Goal: Task Accomplishment & Management: Manage account settings

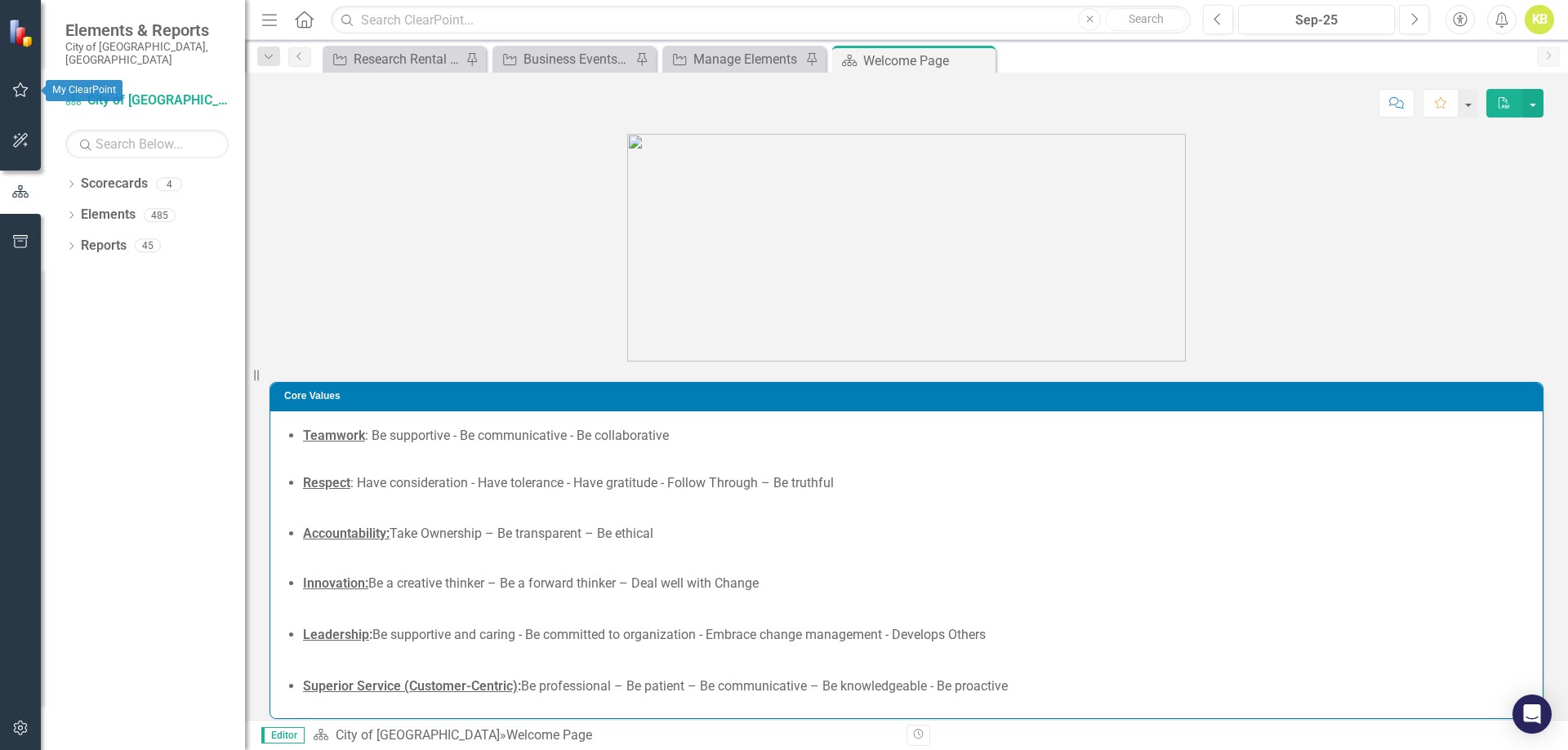
click at [19, 89] on icon "button" at bounding box center [20, 90] width 17 height 13
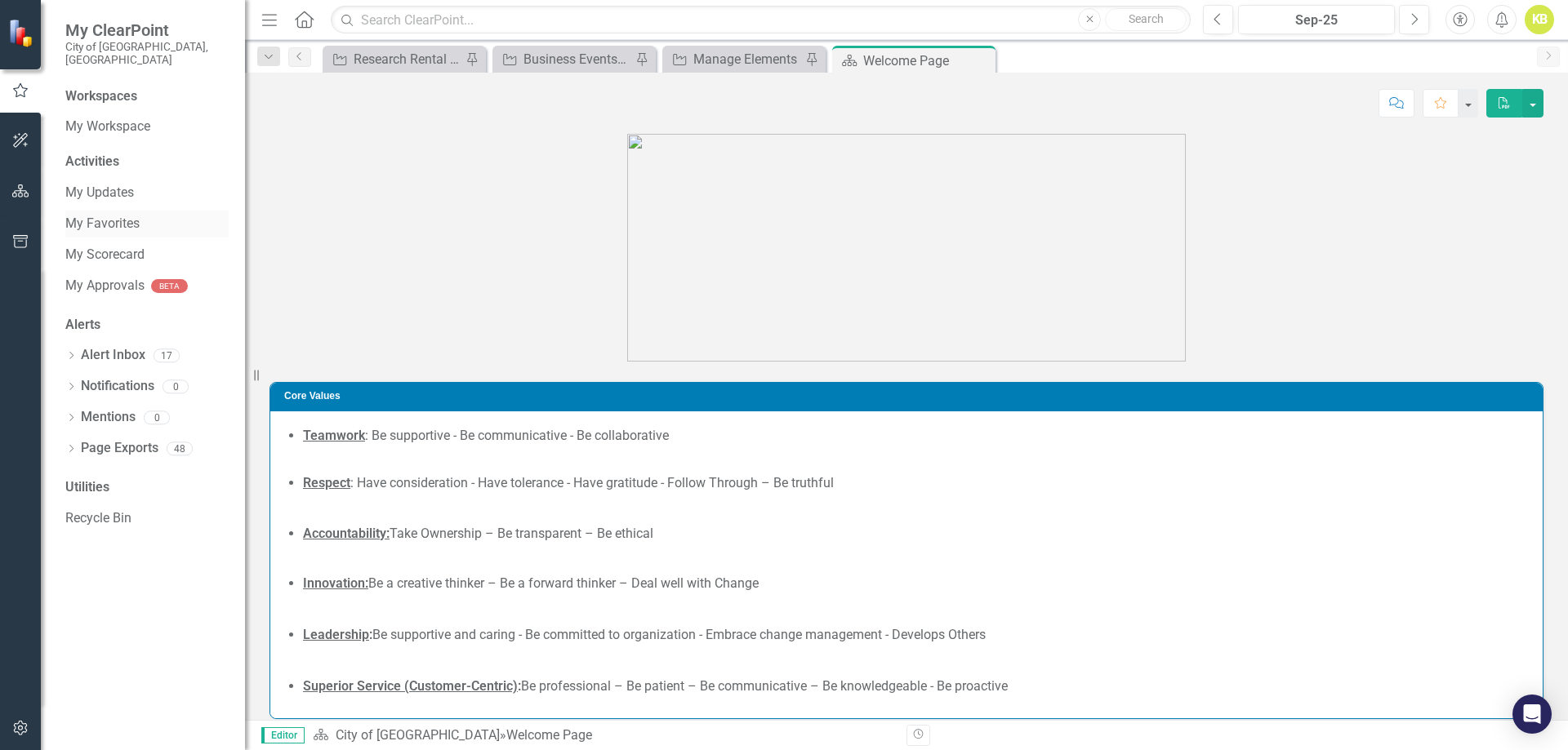
click at [123, 215] on link "My Favorites" at bounding box center [146, 224] width 163 height 19
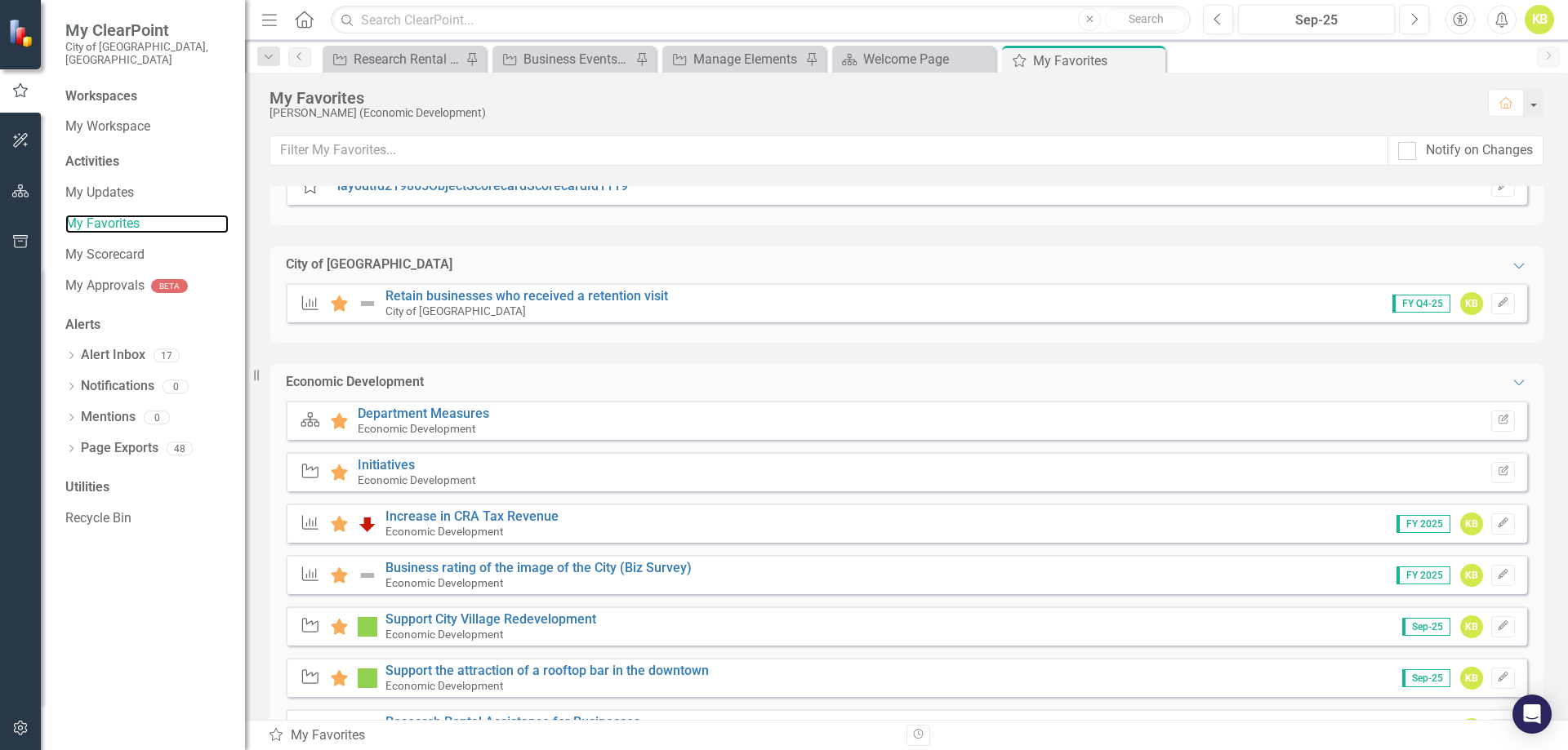
scroll to position [82, 0]
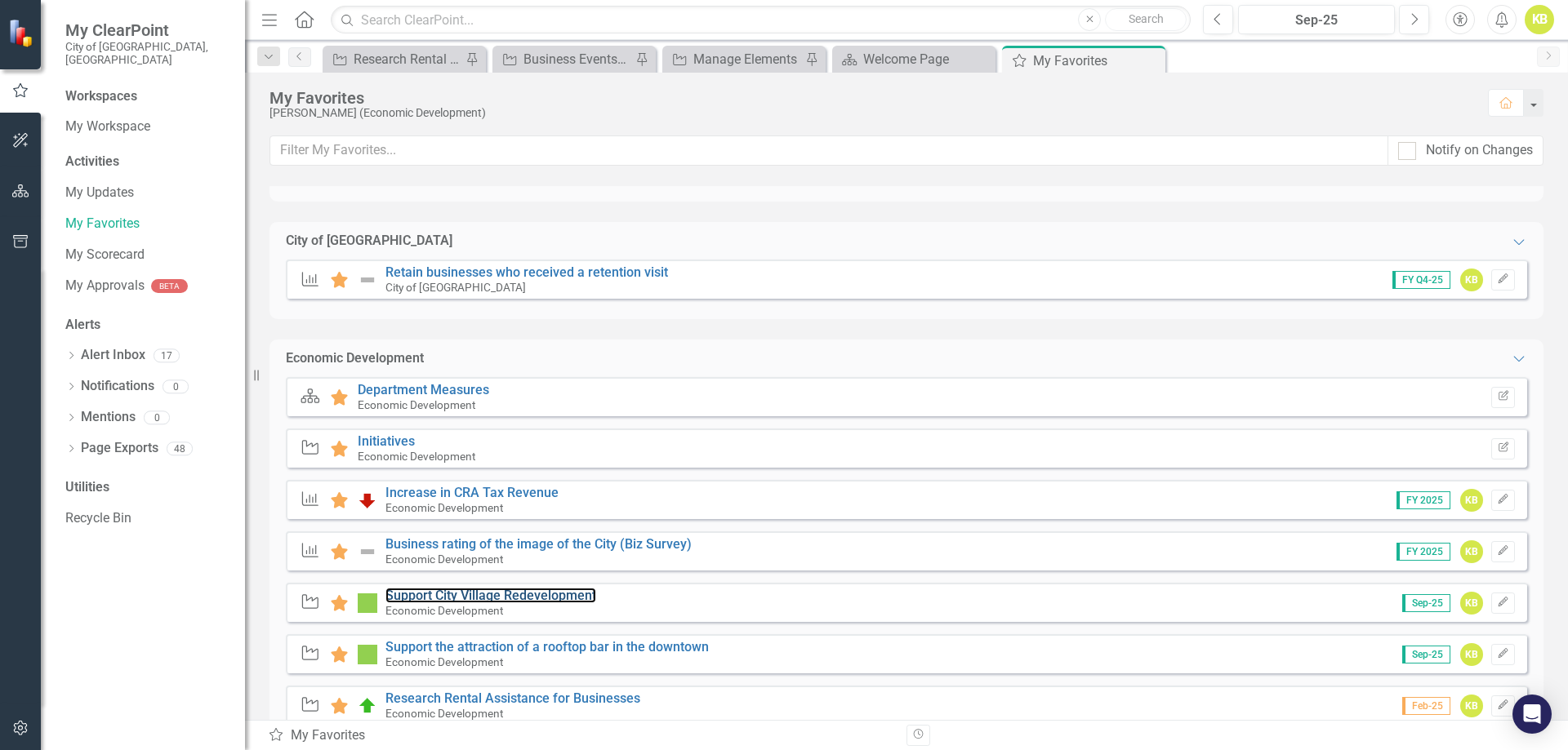
click at [479, 598] on link "Support City Village Redevelopment" at bounding box center [490, 596] width 211 height 16
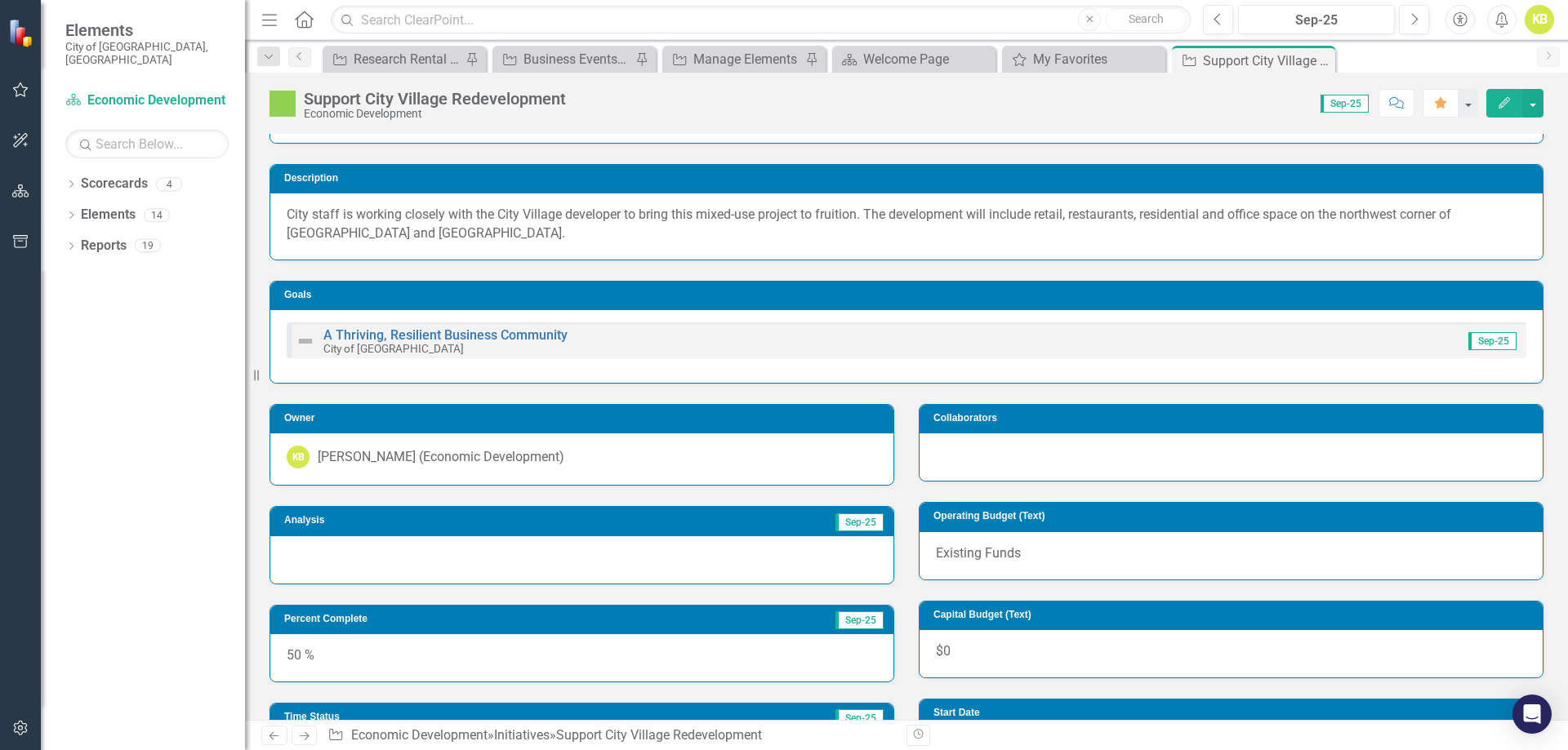
scroll to position [163, 0]
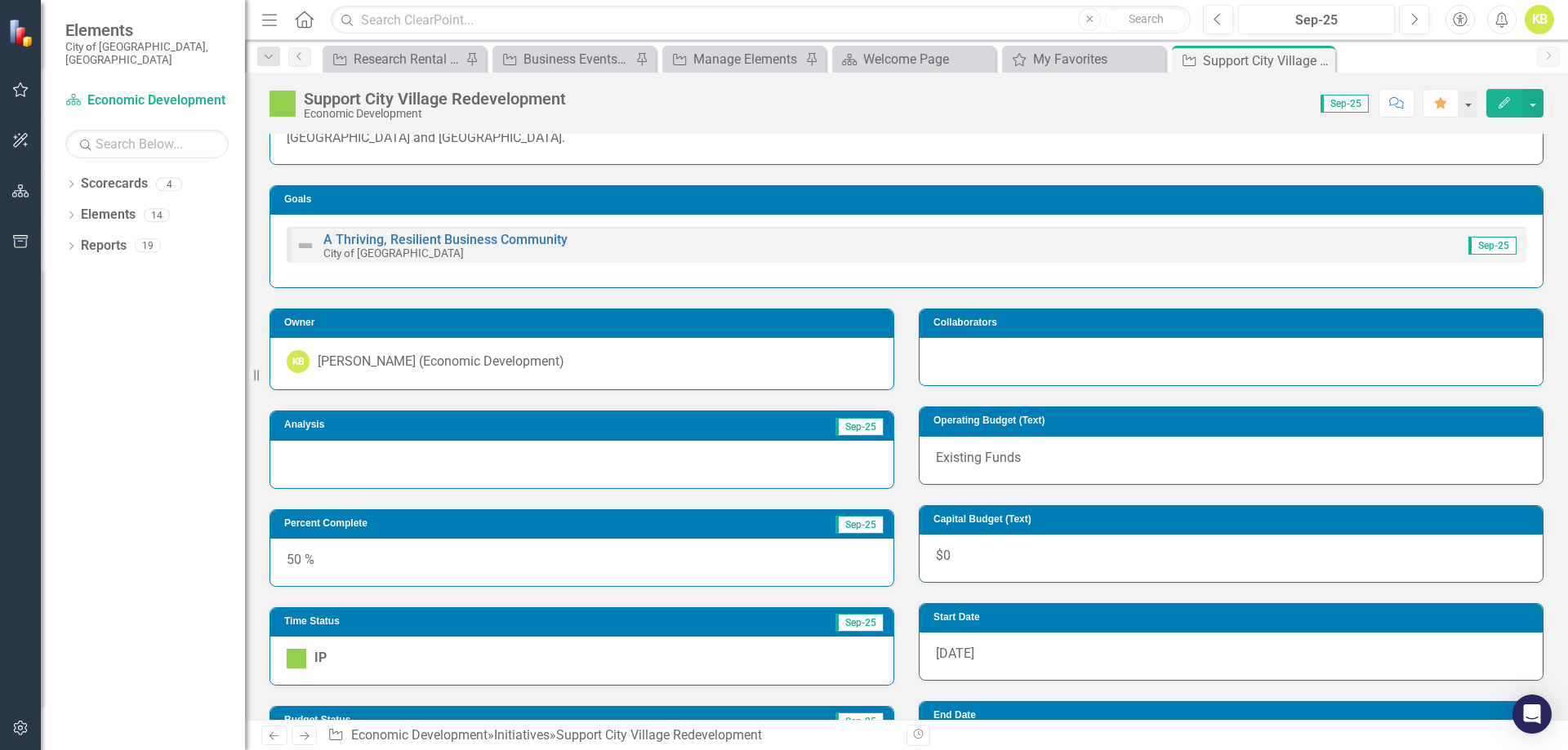
click at [464, 457] on div at bounding box center [582, 464] width 623 height 48
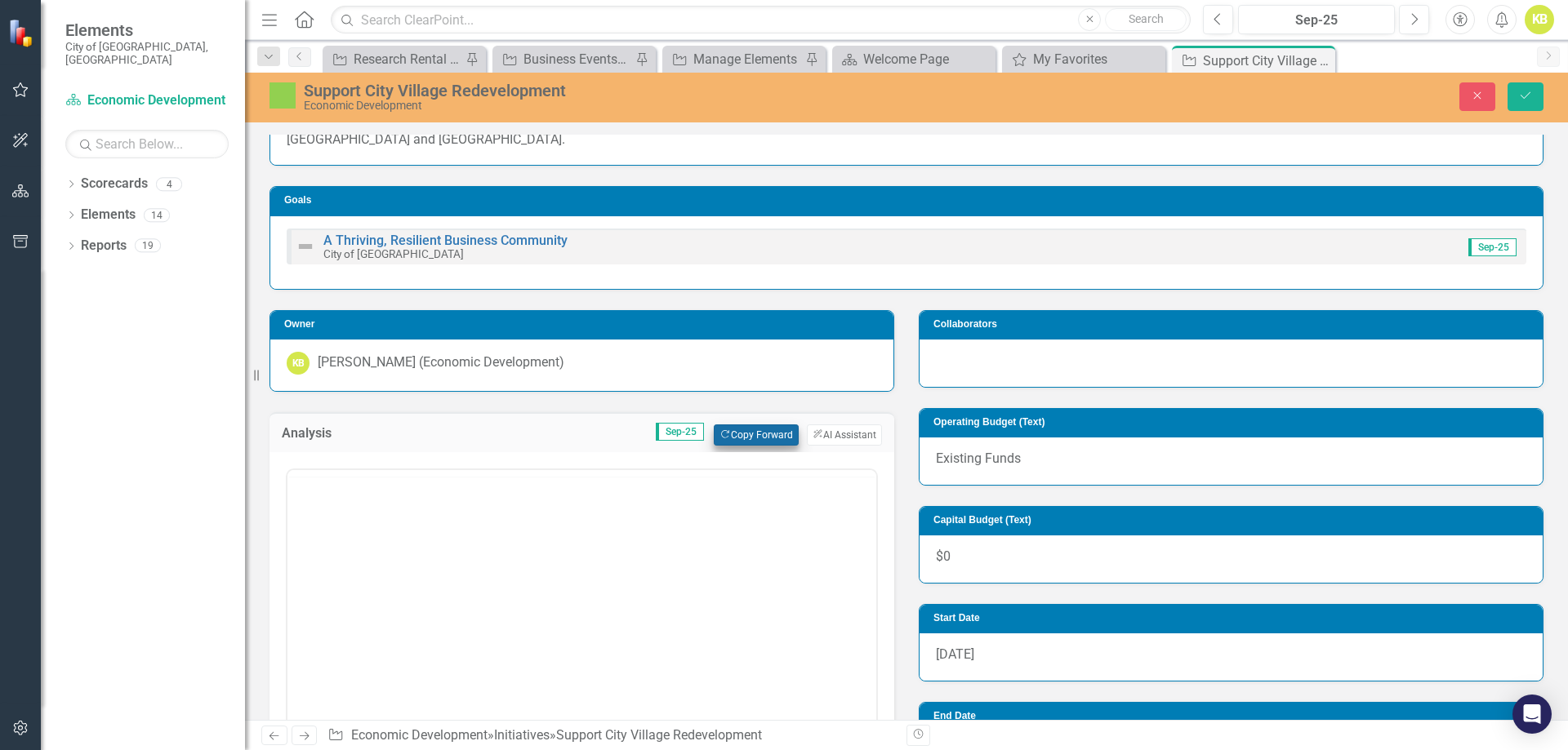
scroll to position [0, 0]
click at [726, 427] on button "Copy Forward Copy Forward" at bounding box center [755, 435] width 84 height 21
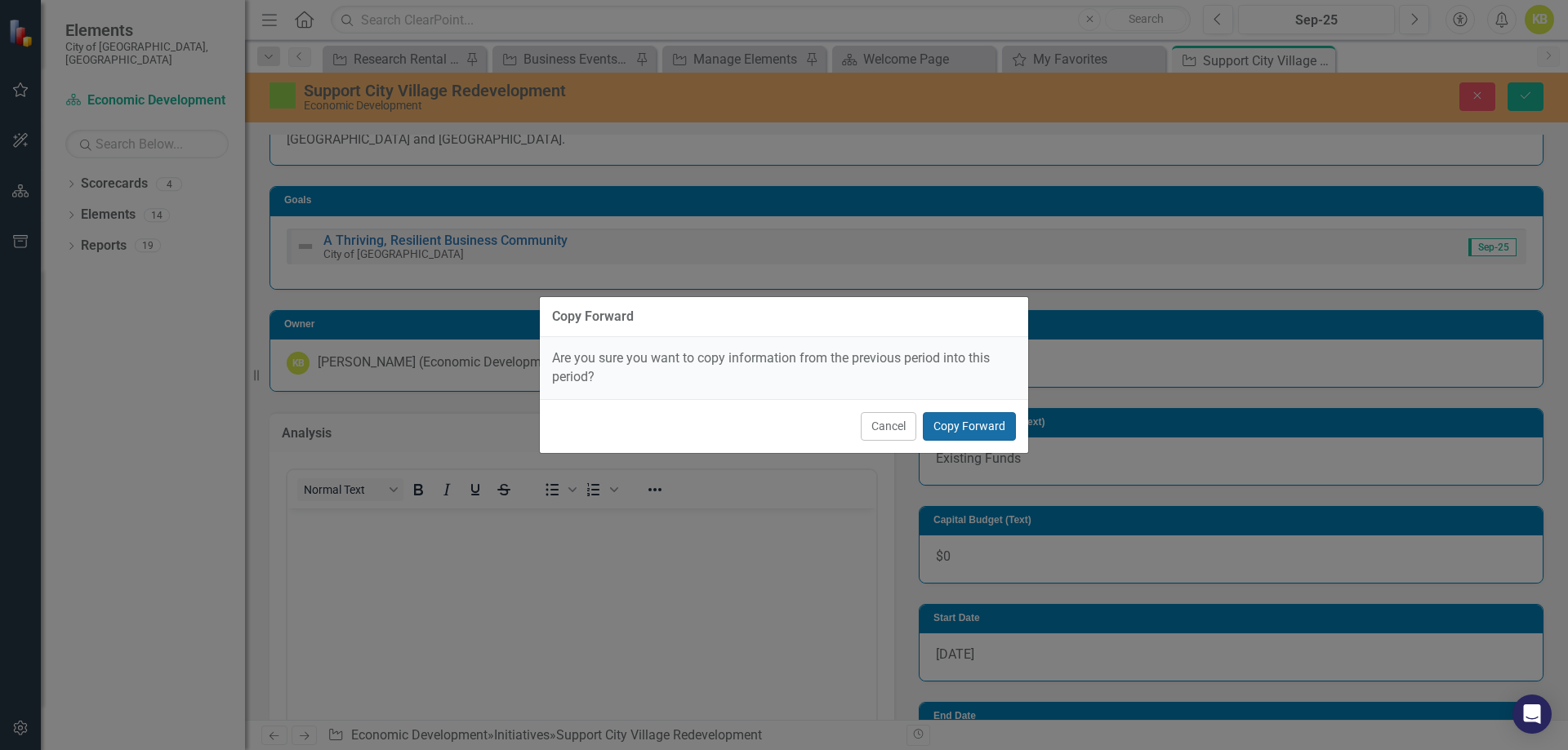
click at [973, 421] on button "Copy Forward" at bounding box center [970, 427] width 93 height 28
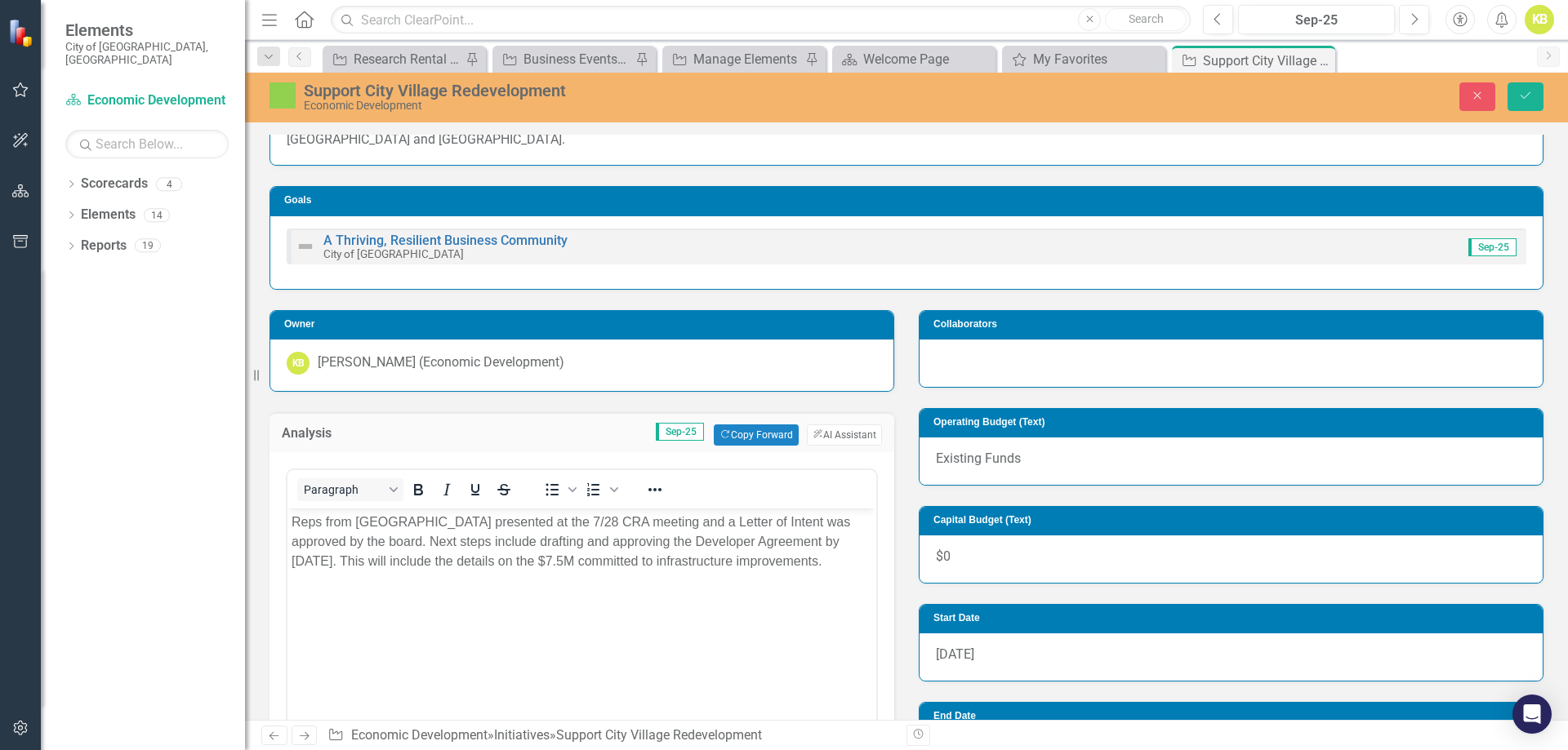
click at [664, 610] on body "Reps from [GEOGRAPHIC_DATA] presented at the 7/28 CRA meeting and a Letter of I…" at bounding box center [582, 630] width 589 height 245
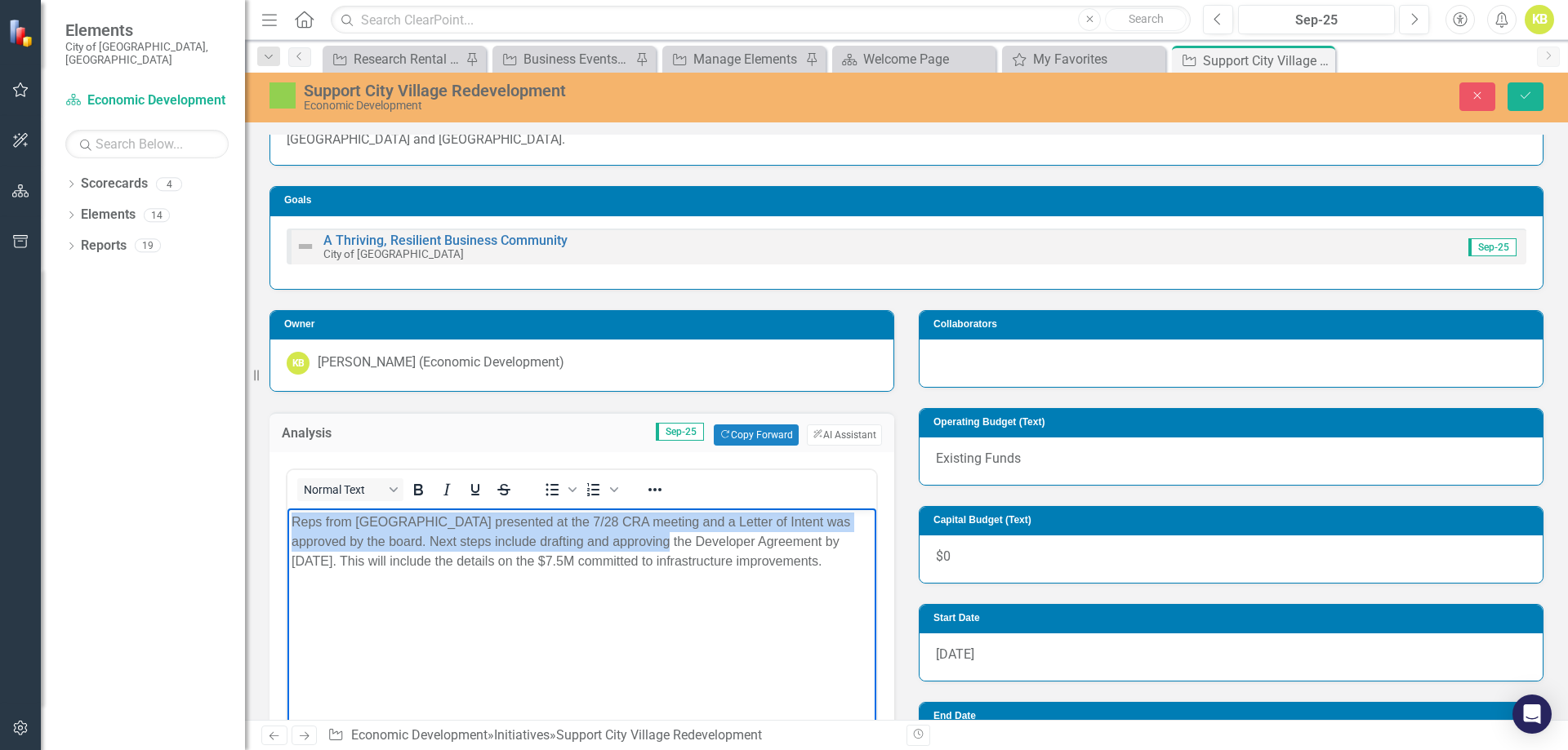
drag, startPoint x: 621, startPoint y: 539, endPoint x: 287, endPoint y: 516, distance: 334.8
click at [287, 516] on body "Reps from [GEOGRAPHIC_DATA] presented at the 7/28 CRA meeting and a Letter of I…" at bounding box center [582, 630] width 589 height 245
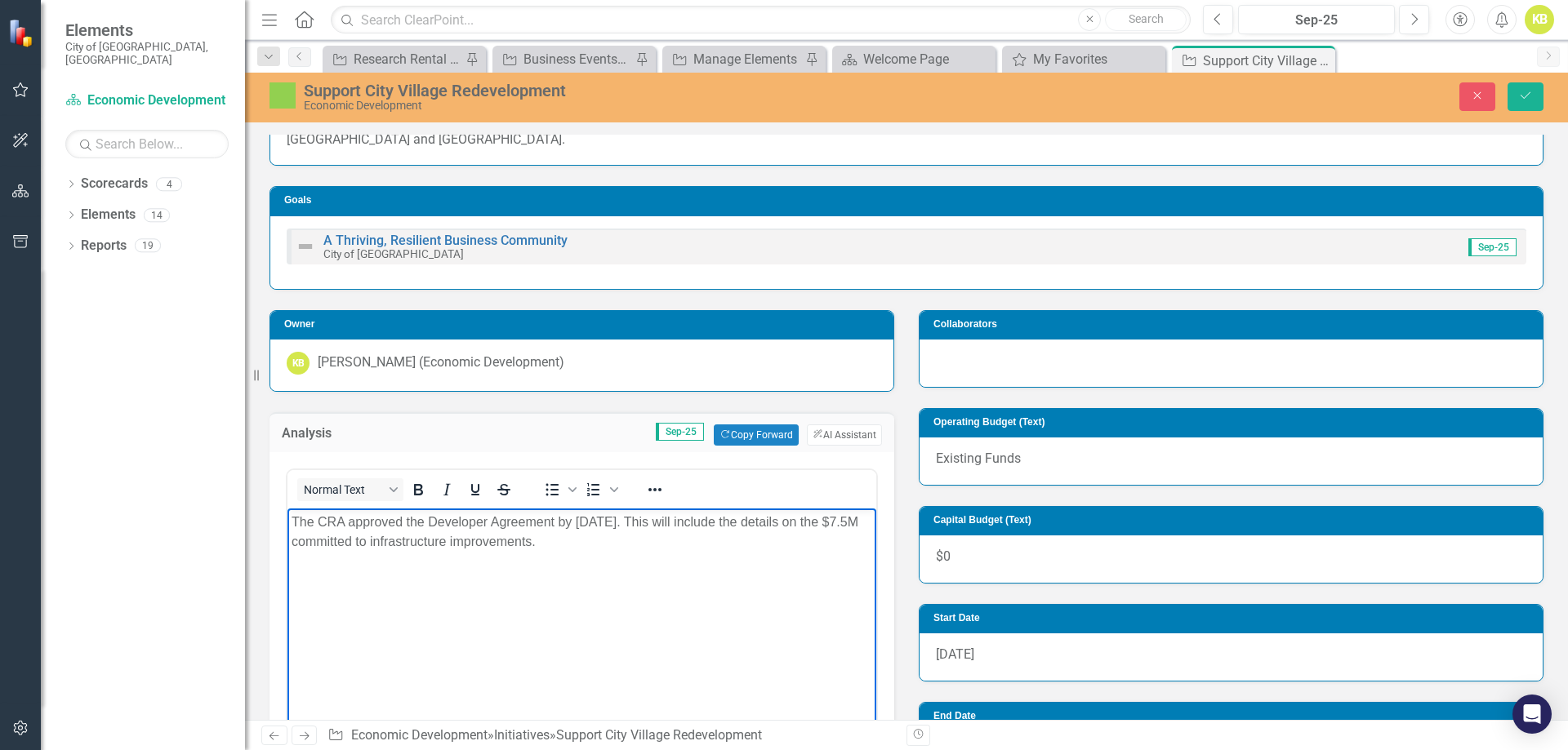
click at [614, 518] on p "The CRA approved the Developer Agreement by [DATE]. This will include the detai…" at bounding box center [582, 531] width 581 height 39
click at [601, 523] on p "The CRA approved the Developer Agreement by [DATE]. This will include the detai…" at bounding box center [582, 531] width 581 height 39
click at [569, 524] on p "The CRA approved the Developer Agreement by [DATE]. This will include the detai…" at bounding box center [582, 531] width 581 height 39
drag, startPoint x: 657, startPoint y: 526, endPoint x: 676, endPoint y: 521, distance: 19.6
click at [676, 521] on p "The CRA approved the Developer Agreement on [DATE]. This will include the detai…" at bounding box center [582, 531] width 581 height 39
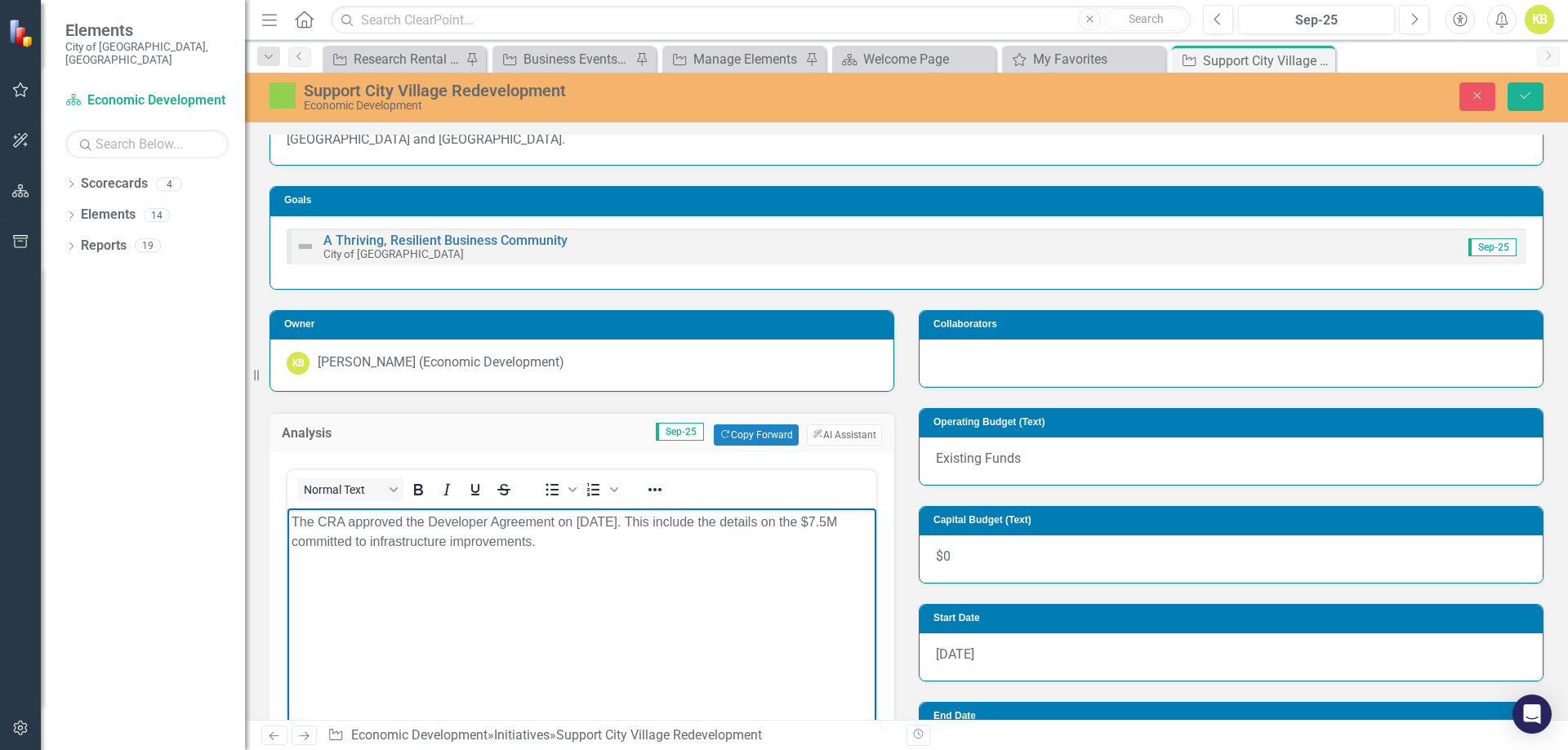
click at [696, 516] on p "The CRA approved the Developer Agreement on [DATE]. This include the details on…" at bounding box center [582, 531] width 581 height 39
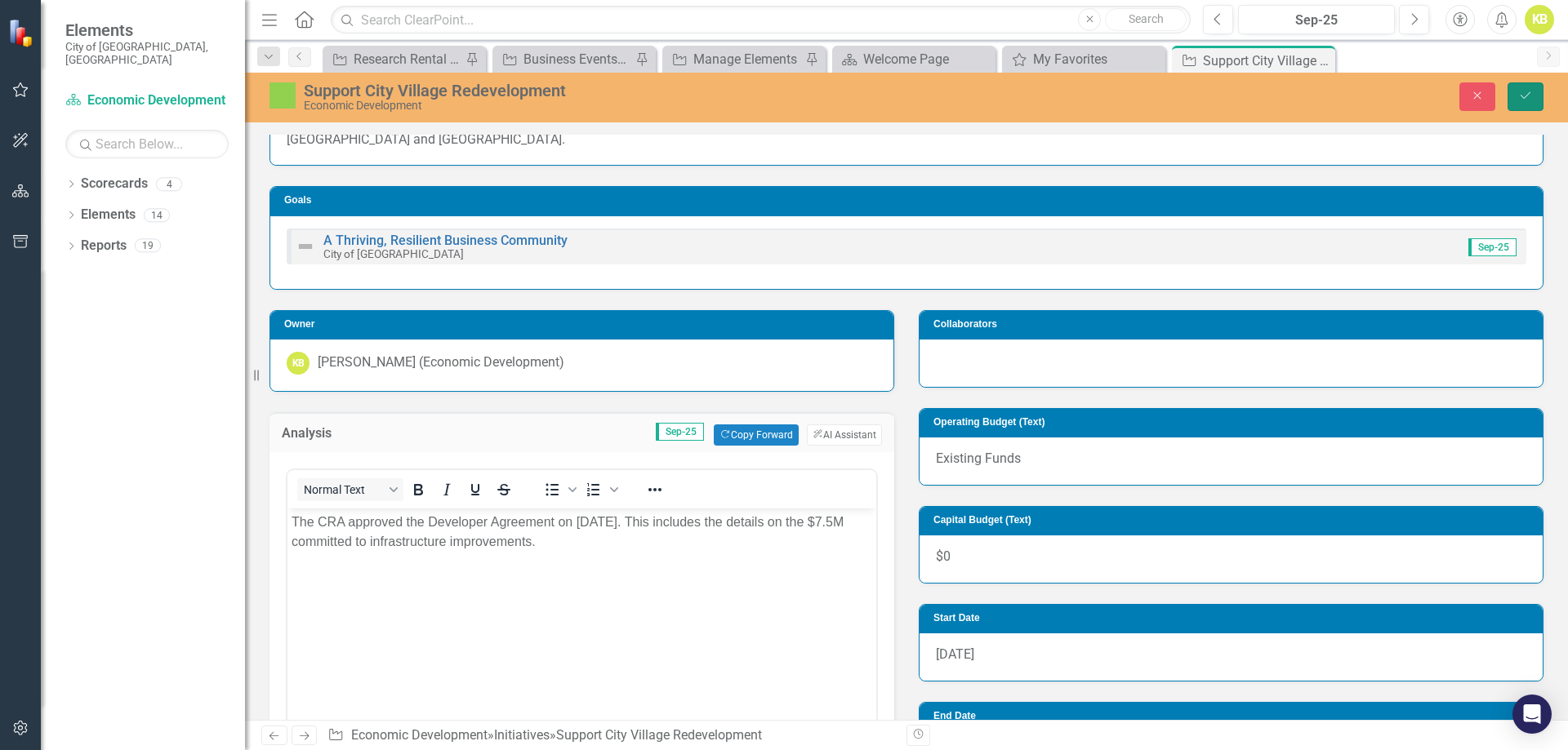
click at [1531, 99] on icon "Save" at bounding box center [1525, 95] width 15 height 11
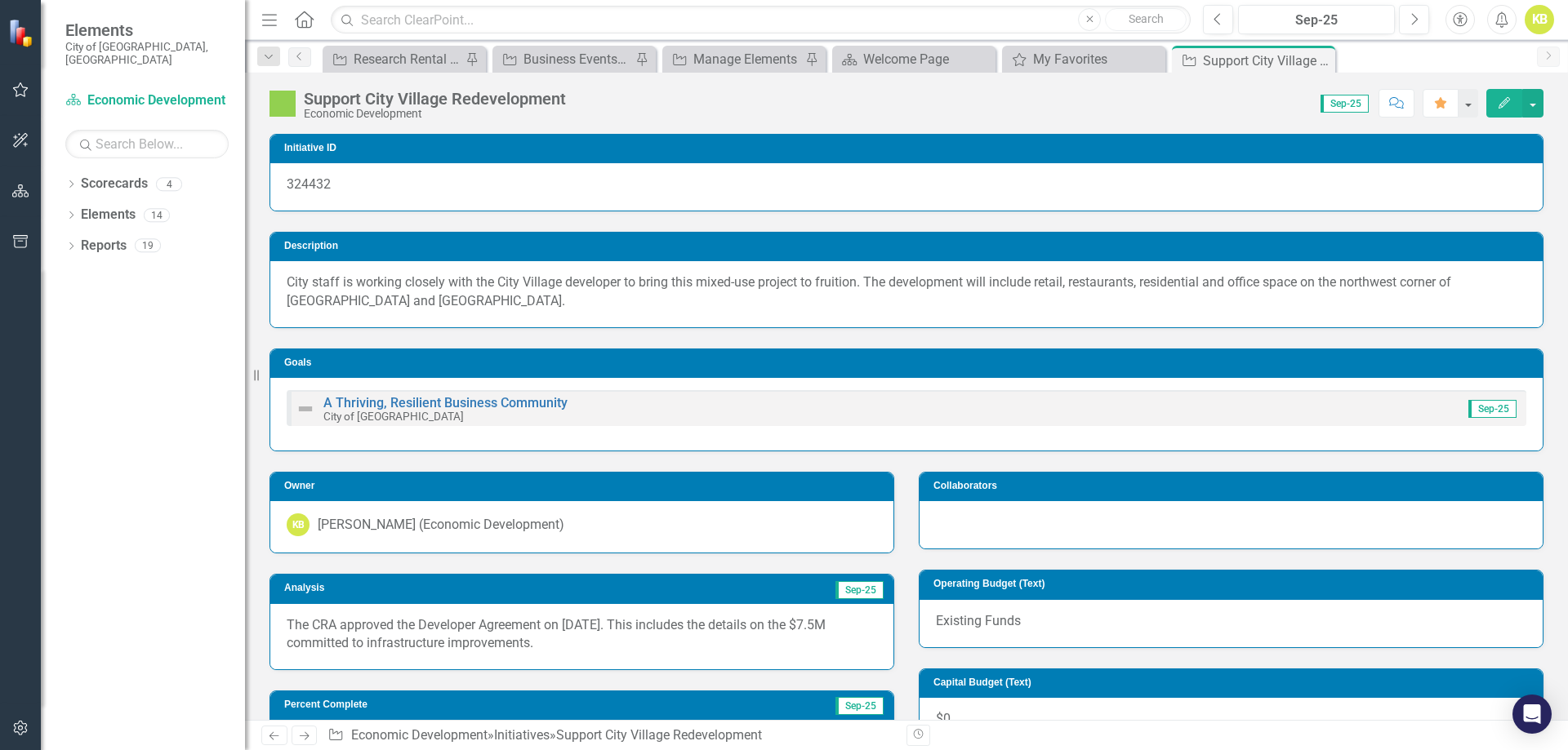
click at [295, 738] on link "Next" at bounding box center [305, 736] width 26 height 19
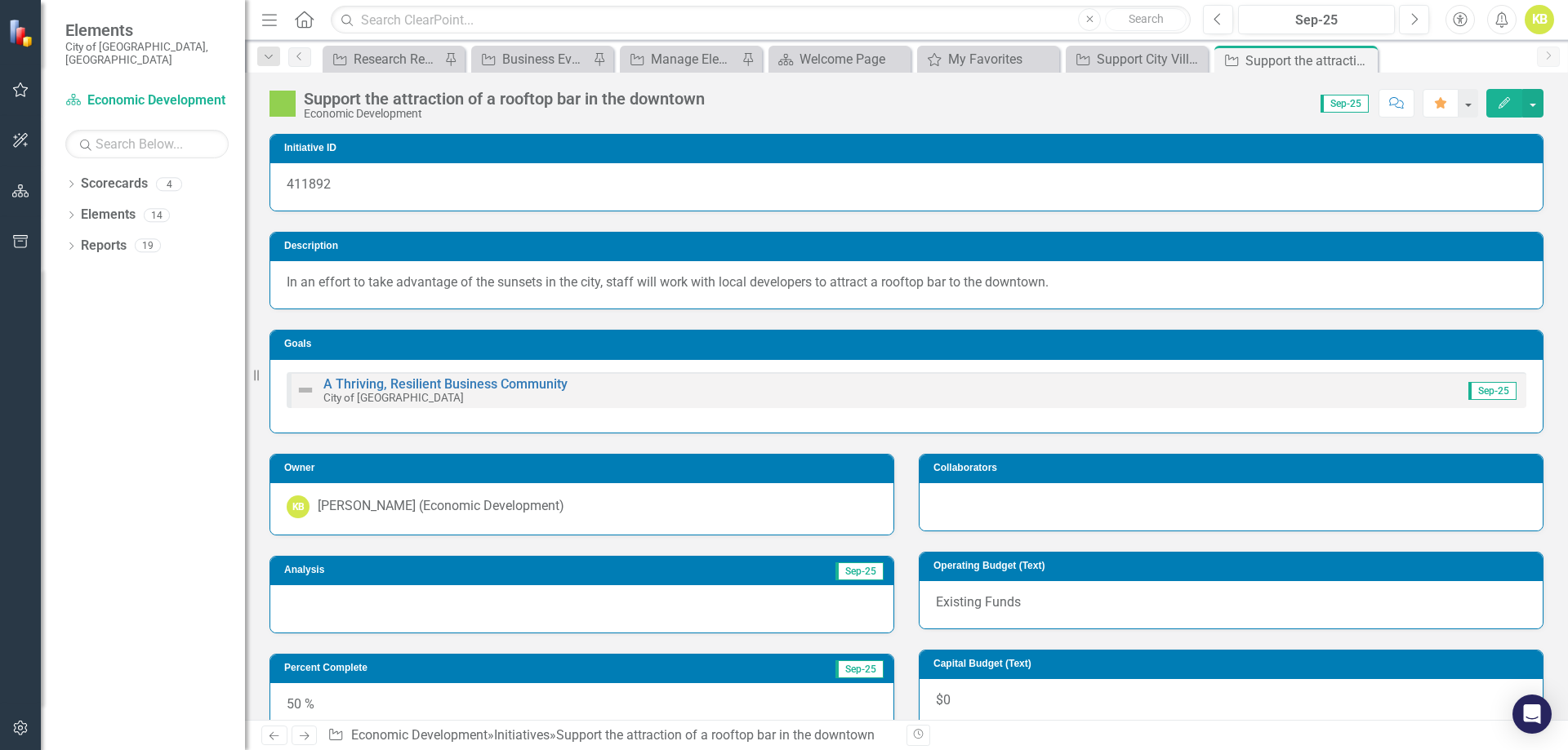
click at [381, 591] on div at bounding box center [582, 609] width 623 height 48
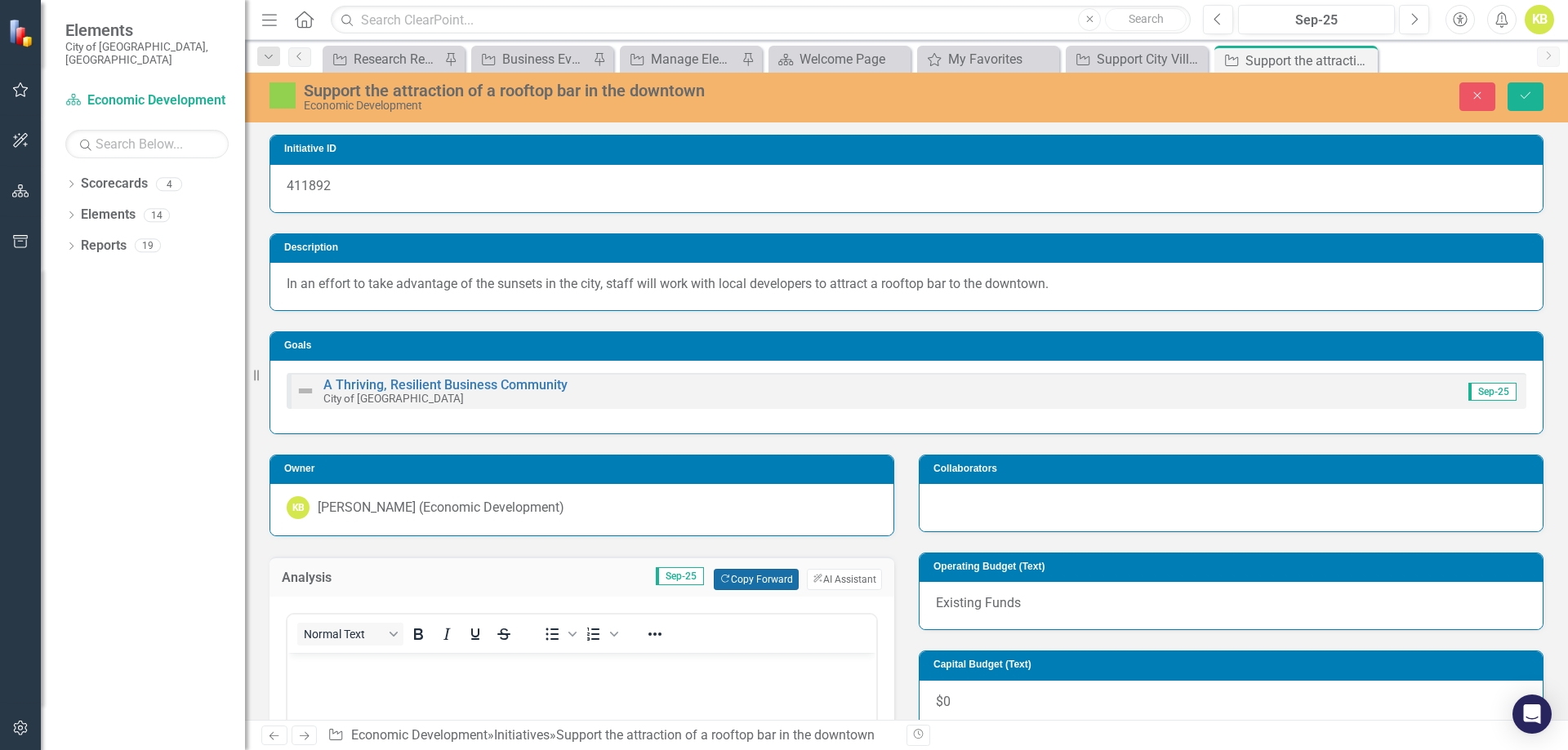
click at [724, 579] on button "Copy Forward Copy Forward" at bounding box center [755, 580] width 84 height 21
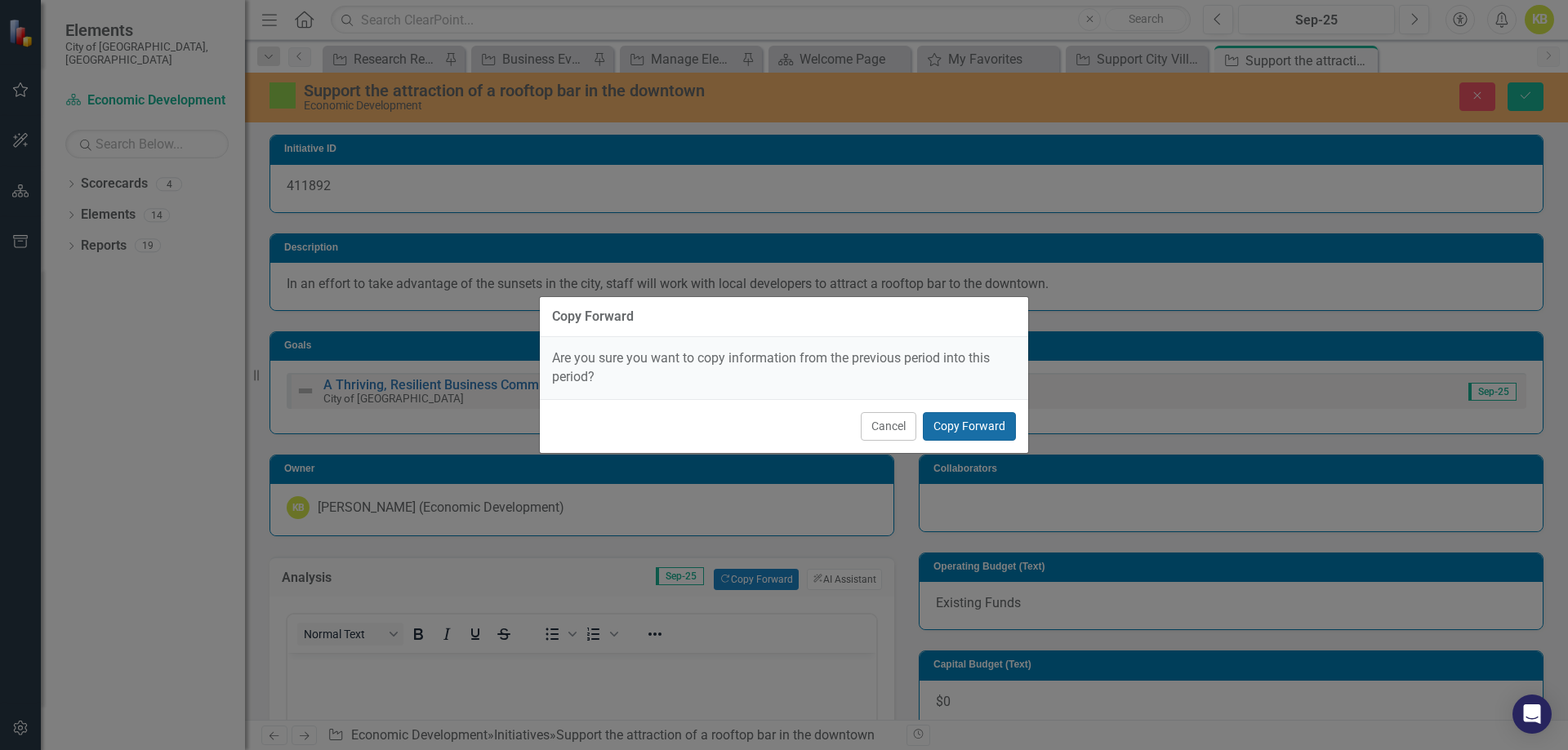
click at [987, 432] on button "Copy Forward" at bounding box center [970, 427] width 93 height 28
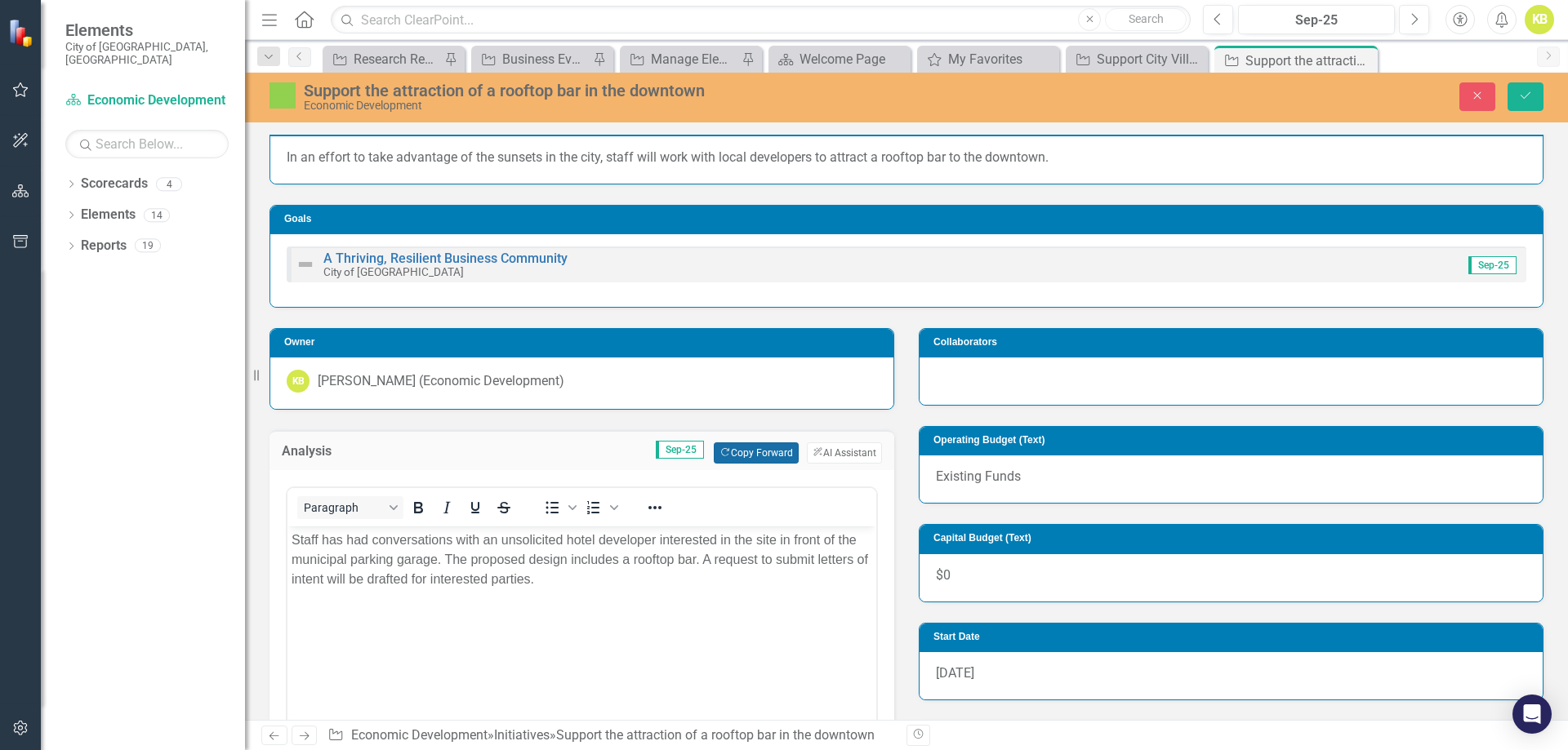
scroll to position [163, 0]
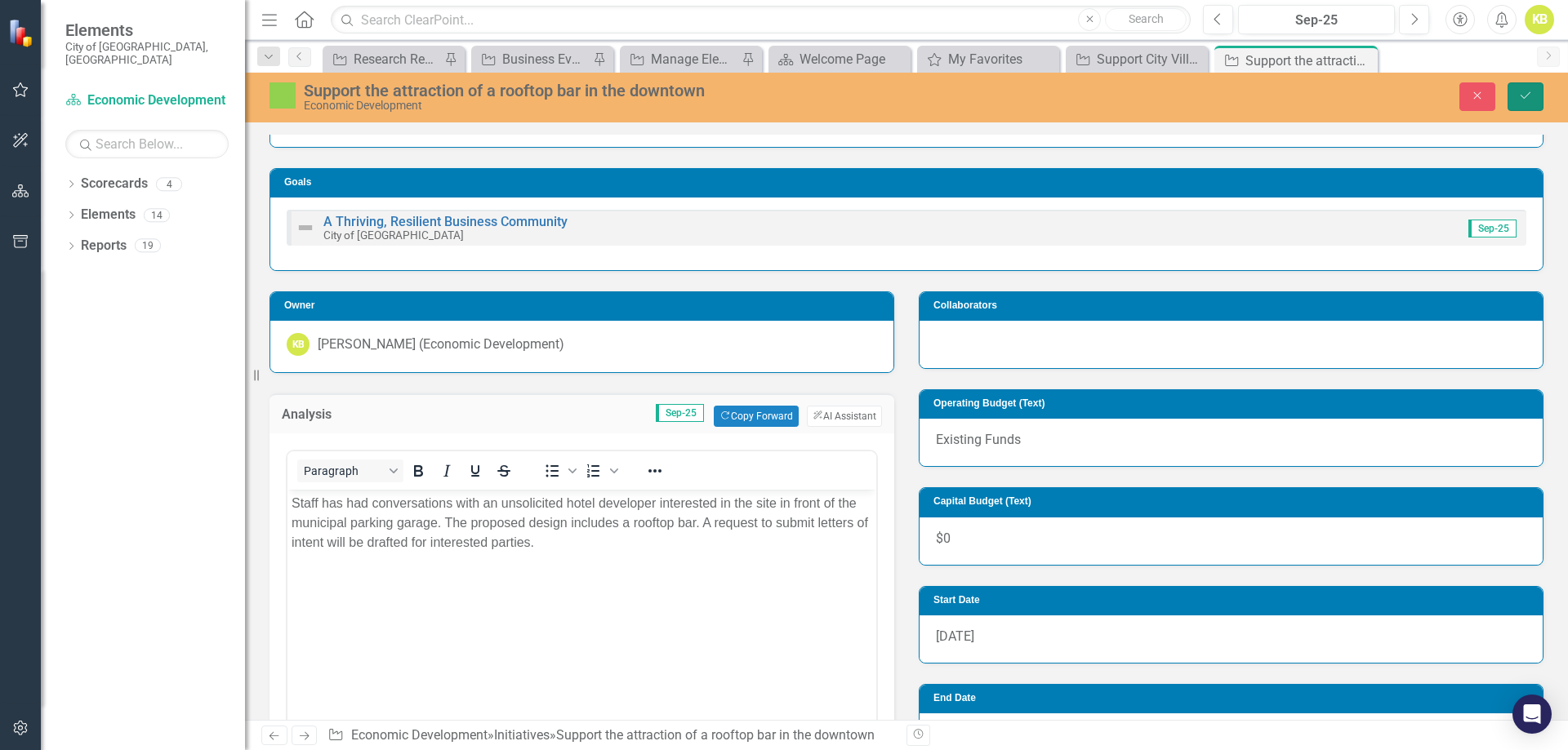
click at [1527, 86] on button "Save" at bounding box center [1525, 97] width 36 height 28
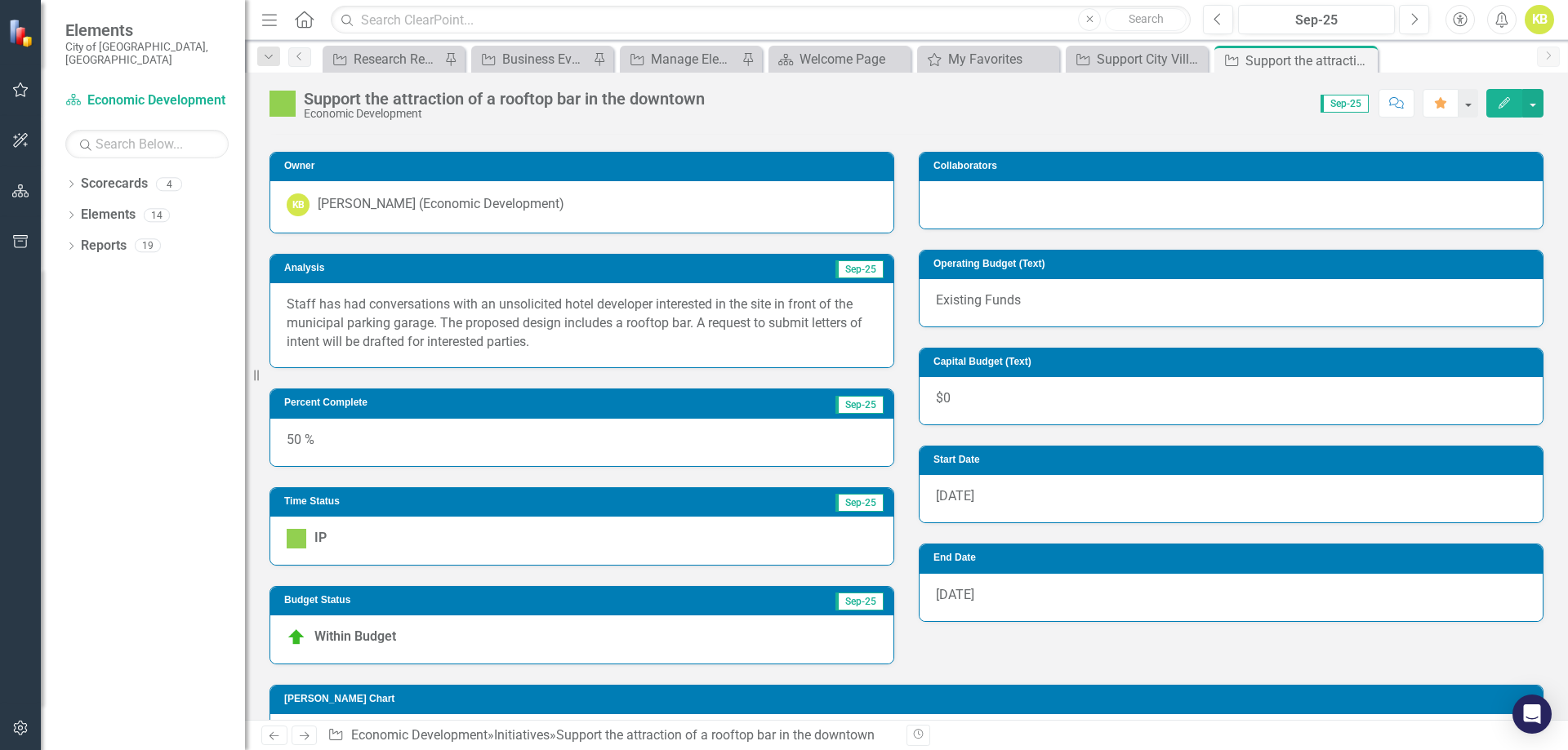
scroll to position [408, 0]
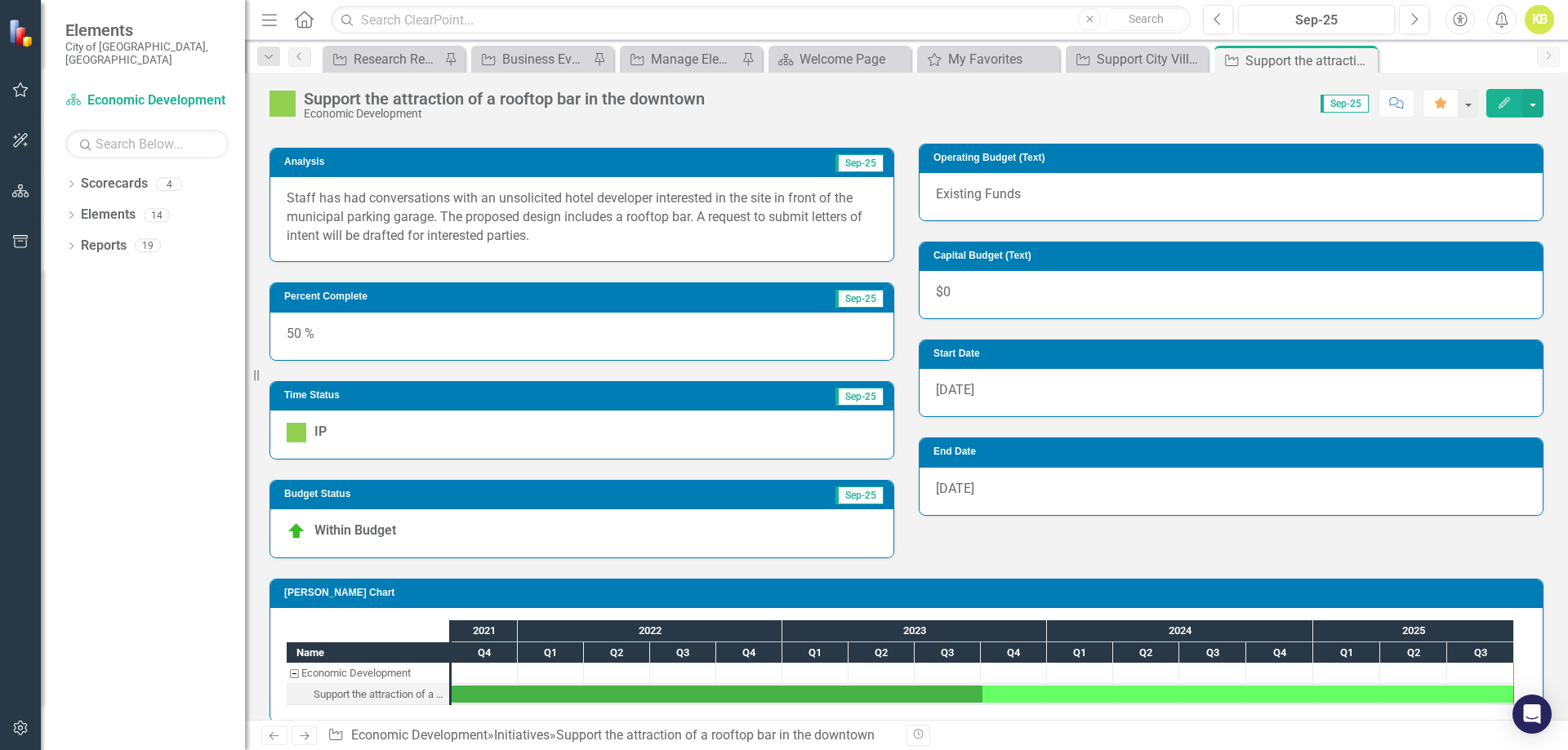
click at [308, 734] on icon "Next" at bounding box center [304, 736] width 14 height 11
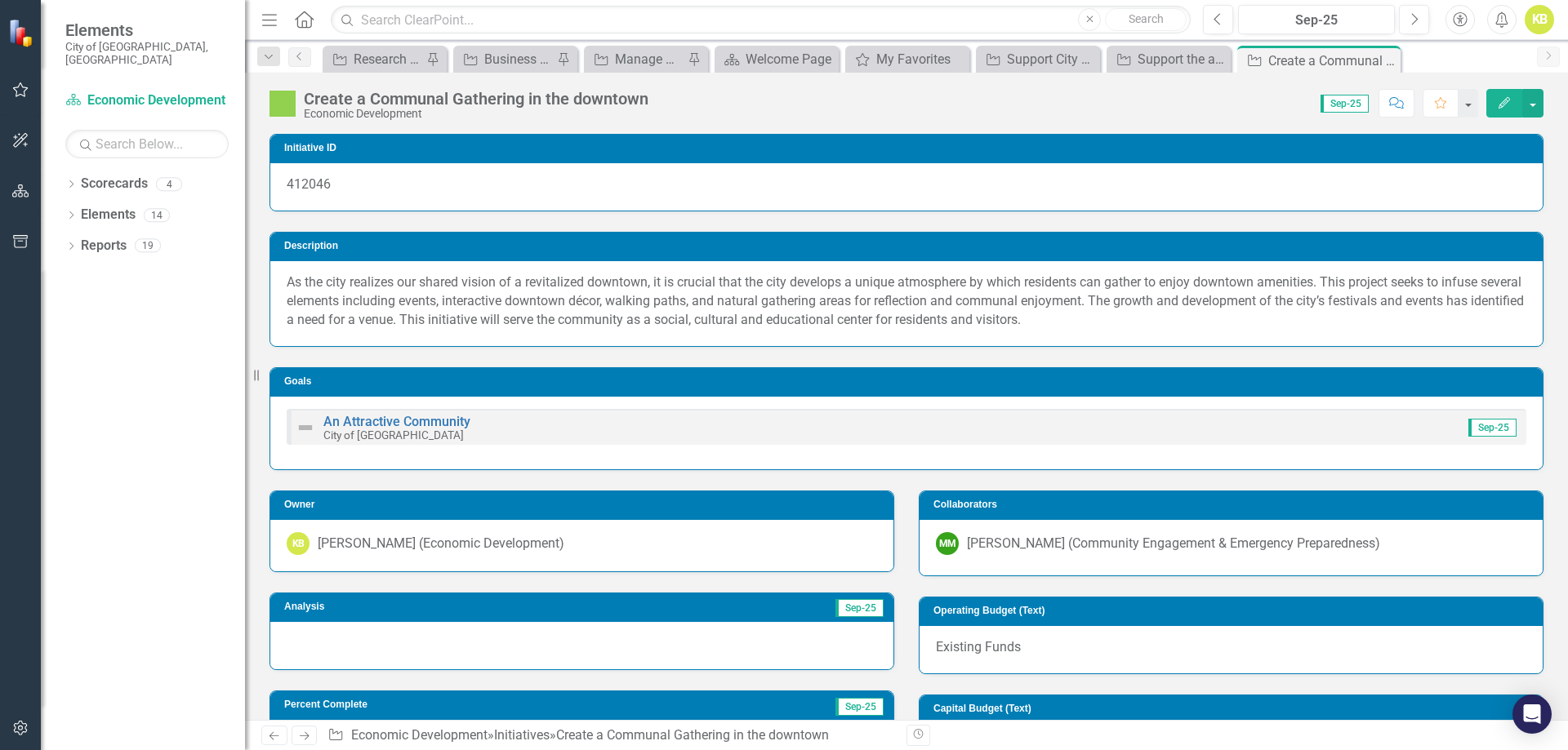
click at [665, 649] on div at bounding box center [582, 646] width 623 height 48
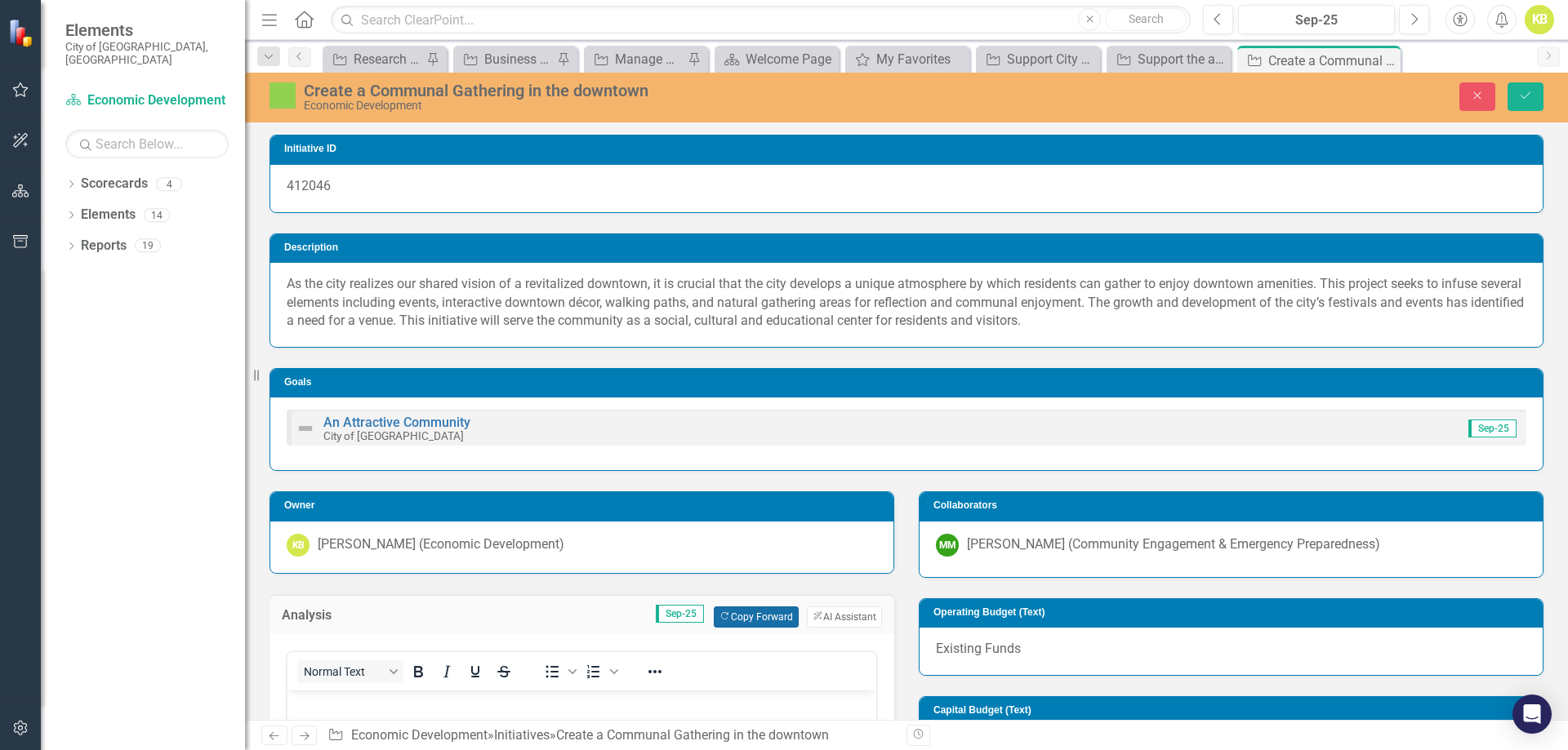
click at [721, 622] on button "Copy Forward Copy Forward" at bounding box center [755, 617] width 84 height 21
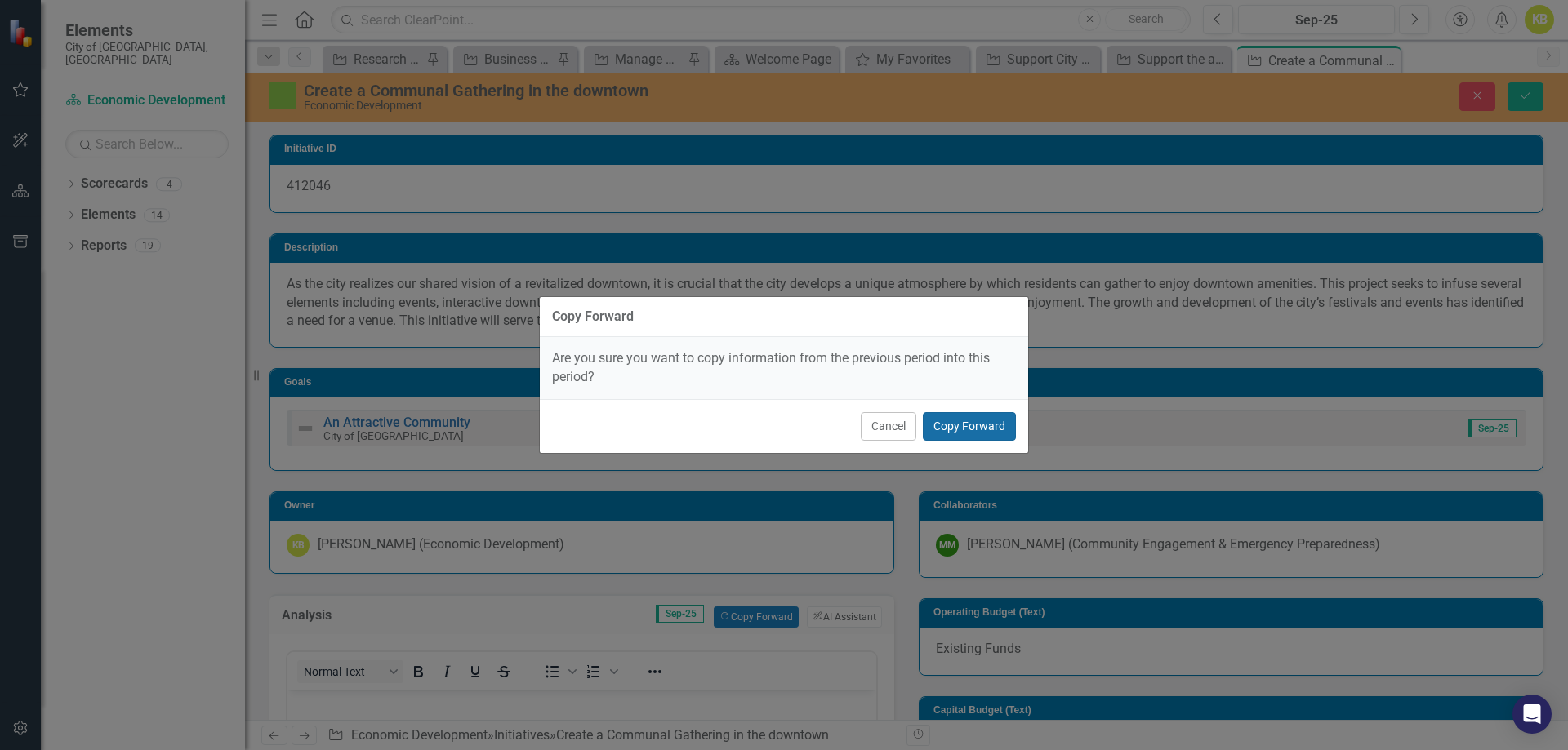
click at [963, 417] on button "Copy Forward" at bounding box center [970, 427] width 93 height 28
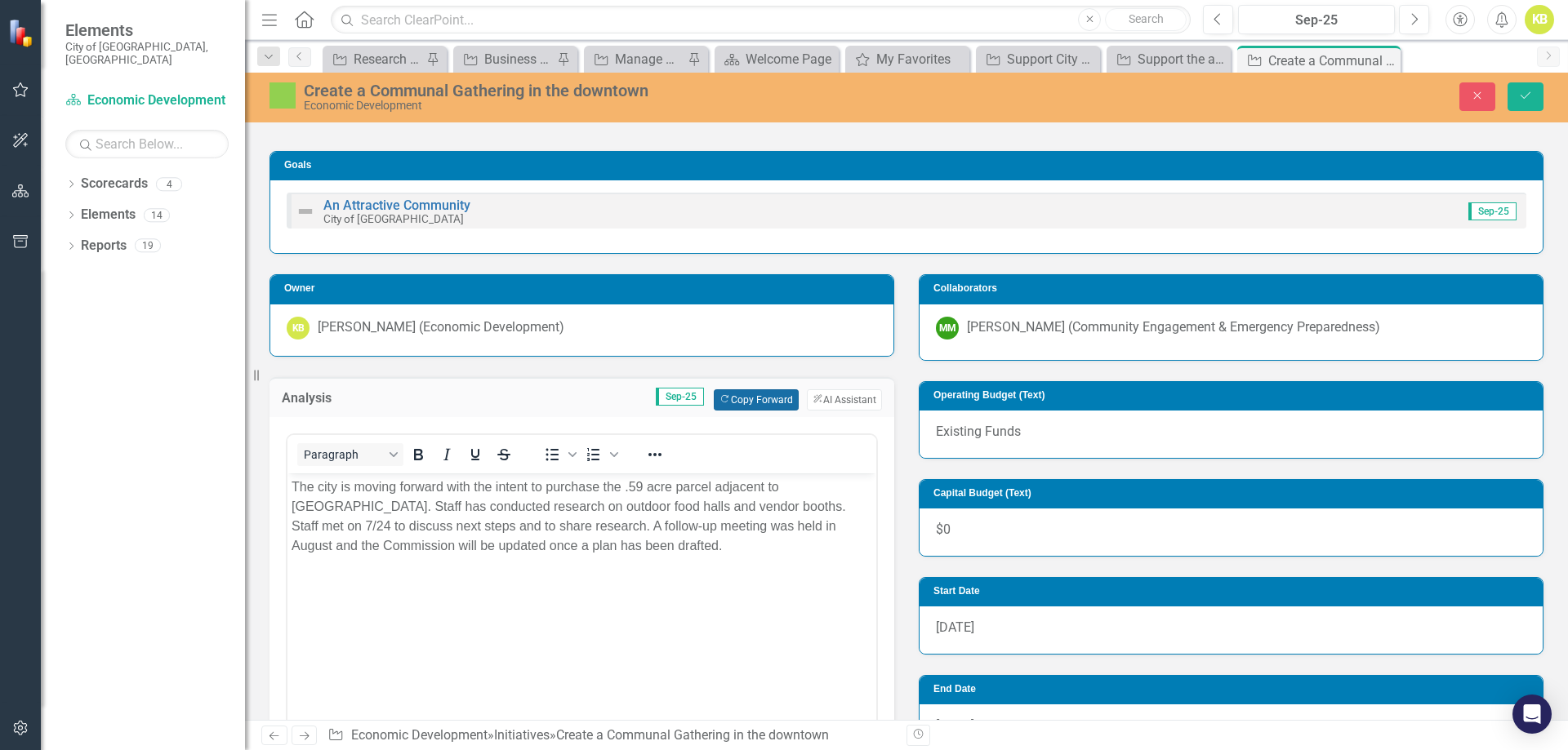
scroll to position [245, 0]
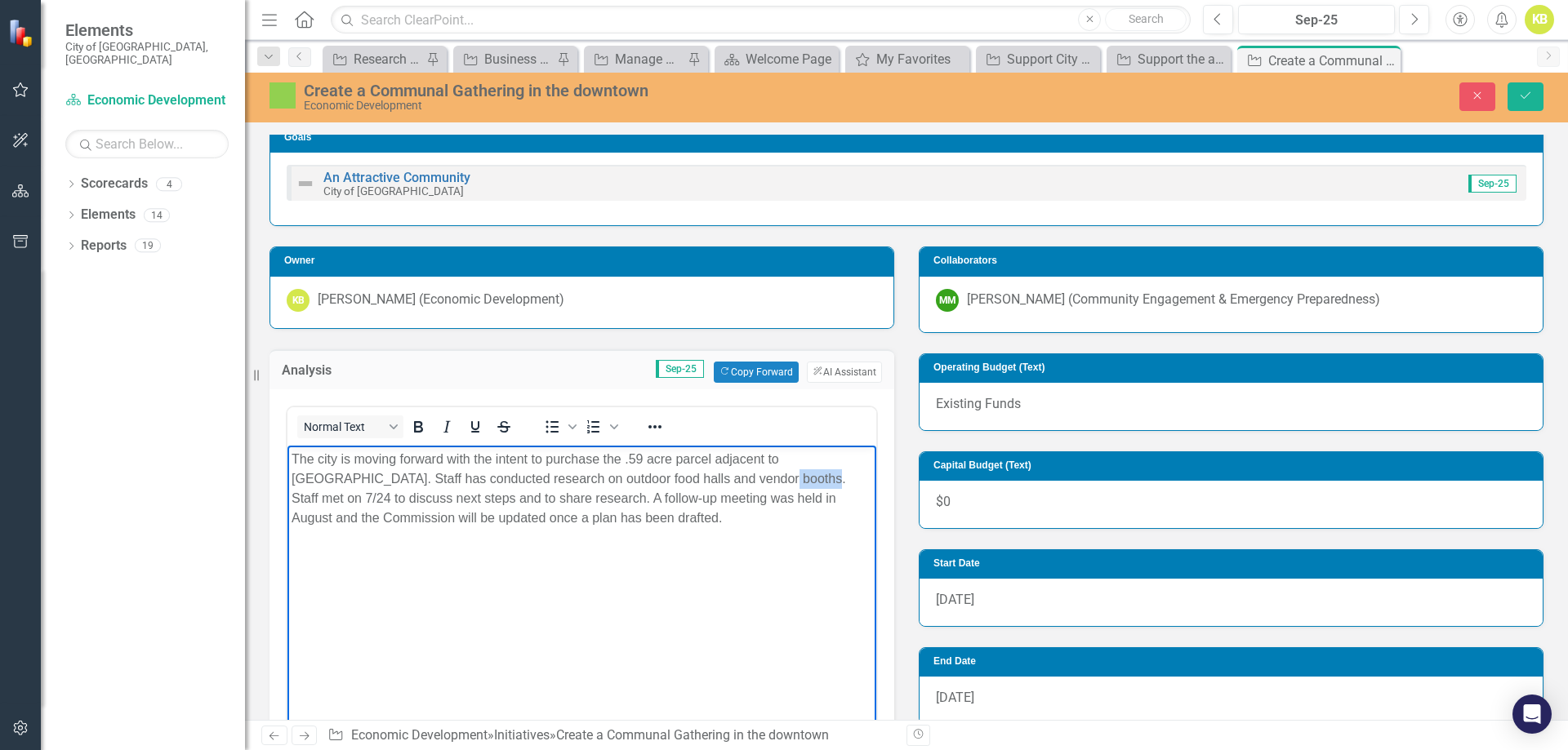
drag, startPoint x: 672, startPoint y: 477, endPoint x: 706, endPoint y: 472, distance: 34.4
click at [706, 472] on p "The city is moving forward with the intent to purchase the .59 acre parcel adja…" at bounding box center [582, 488] width 581 height 78
click at [837, 450] on p "The city is moving forward with the intent to purchase the .59 acre parcel adja…" at bounding box center [582, 488] width 581 height 78
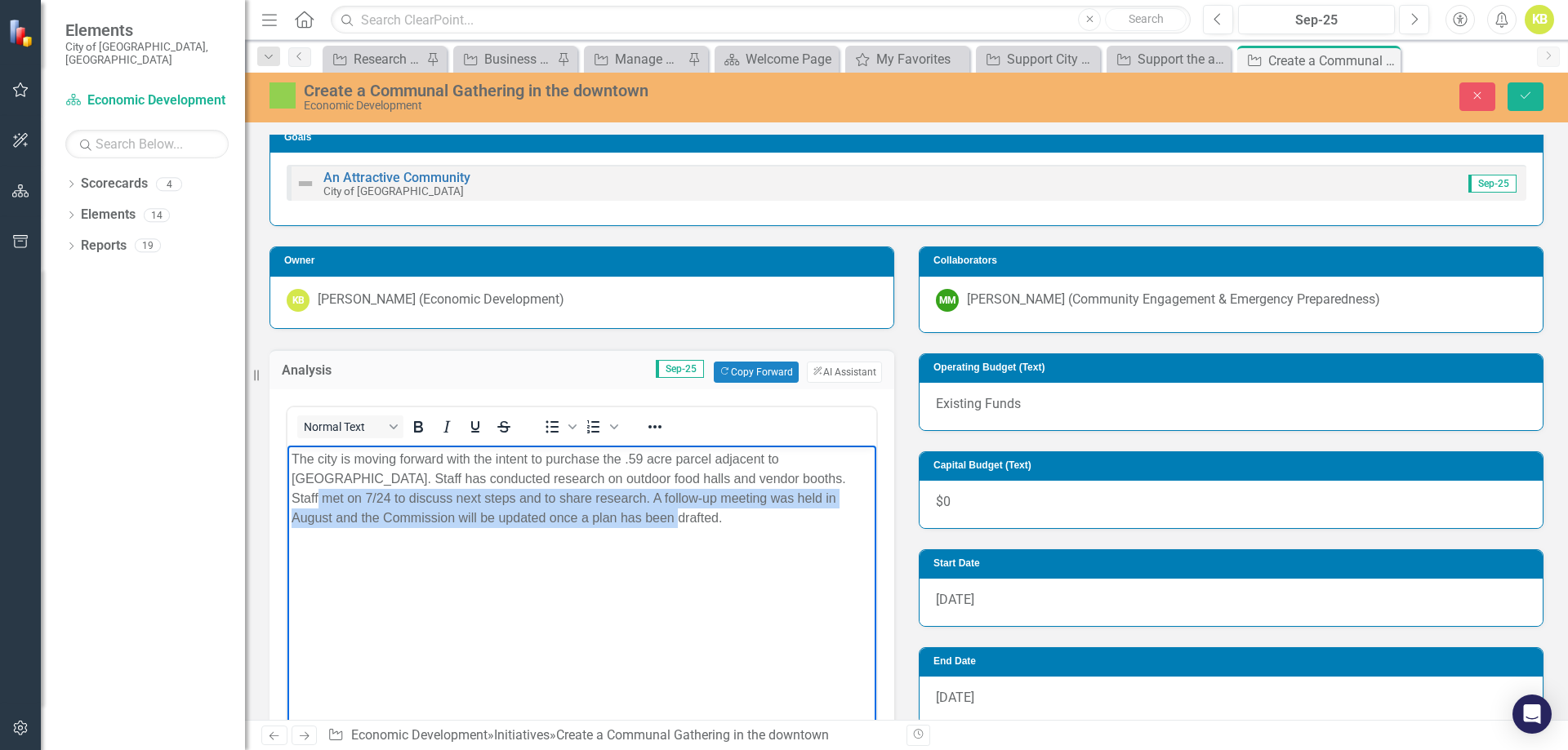
drag, startPoint x: 516, startPoint y: 528, endPoint x: 750, endPoint y: 479, distance: 239.1
click at [750, 479] on body "The city is moving forward with the intent to purchase the .59 acre parcel adja…" at bounding box center [582, 568] width 589 height 245
click at [750, 483] on p "The city is moving forward with the intent to purchase the .59 acre parcel adja…" at bounding box center [582, 488] width 581 height 78
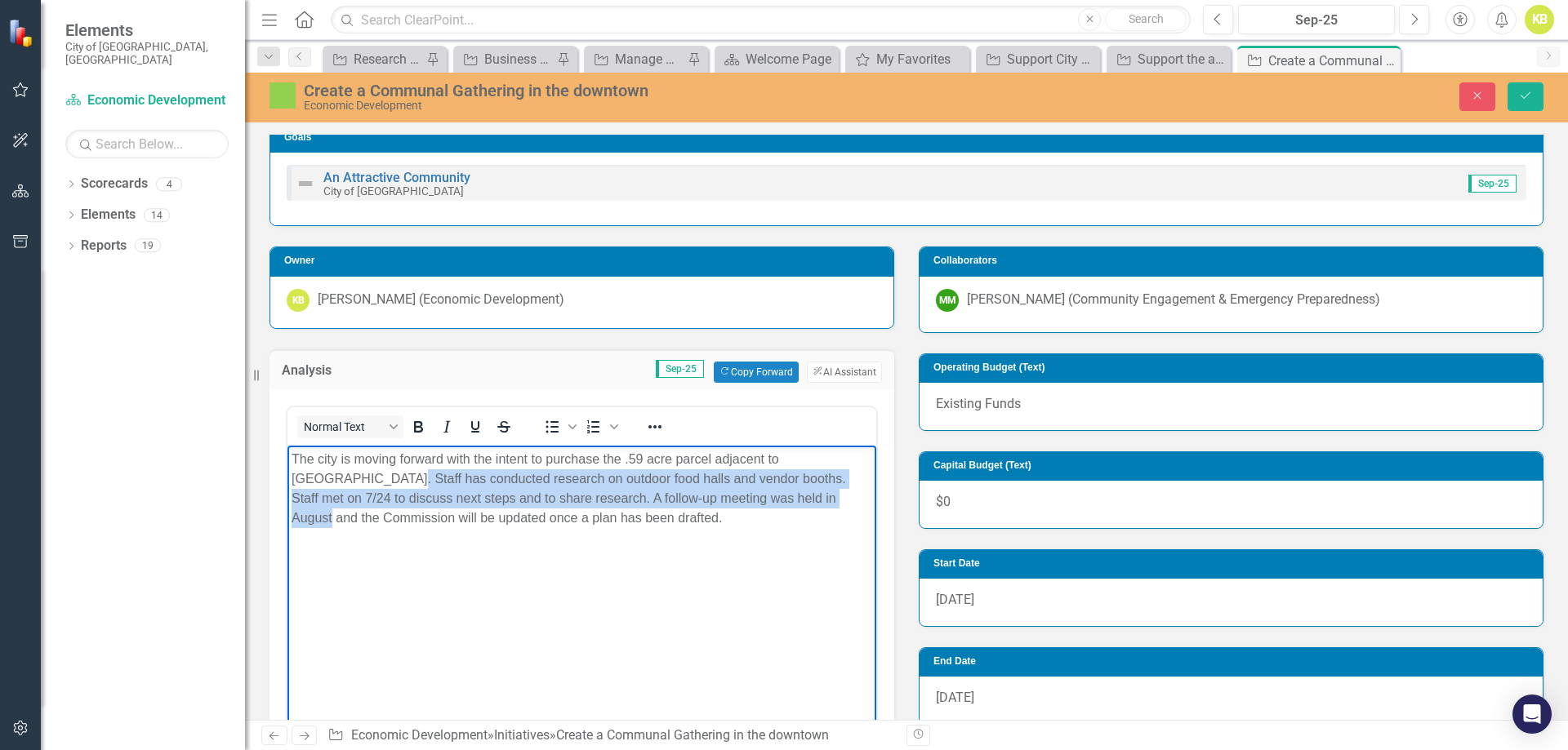
drag, startPoint x: 735, startPoint y: 497, endPoint x: 272, endPoint y: 481, distance: 463.3
click at [287, 481] on html "The city is moving forward with the intent to purchase the .59 acre parcel adja…" at bounding box center [582, 568] width 589 height 245
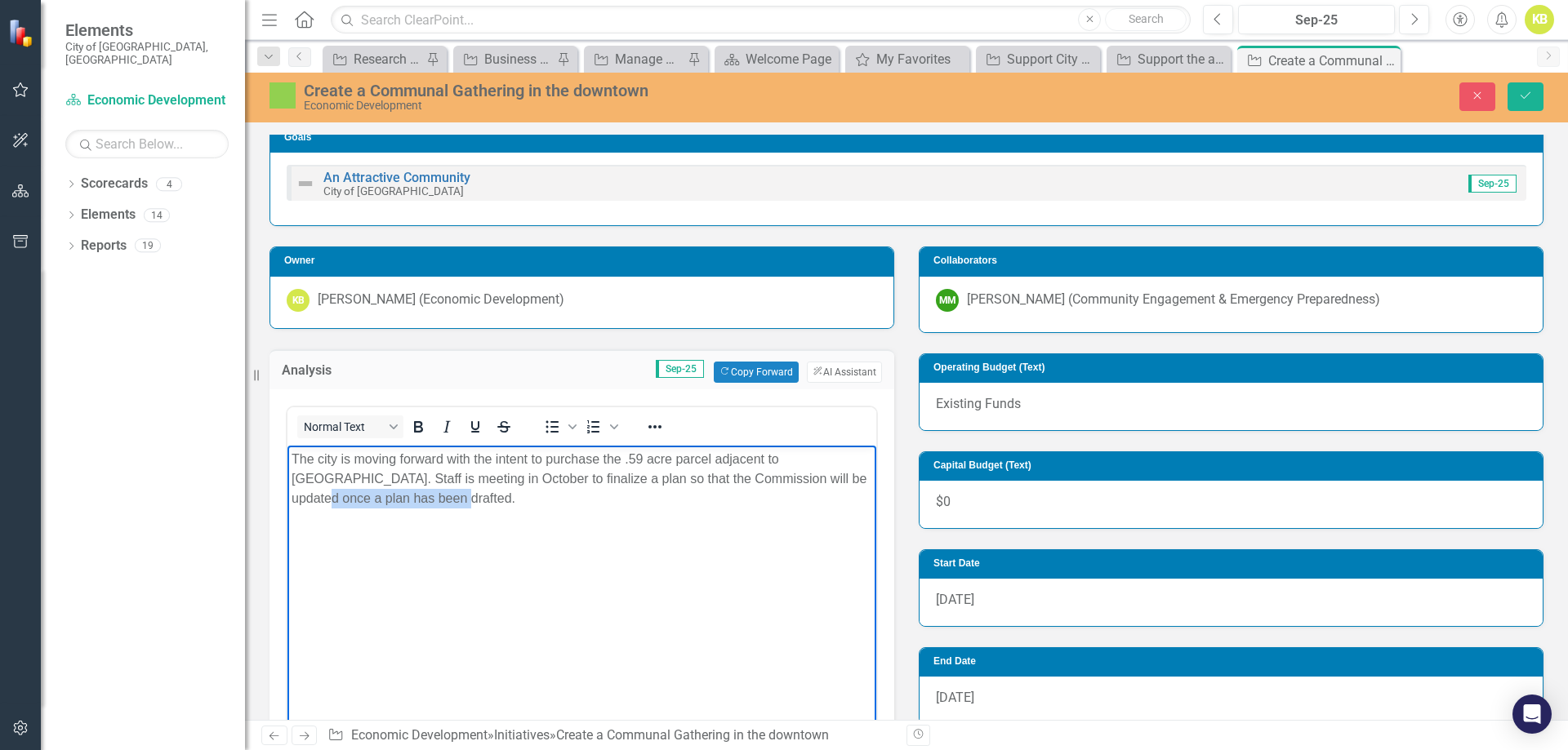
drag, startPoint x: 547, startPoint y: 518, endPoint x: 786, endPoint y: 472, distance: 243.4
click at [786, 472] on body "The city is moving forward with the intent to purchase the .59 acre parcel adja…" at bounding box center [582, 568] width 589 height 245
drag, startPoint x: 469, startPoint y: 479, endPoint x: 432, endPoint y: 476, distance: 37.1
click at [432, 476] on p "The city is moving forward with the intent to purchase the .59 acre parcel adja…" at bounding box center [582, 479] width 581 height 59
click at [470, 476] on p "The city is moving forward with the intent to purchase the .59 acre parcel adja…" at bounding box center [582, 479] width 581 height 59
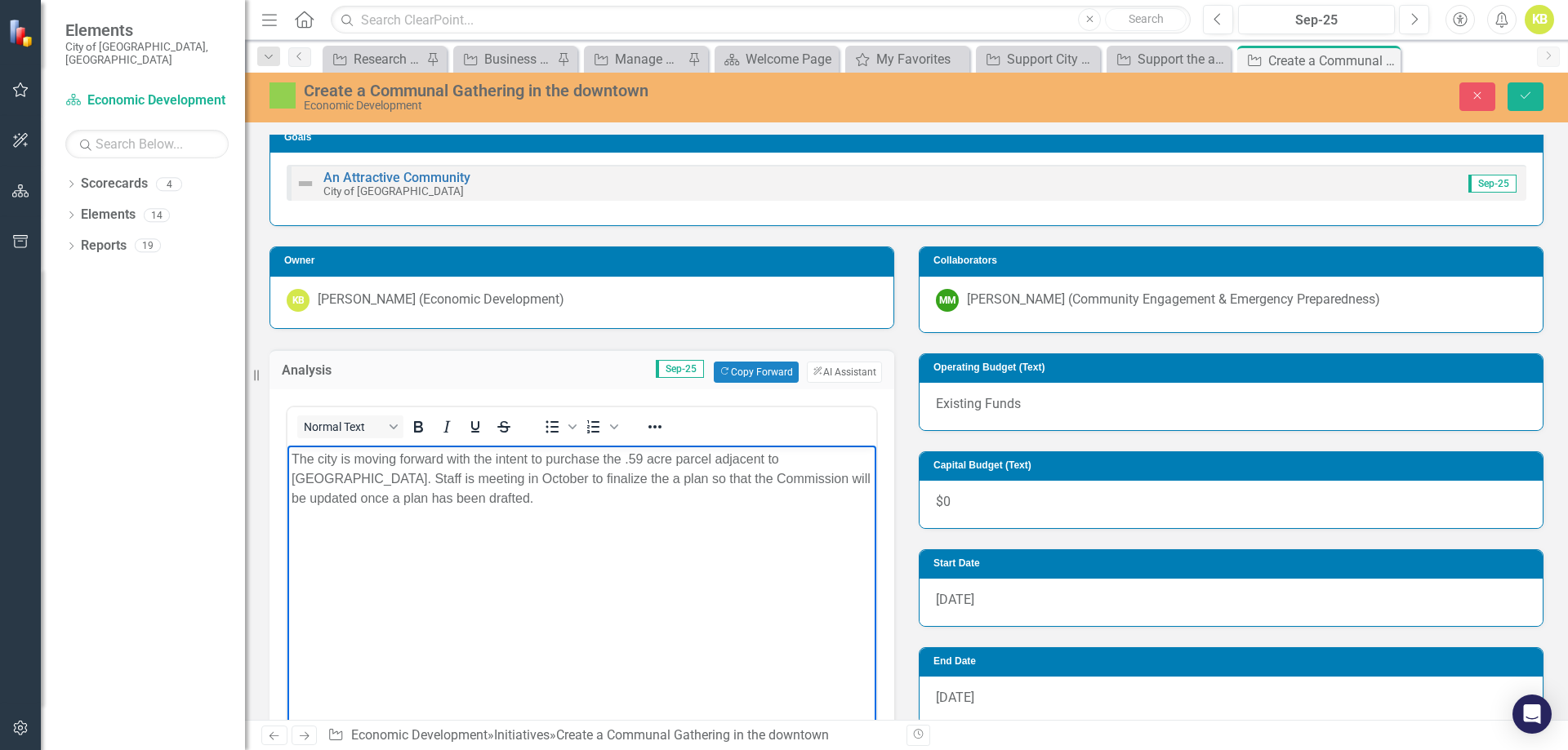
click at [512, 479] on p "The city is moving forward with the intent to purchase the .59 acre parcel adja…" at bounding box center [582, 479] width 581 height 59
drag, startPoint x: 695, startPoint y: 477, endPoint x: 716, endPoint y: 475, distance: 21.1
click at [716, 475] on p "The city is moving forward with the intent to purchase the .59 acre parcel adja…" at bounding box center [582, 479] width 581 height 59
drag, startPoint x: 792, startPoint y: 478, endPoint x: 836, endPoint y: 494, distance: 46.8
click at [836, 494] on p "The city is moving forward with the intent to purchase the .59 acre parcel adja…" at bounding box center [582, 479] width 581 height 59
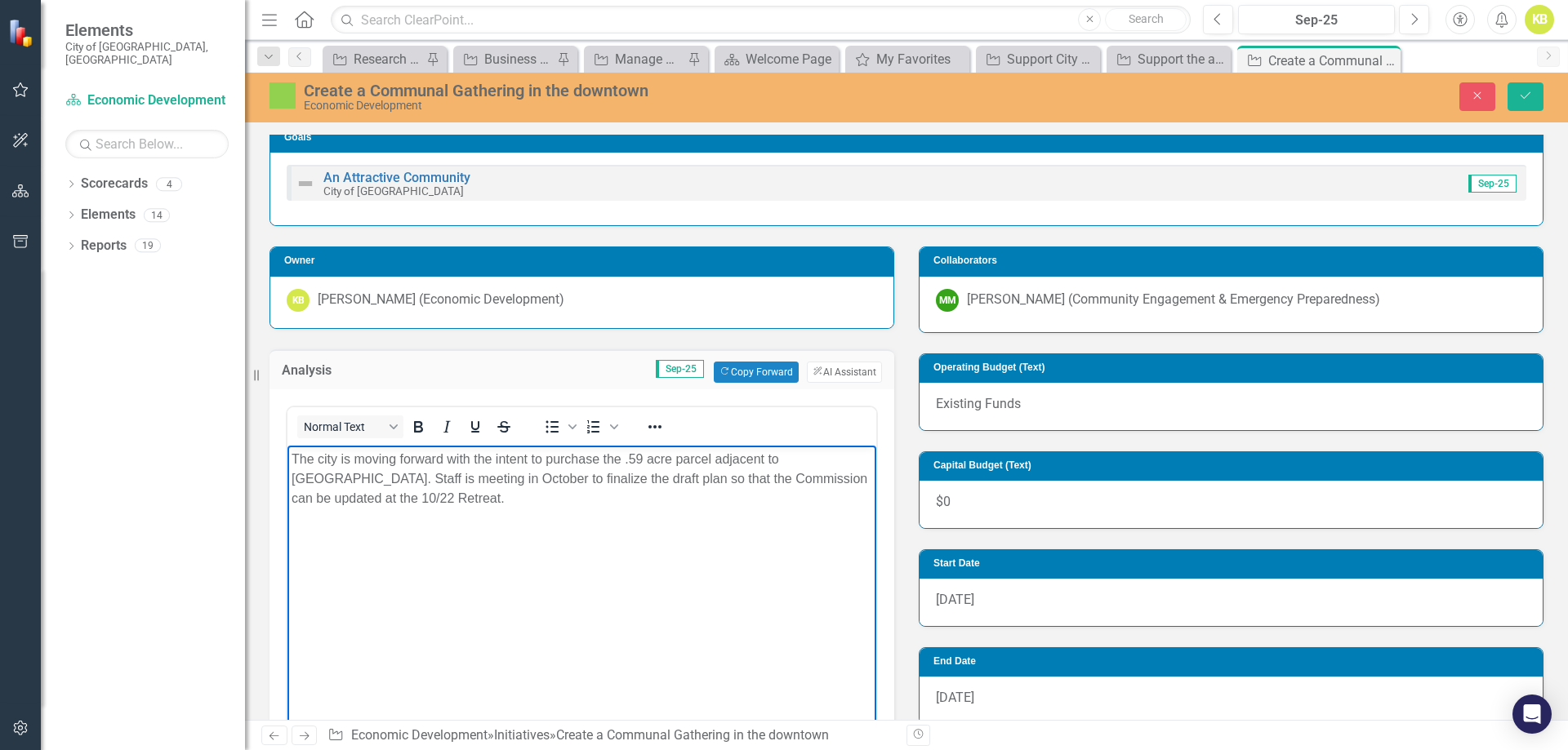
click at [573, 650] on body "The city is moving forward with the intent to purchase the .59 acre parcel adja…" at bounding box center [582, 568] width 589 height 245
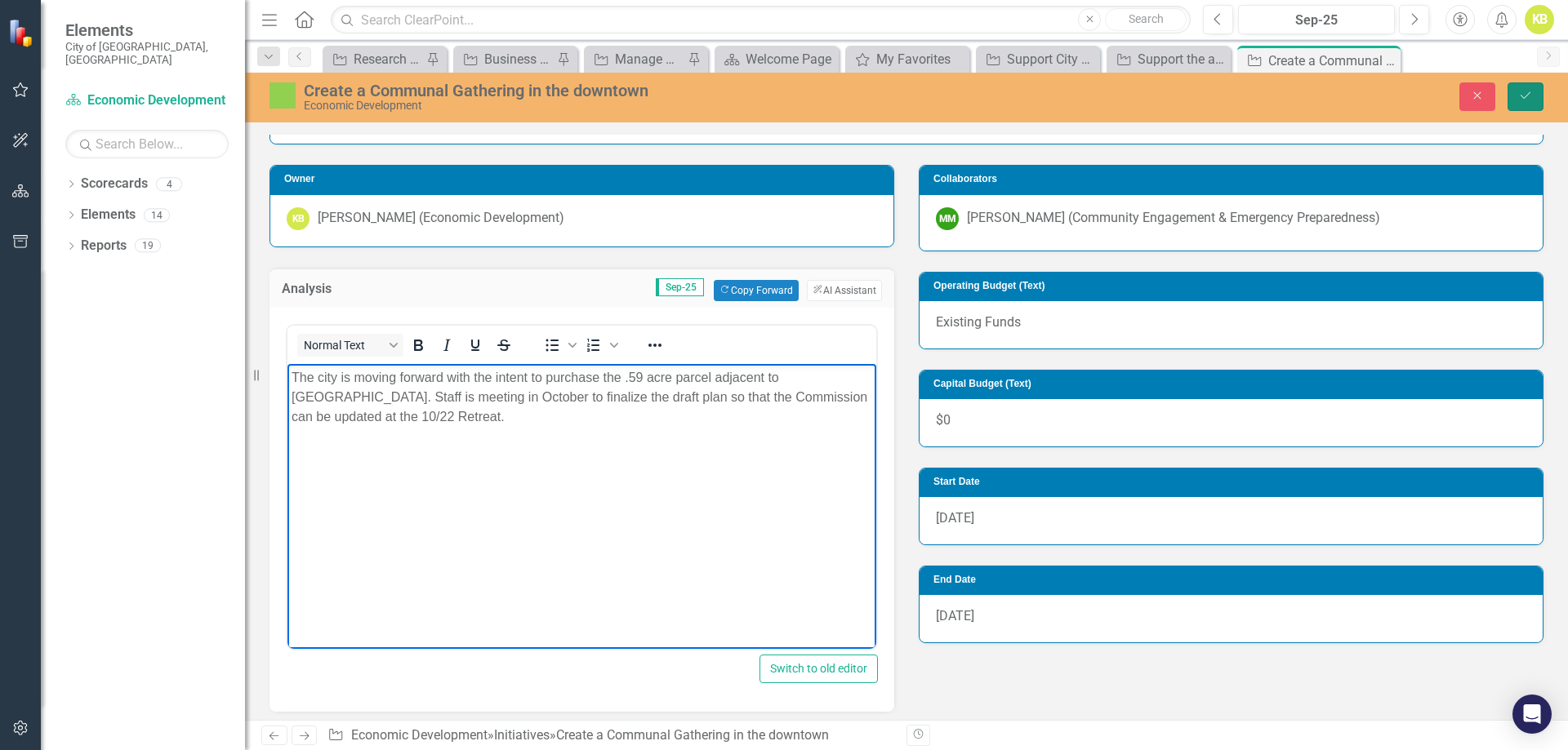
click at [1522, 104] on button "Save" at bounding box center [1525, 97] width 36 height 28
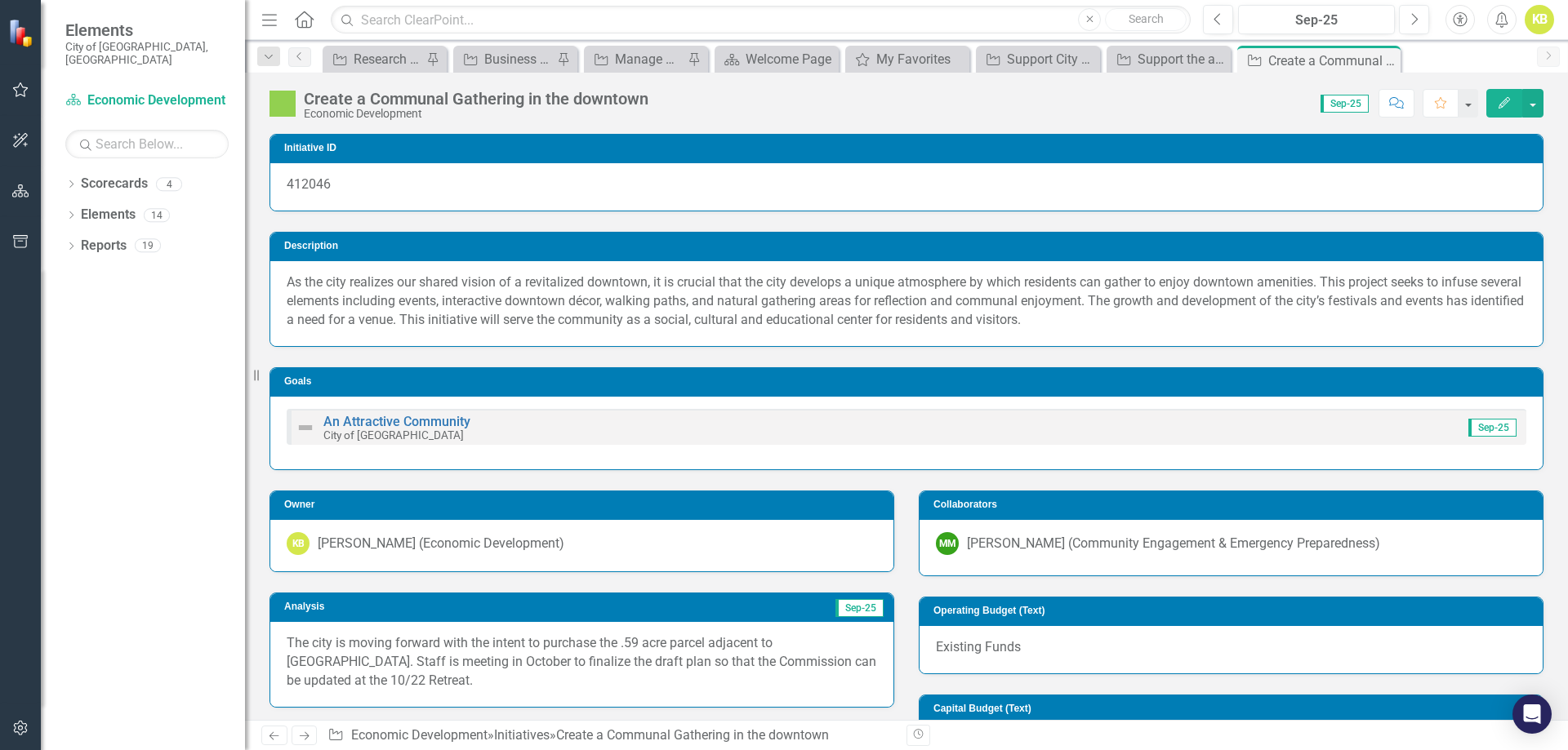
click at [305, 731] on icon "Next" at bounding box center [304, 736] width 14 height 11
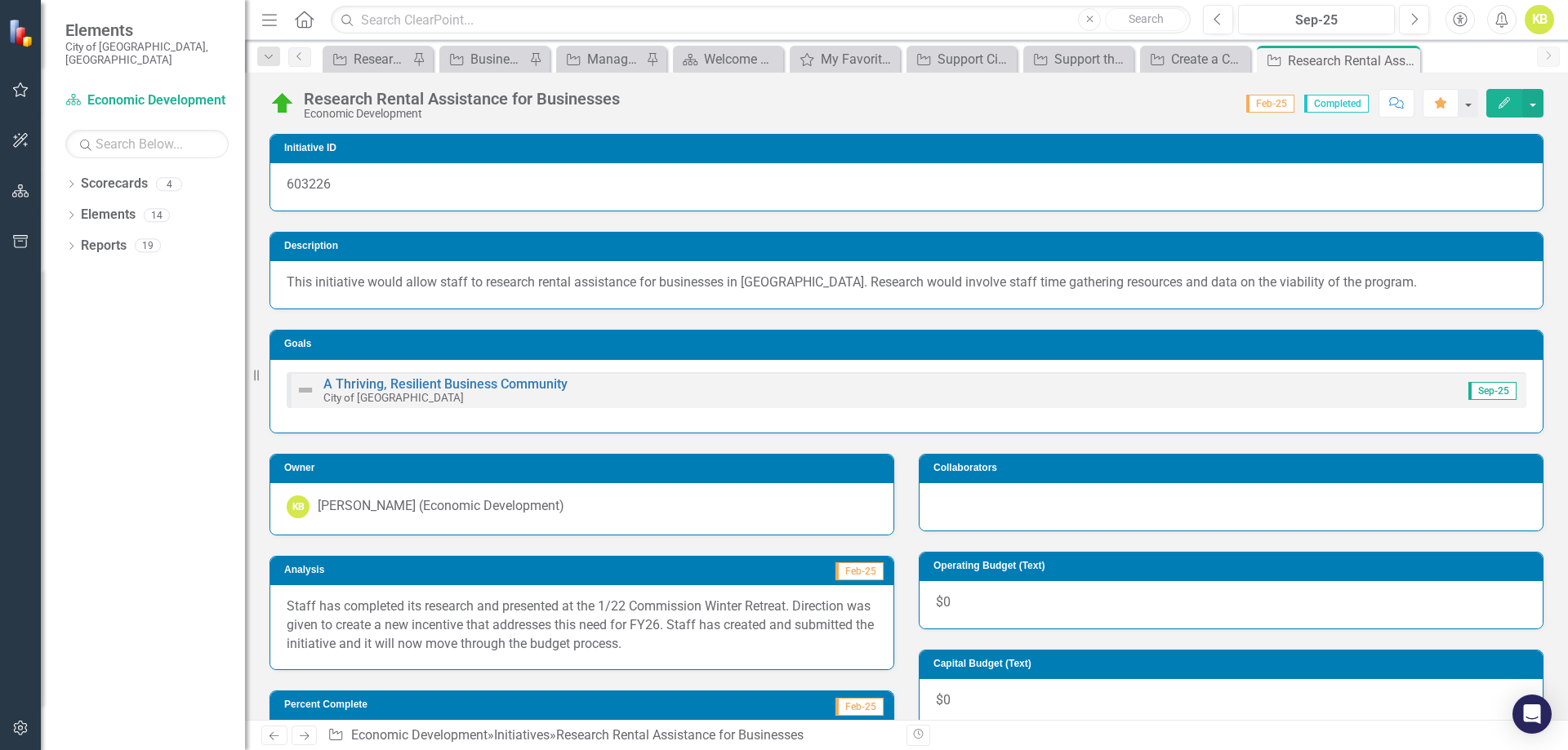
click at [305, 731] on icon "Next" at bounding box center [304, 736] width 14 height 11
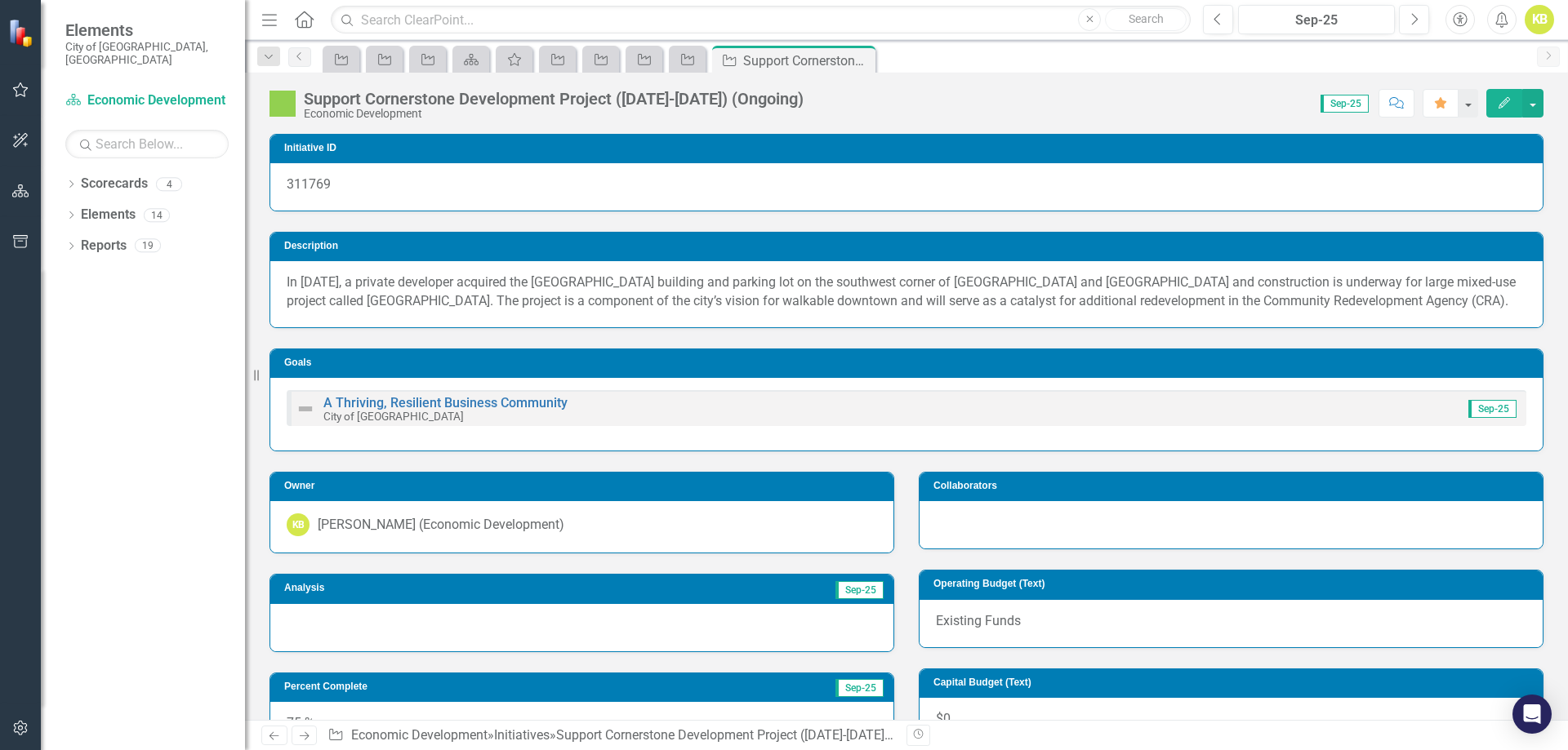
click at [350, 639] on div at bounding box center [582, 628] width 623 height 48
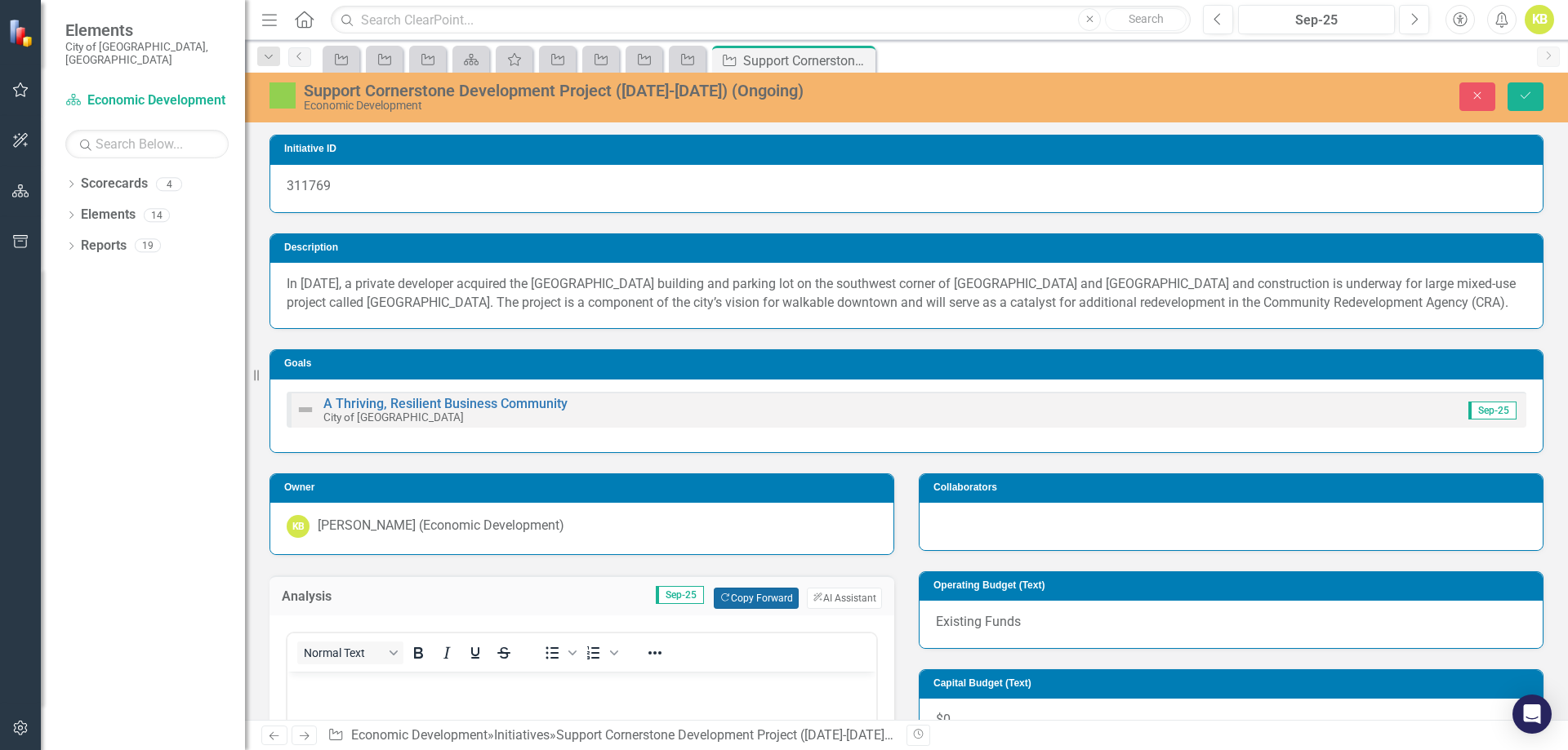
click at [741, 598] on button "Copy Forward Copy Forward" at bounding box center [755, 598] width 84 height 21
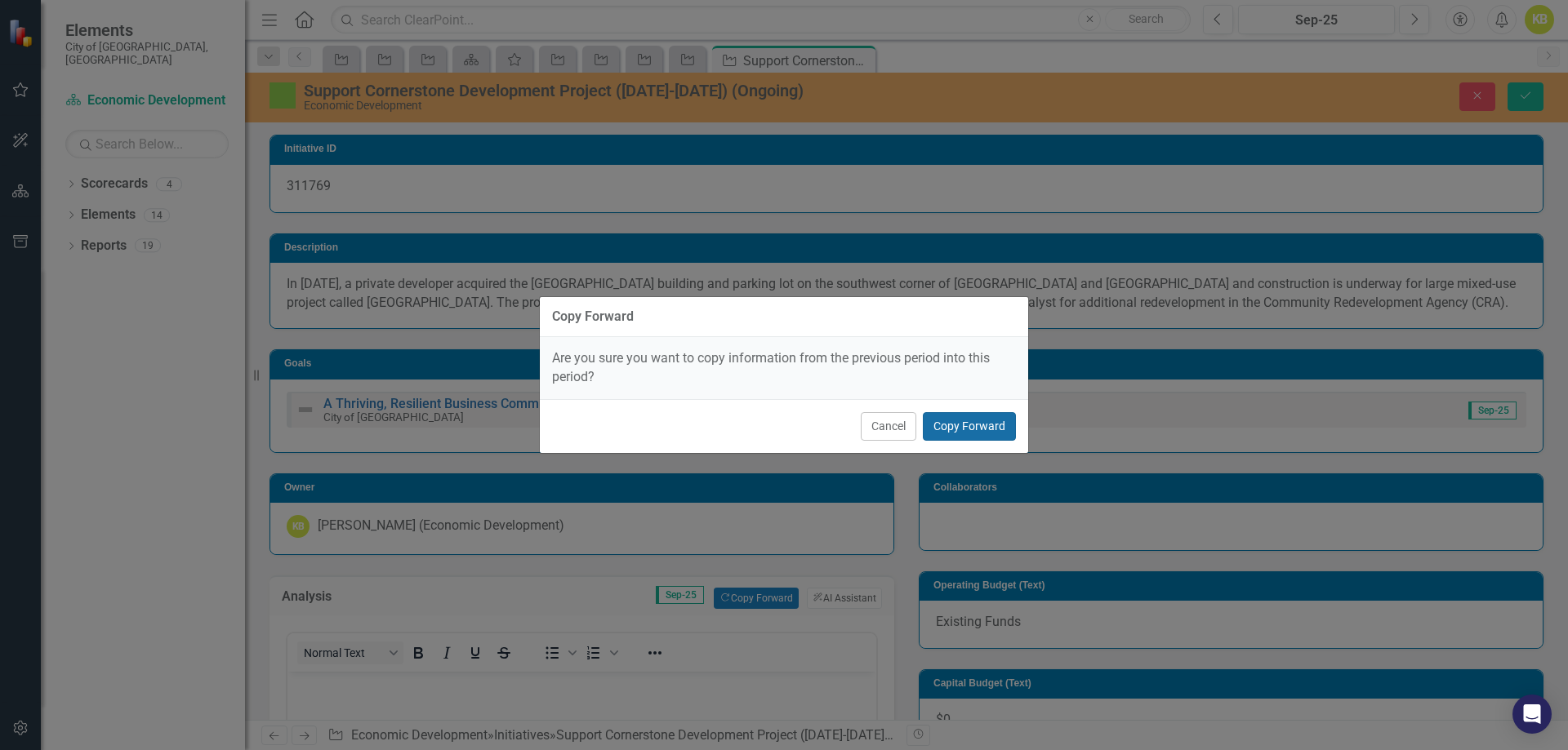
click at [989, 414] on button "Copy Forward" at bounding box center [970, 427] width 93 height 28
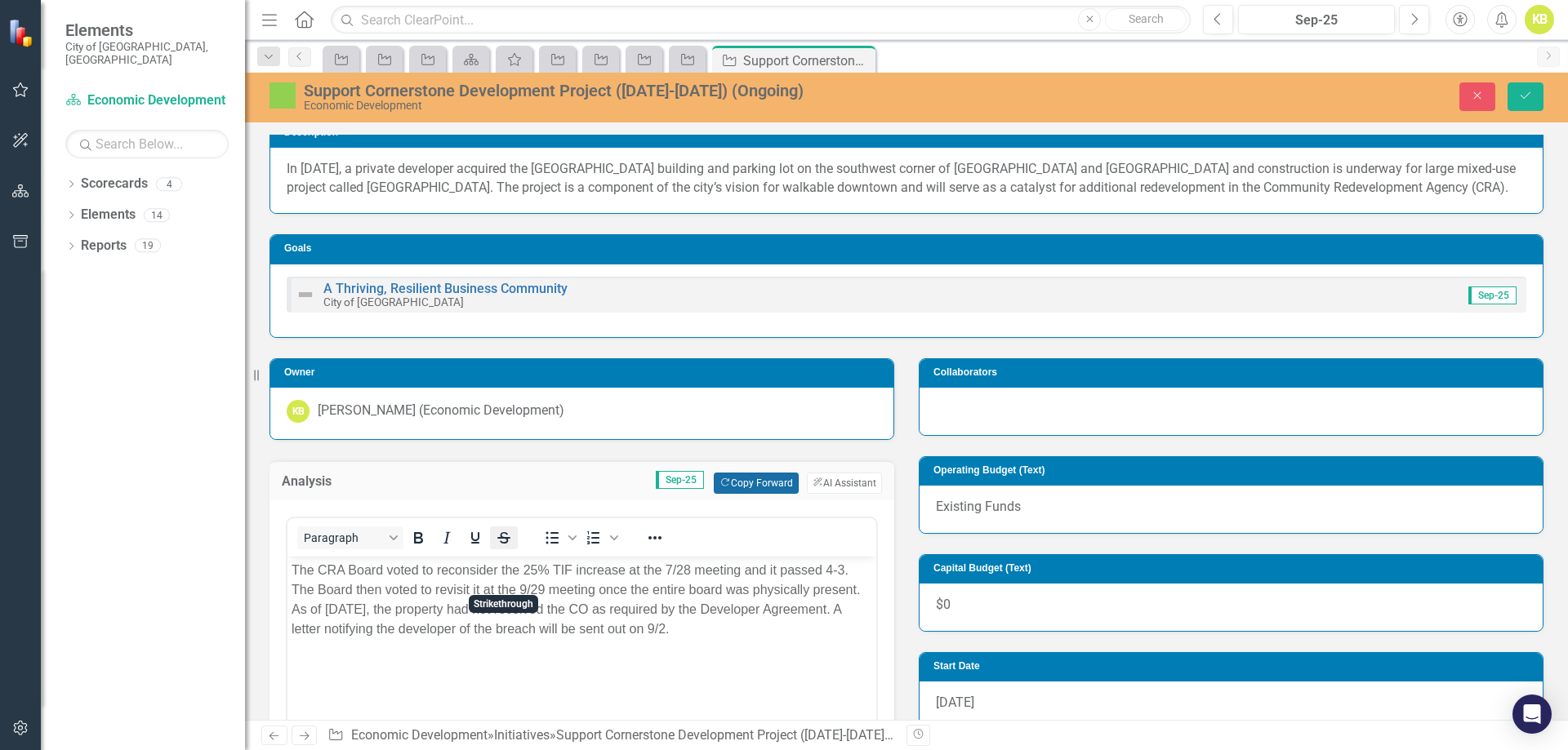
scroll to position [163, 0]
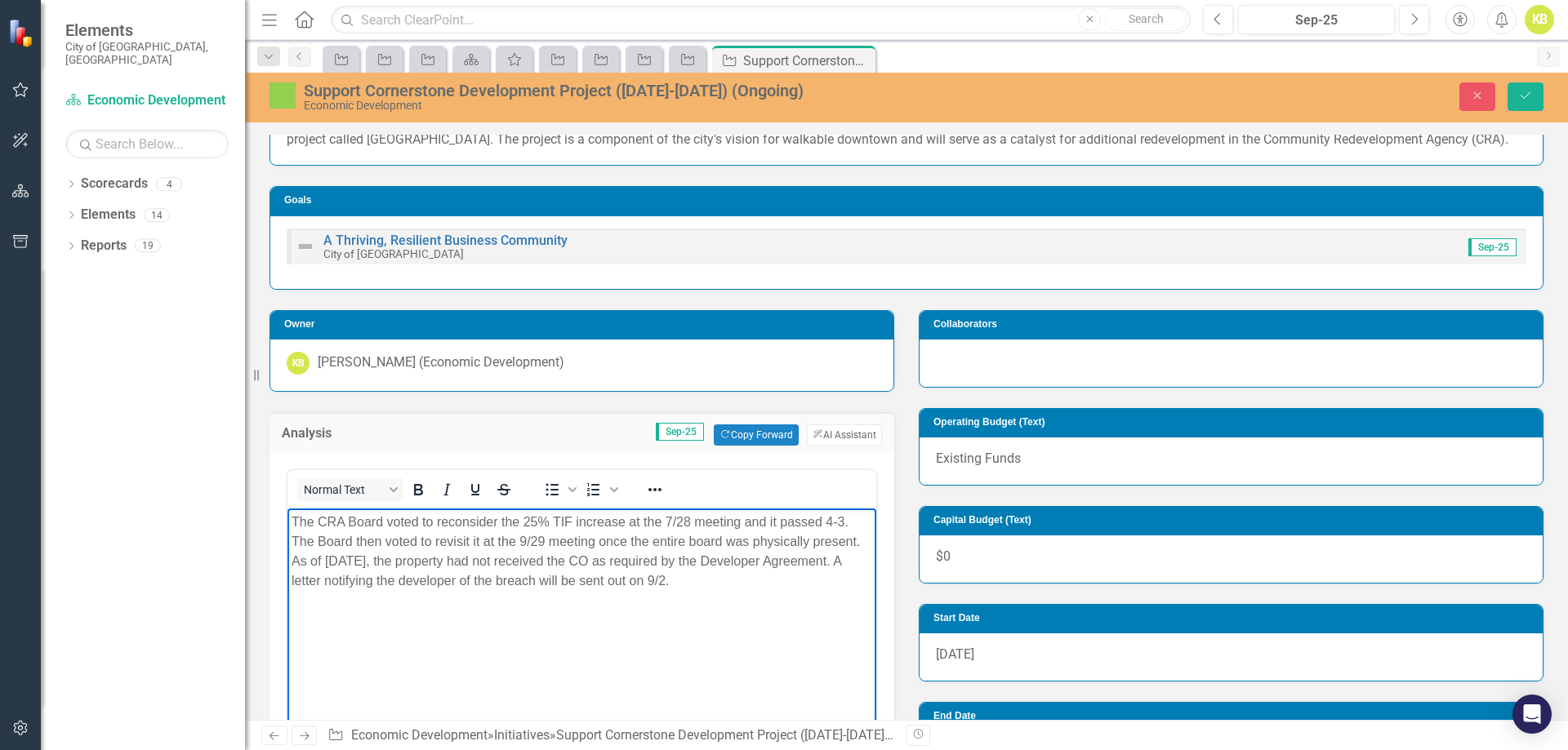
drag, startPoint x: 684, startPoint y: 595, endPoint x: 386, endPoint y: 516, distance: 308.3
click at [386, 516] on body "The CRA Board voted to reconsider the 25% TIF increase at the 7/28 meeting and …" at bounding box center [582, 630] width 589 height 245
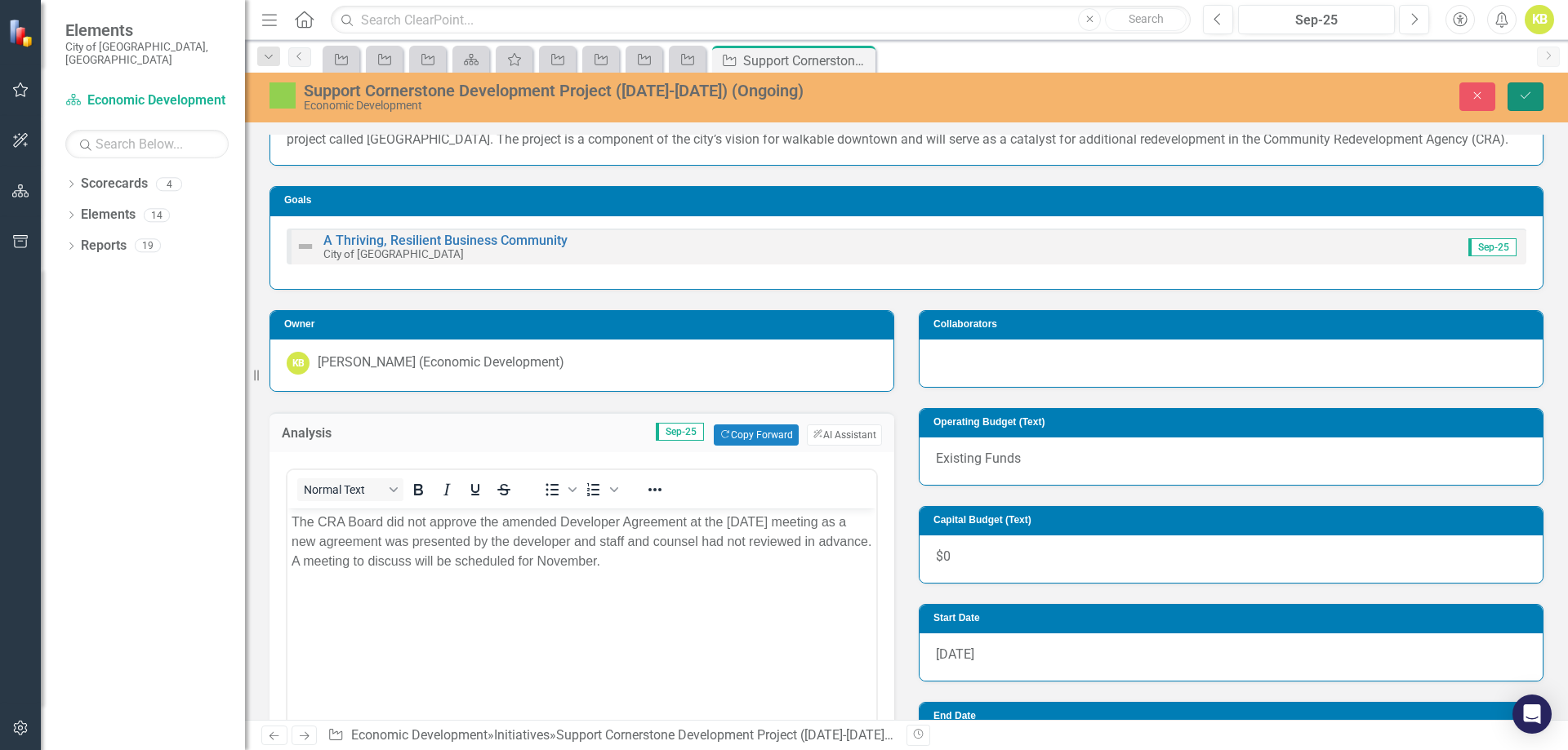
click at [1522, 86] on button "Save" at bounding box center [1525, 97] width 36 height 28
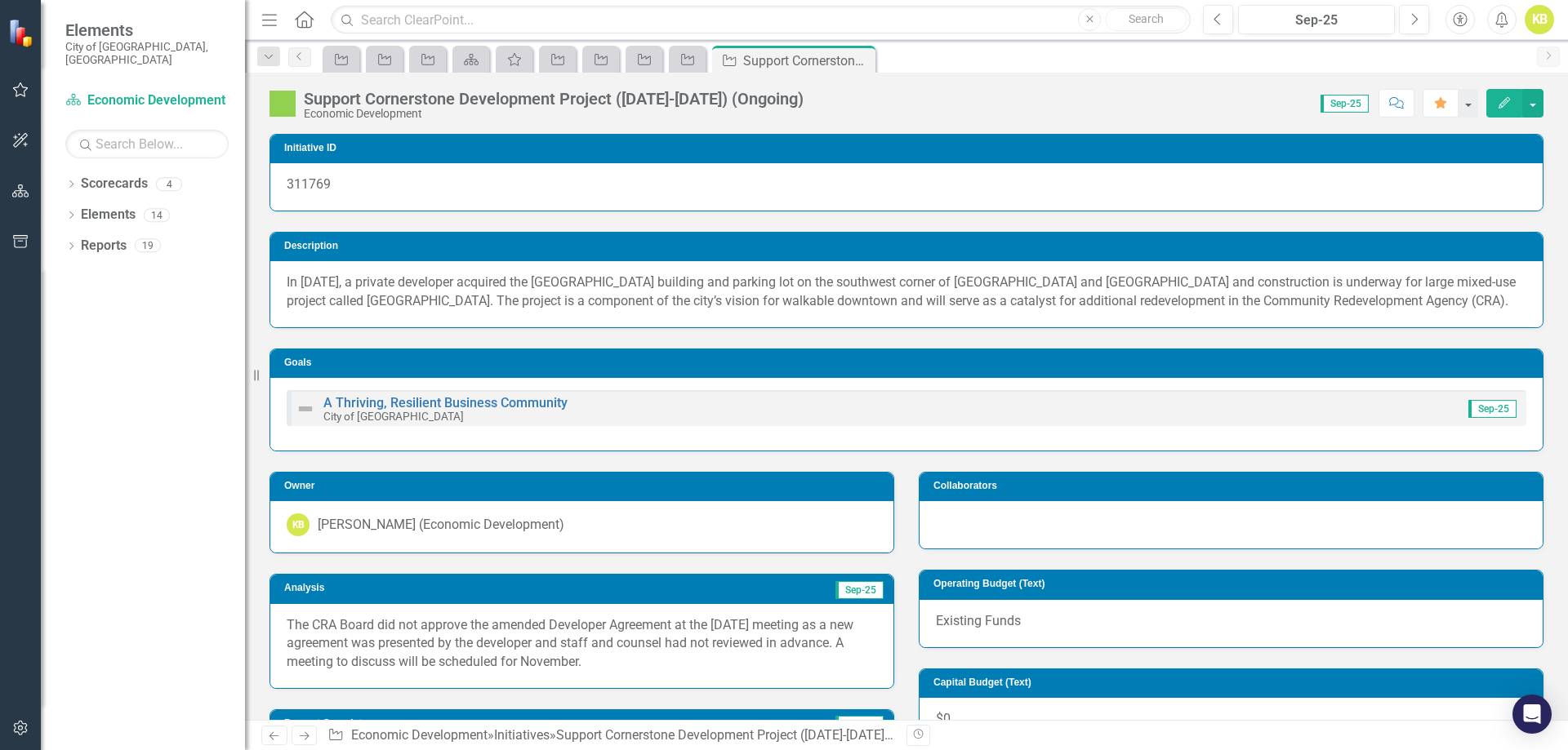
click at [302, 728] on link "Next" at bounding box center [305, 736] width 26 height 19
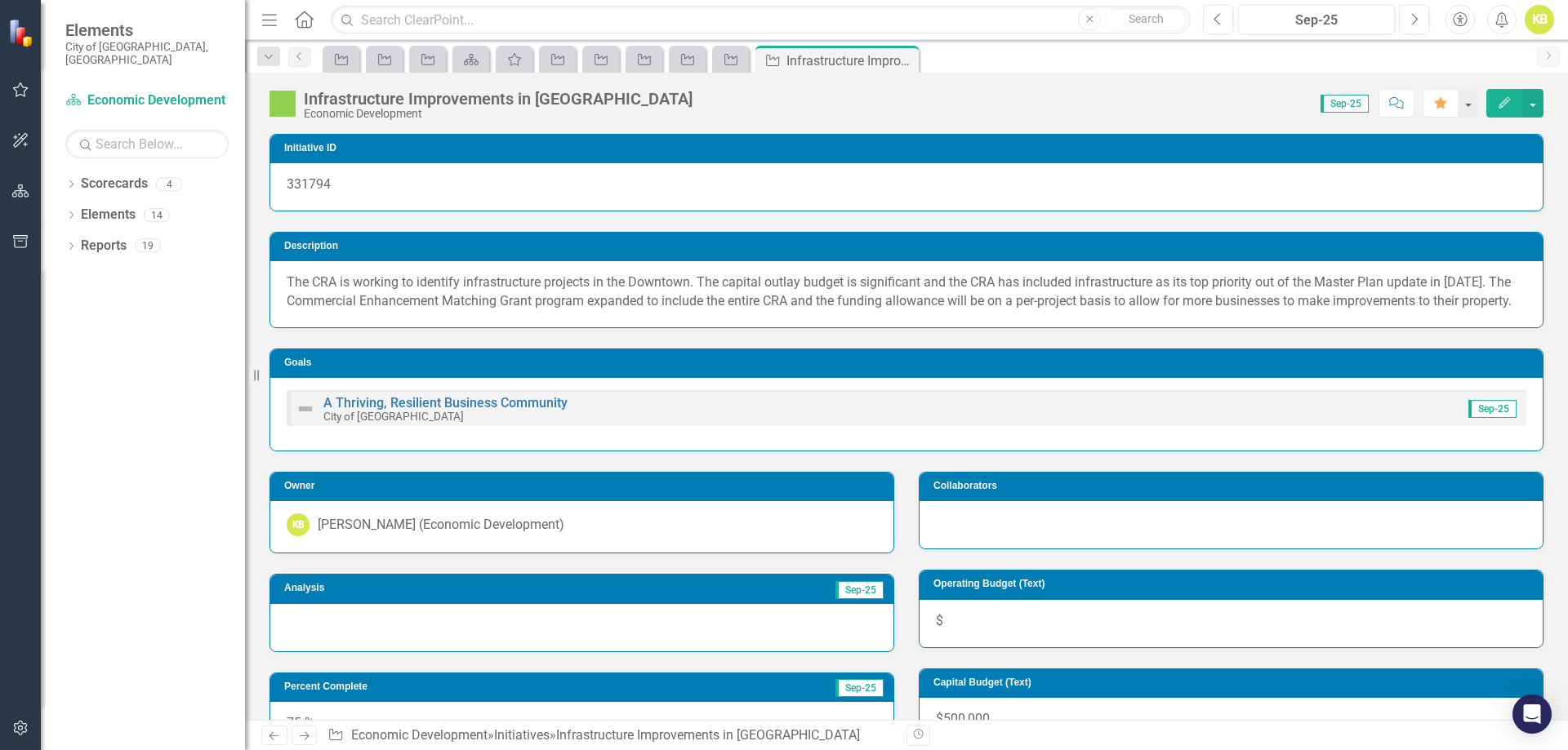
click at [308, 636] on div at bounding box center [582, 628] width 623 height 48
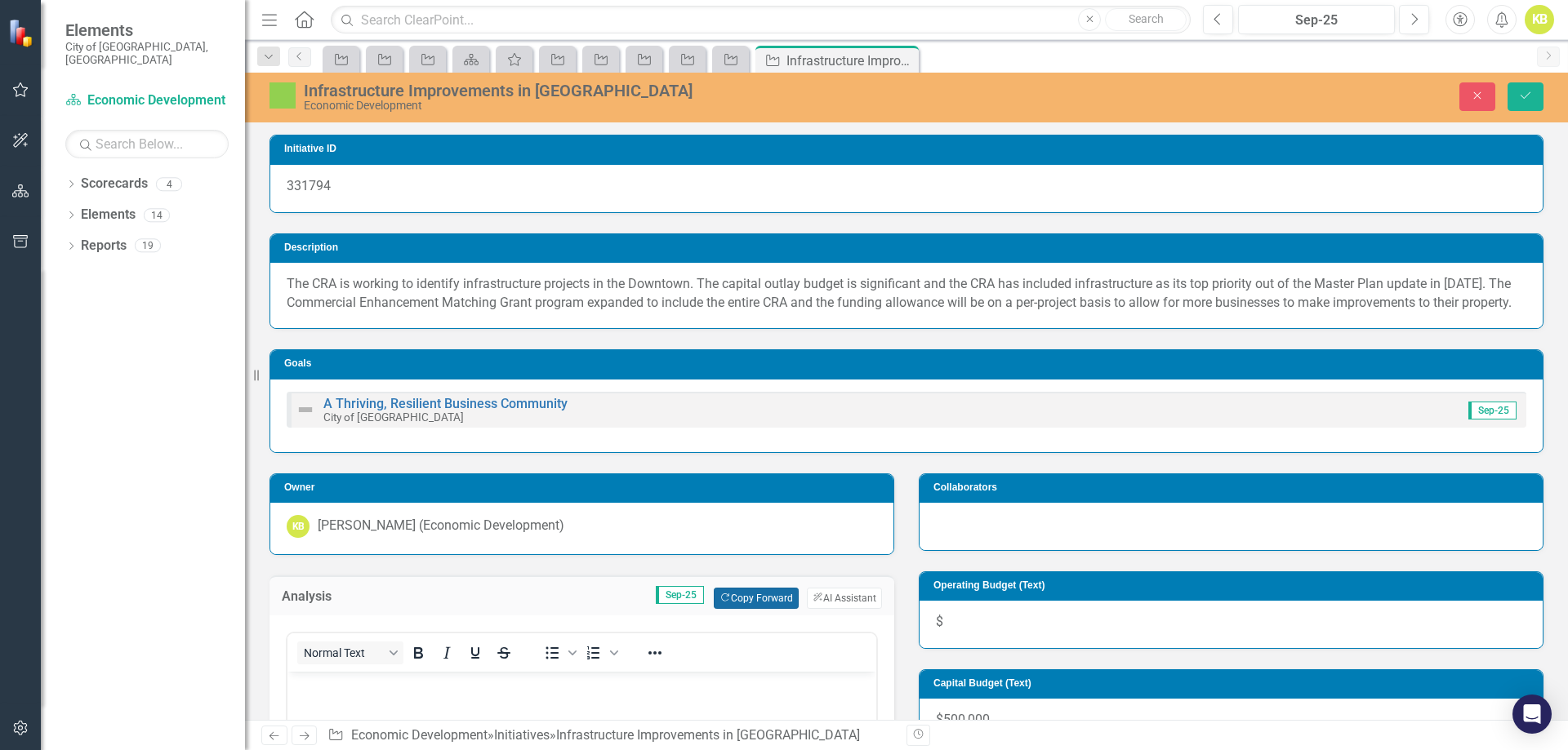
click at [738, 609] on button "Copy Forward Copy Forward" at bounding box center [755, 598] width 84 height 21
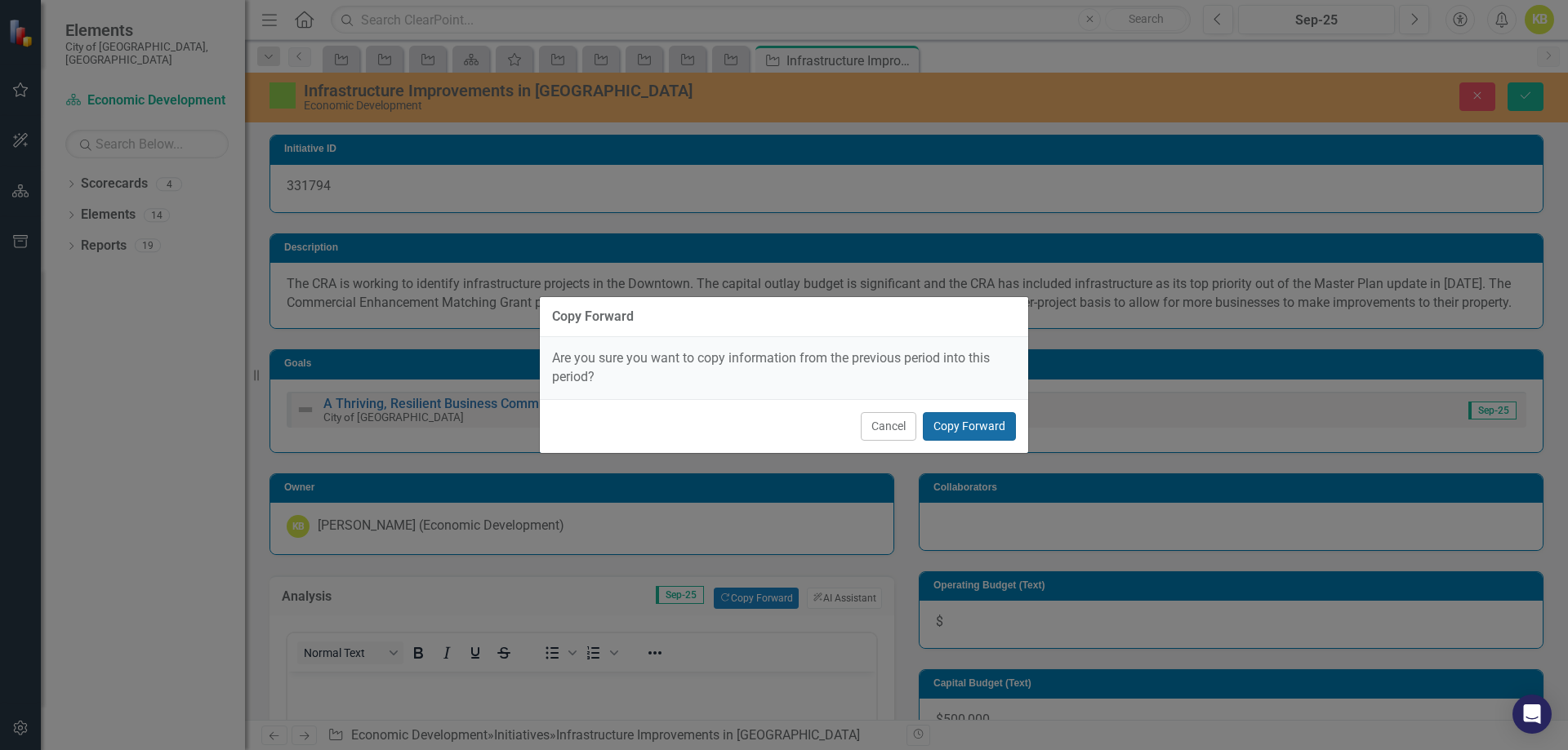
click at [970, 422] on button "Copy Forward" at bounding box center [970, 427] width 93 height 28
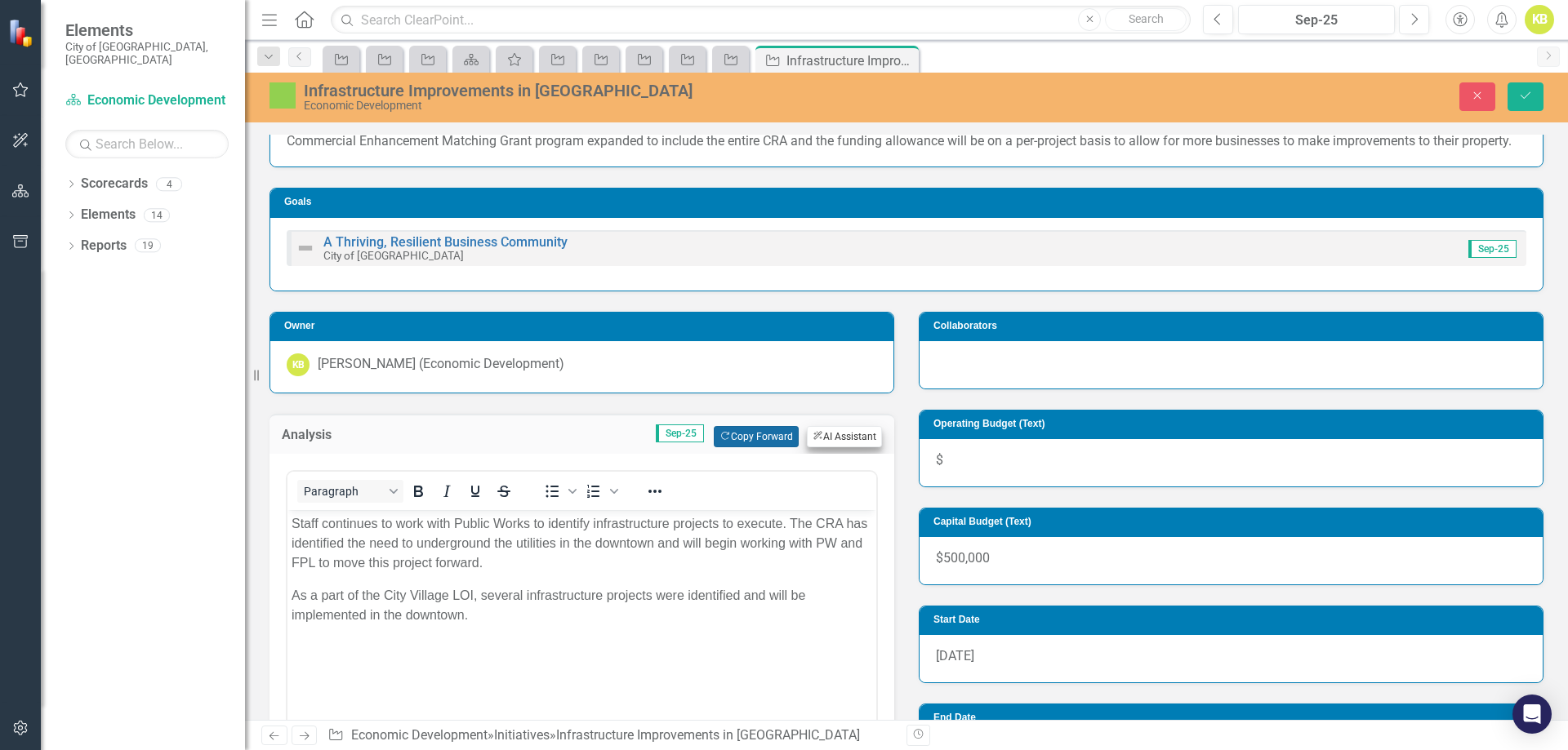
scroll to position [163, 0]
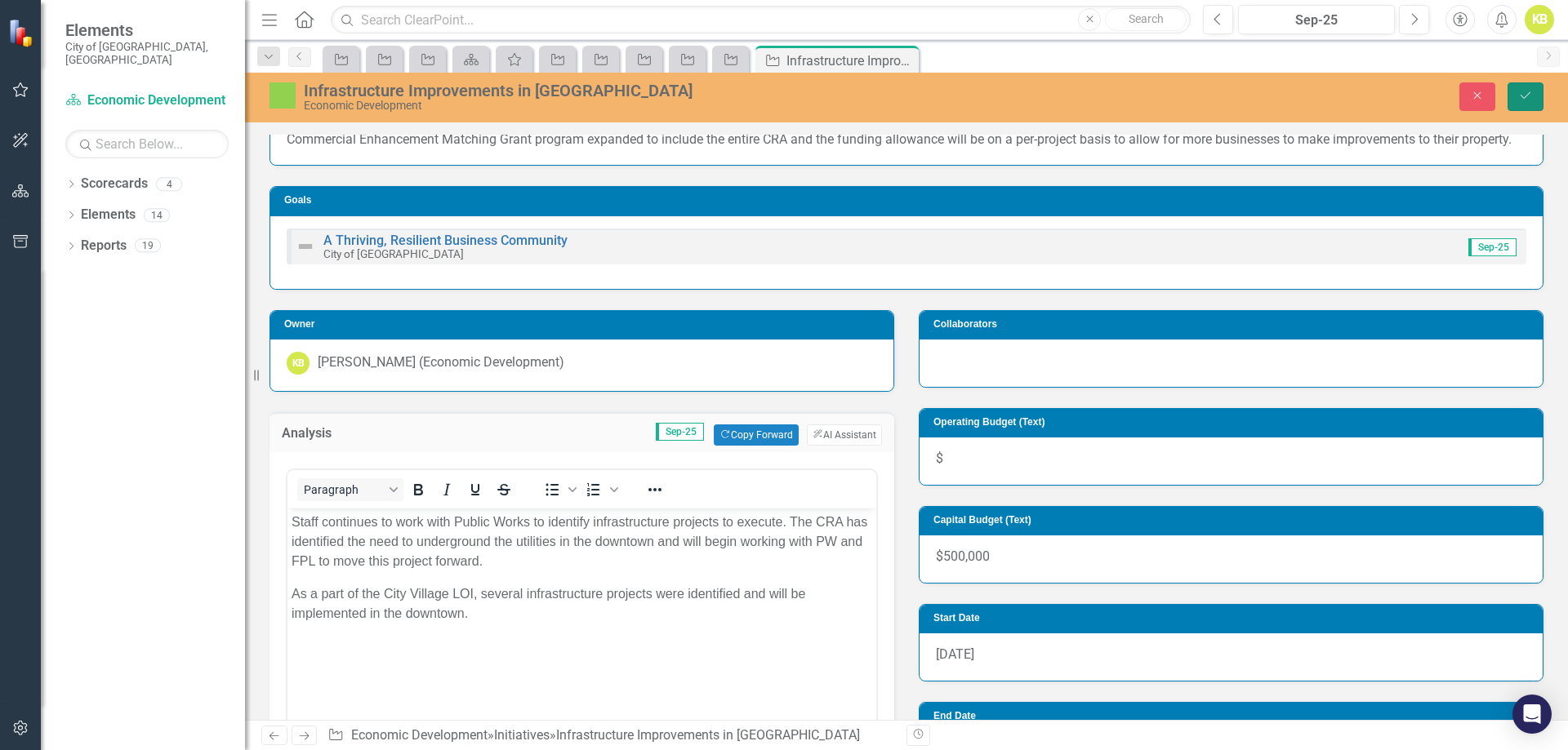
click at [1535, 97] on button "Save" at bounding box center [1525, 97] width 36 height 28
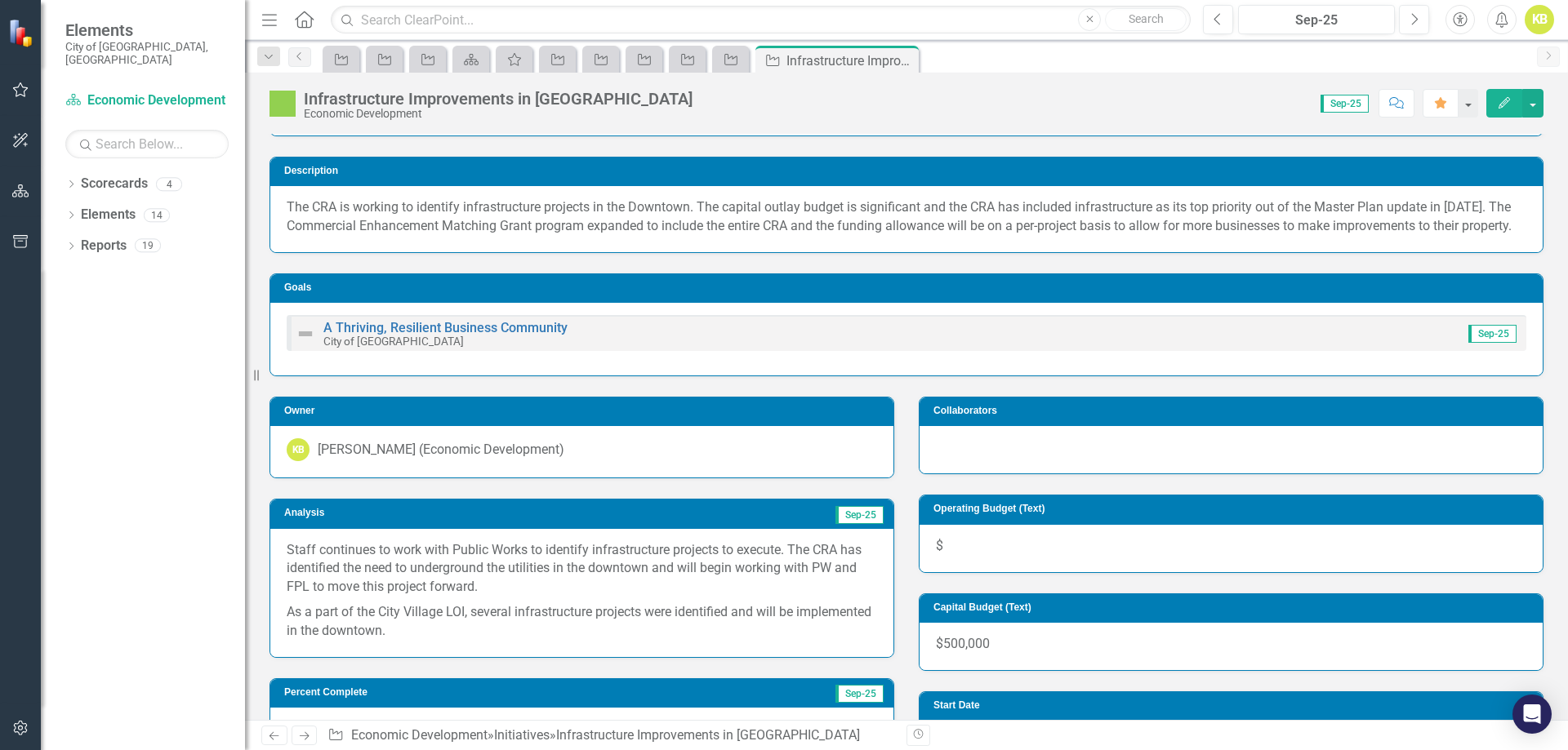
scroll to position [82, 0]
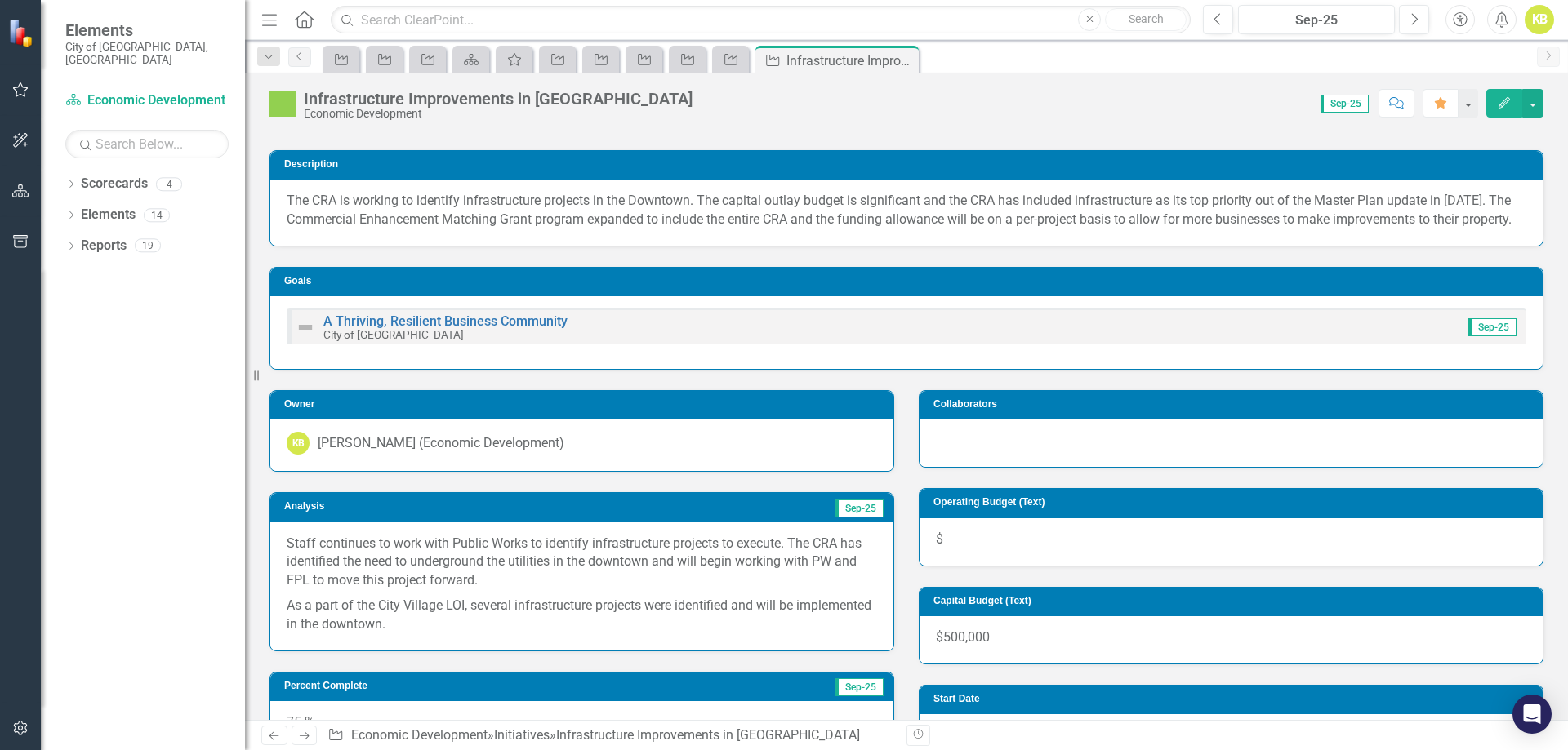
click at [304, 728] on link "Next" at bounding box center [305, 736] width 26 height 19
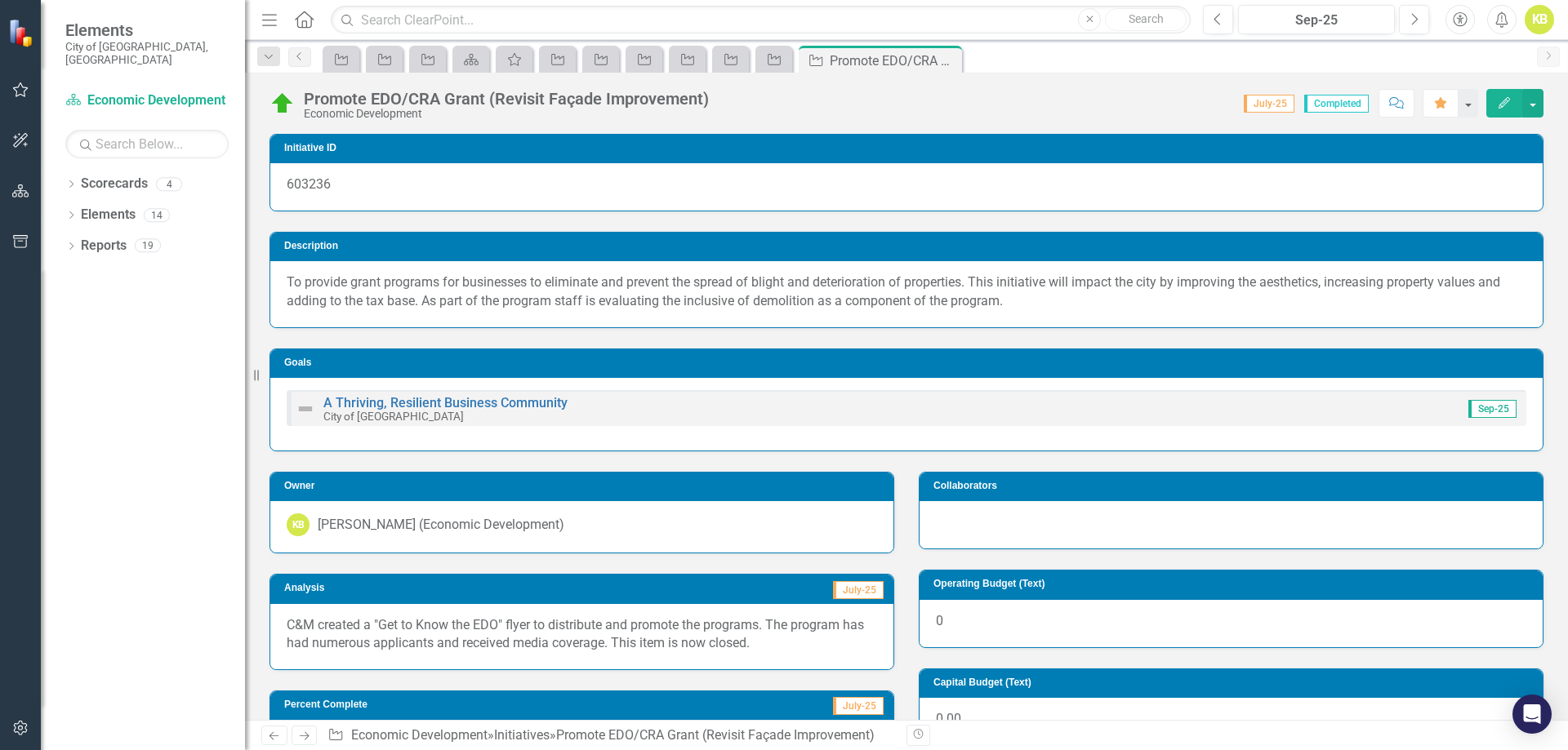
click at [301, 728] on link "Next" at bounding box center [305, 736] width 26 height 19
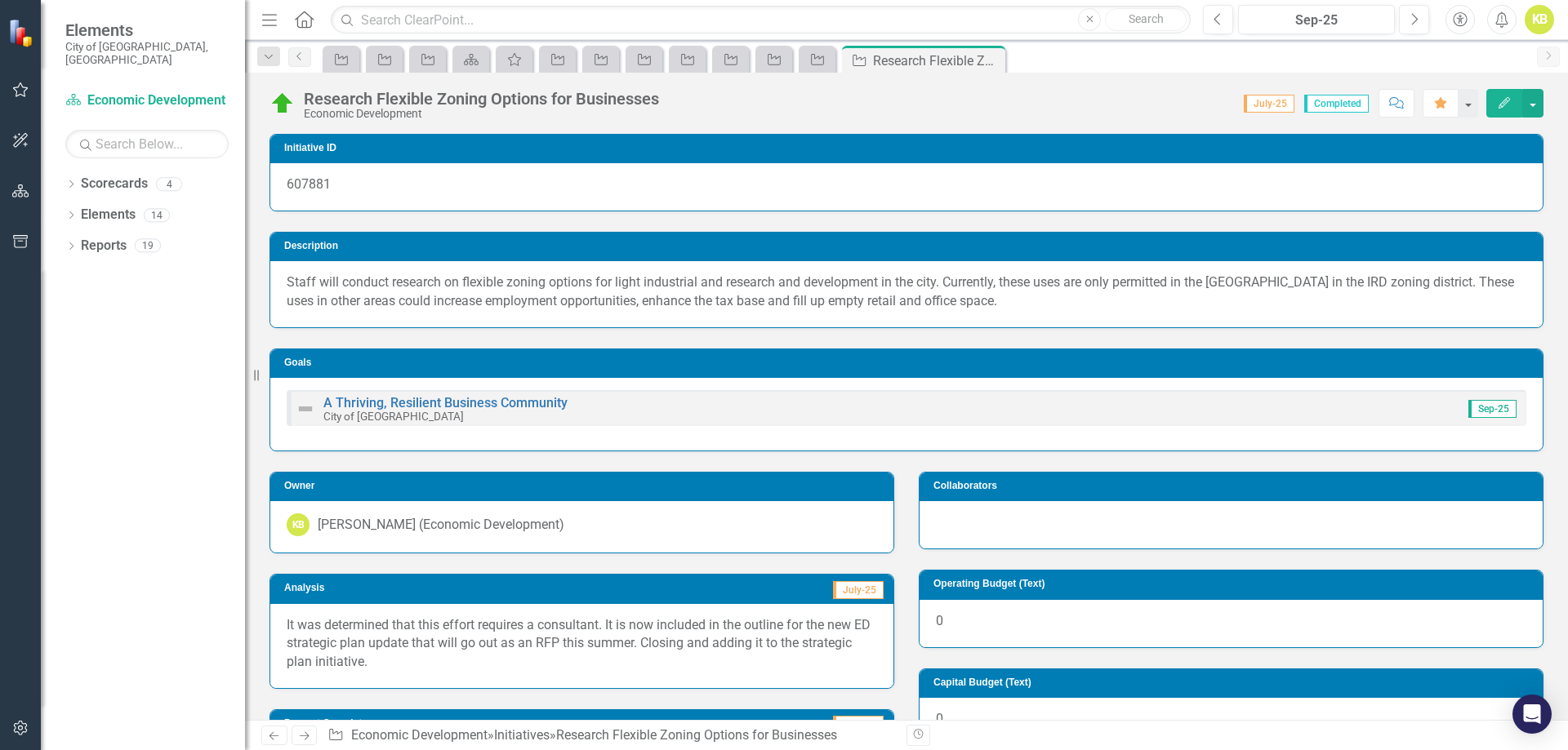
click at [301, 728] on link "Next" at bounding box center [305, 736] width 26 height 19
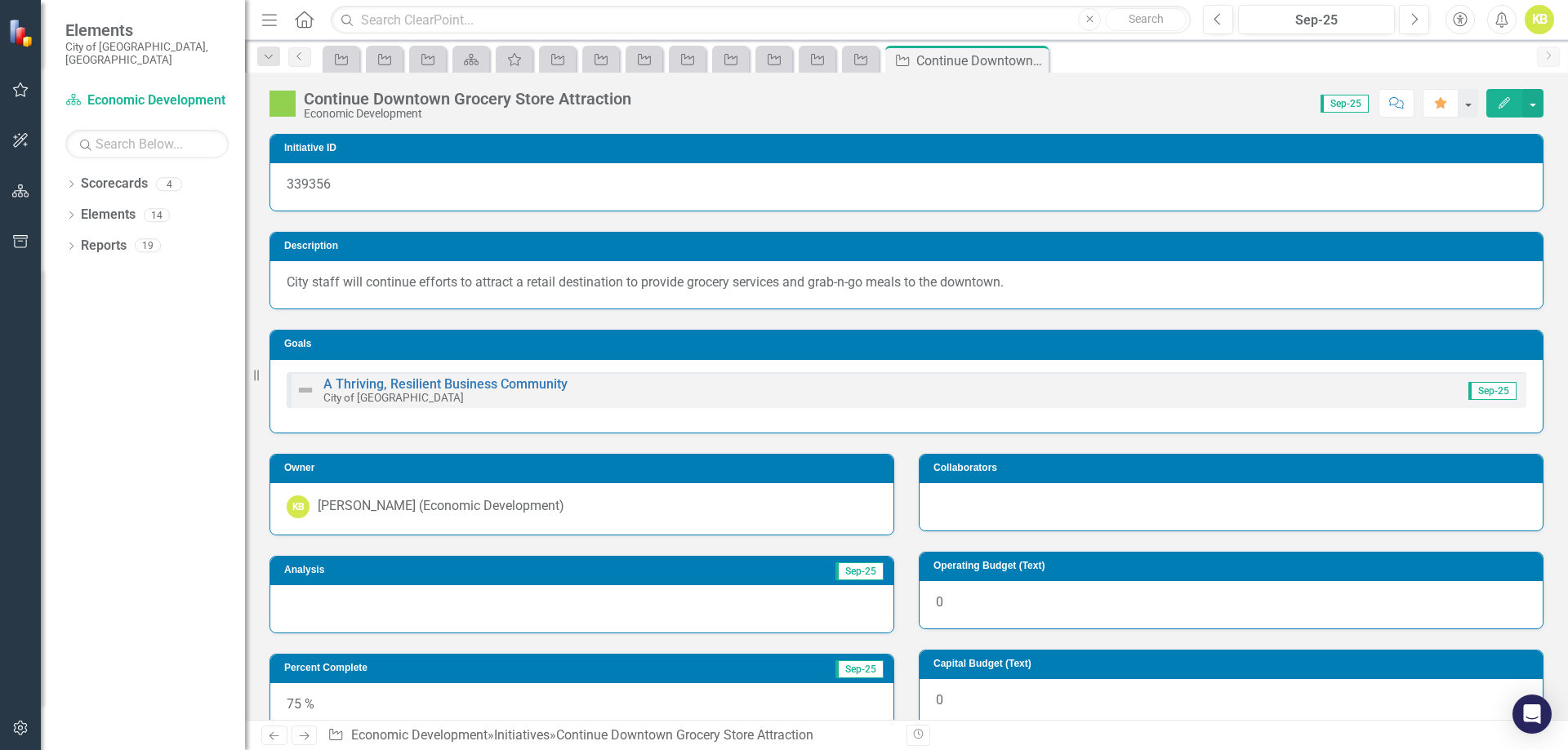
click at [365, 610] on div at bounding box center [582, 609] width 623 height 48
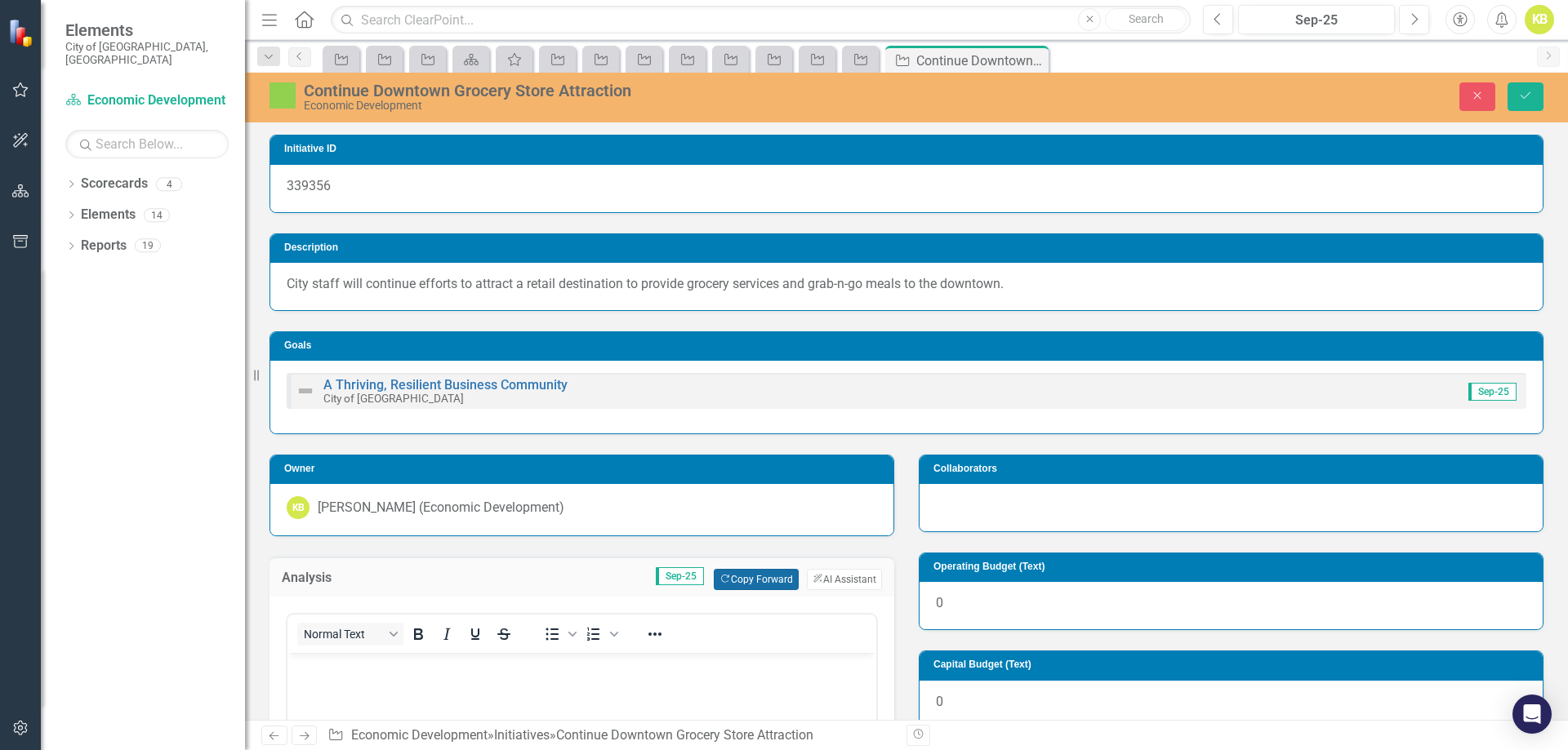
click at [727, 570] on button "Copy Forward Copy Forward" at bounding box center [755, 580] width 84 height 21
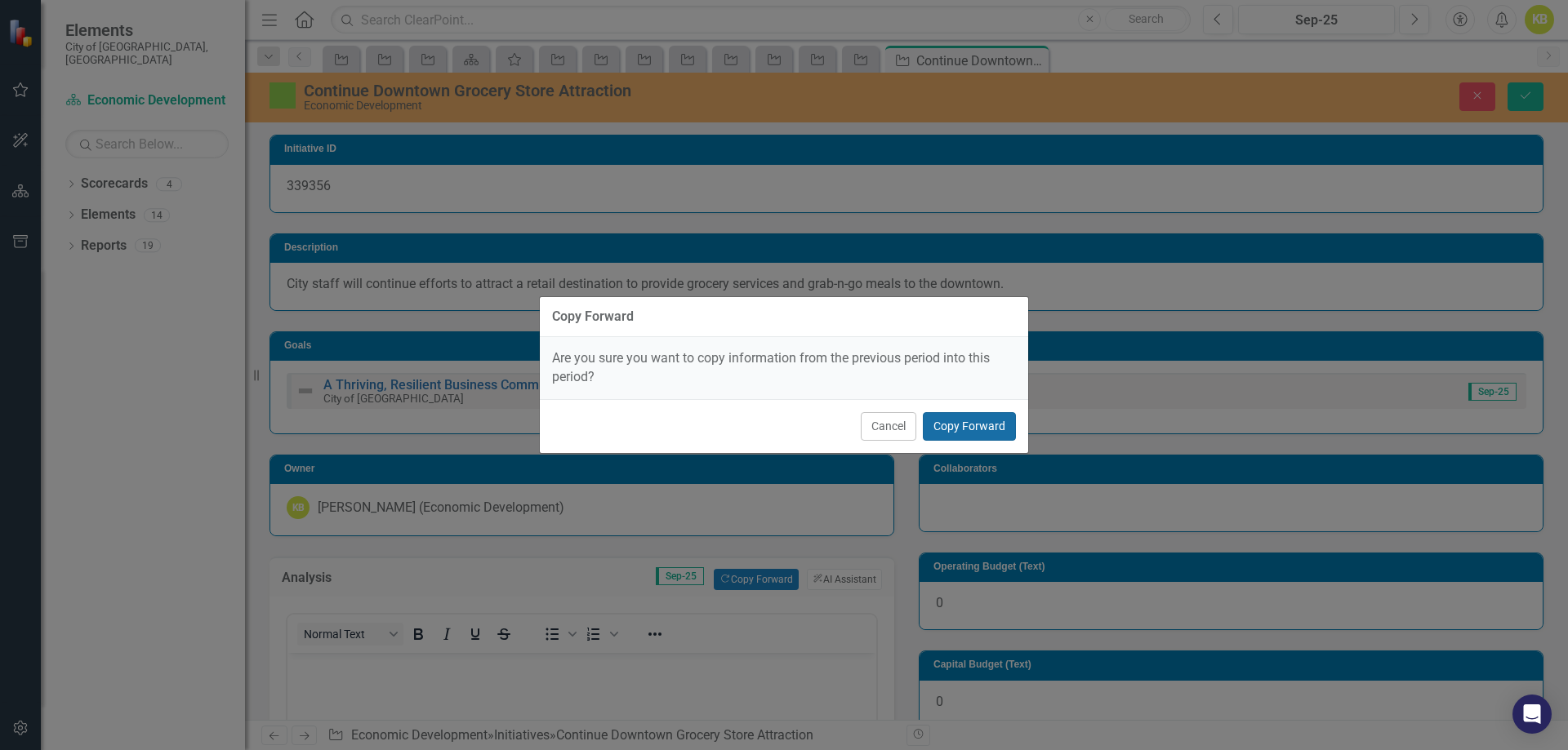
click at [962, 432] on button "Copy Forward" at bounding box center [970, 427] width 93 height 28
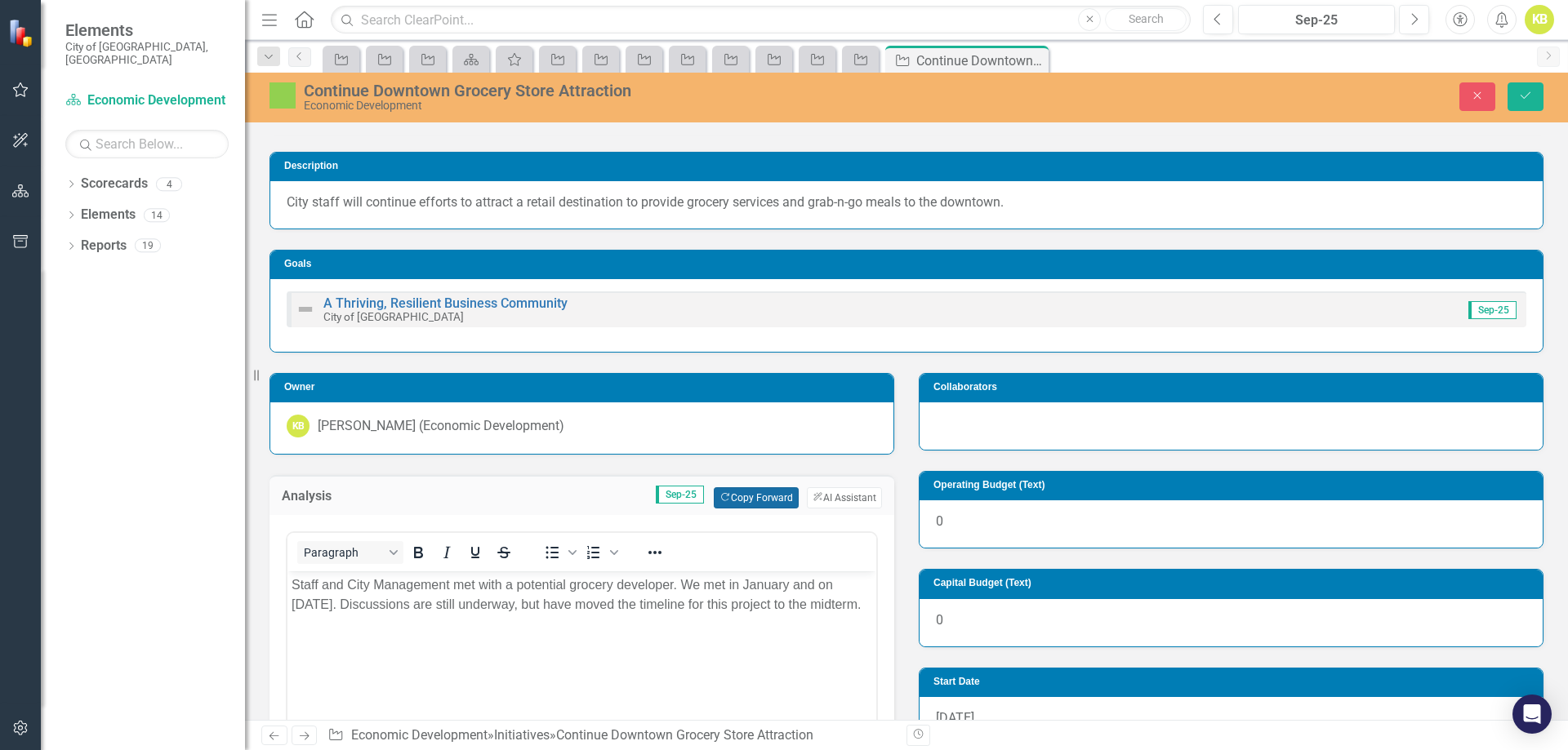
scroll to position [163, 0]
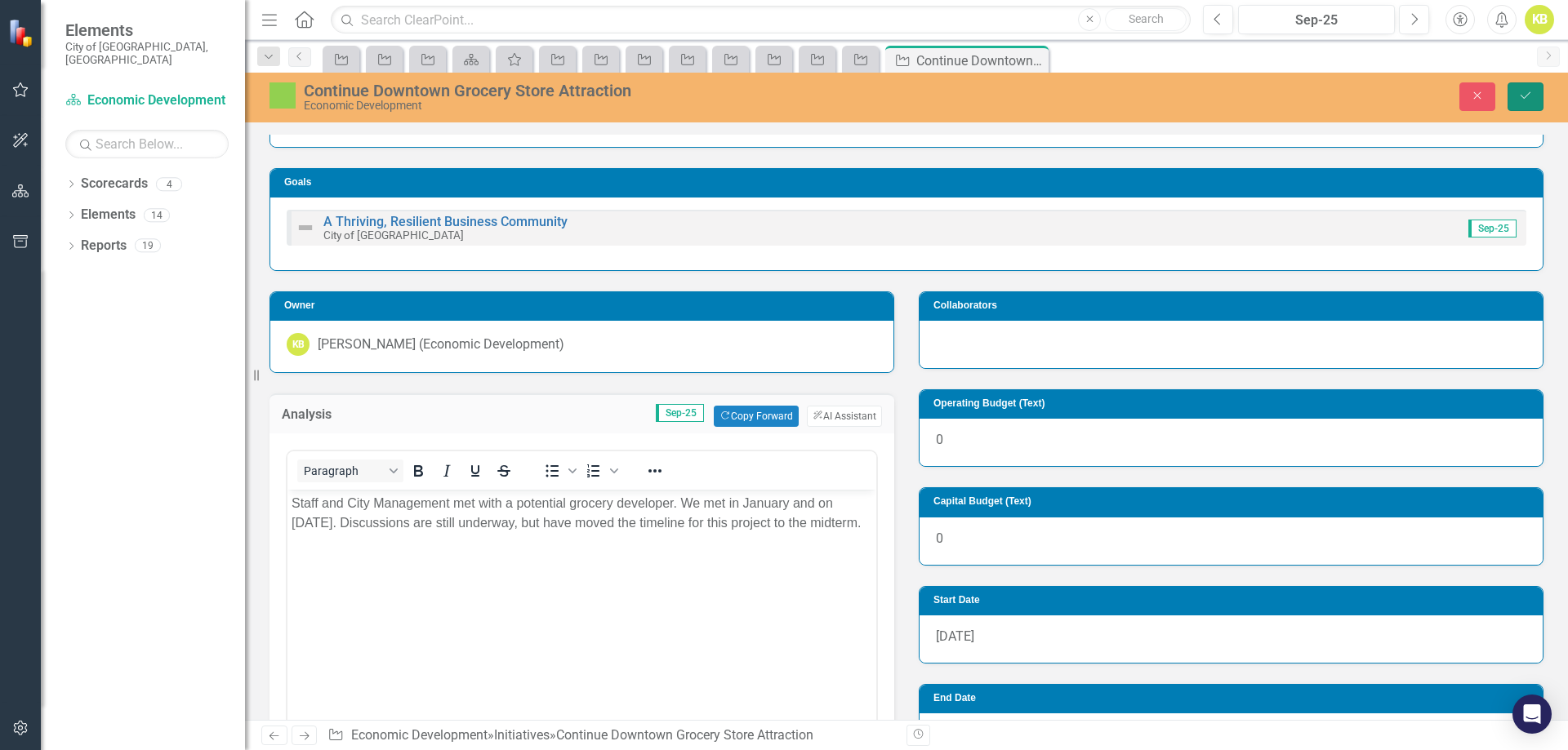
click at [1521, 89] on button "Save" at bounding box center [1525, 97] width 36 height 28
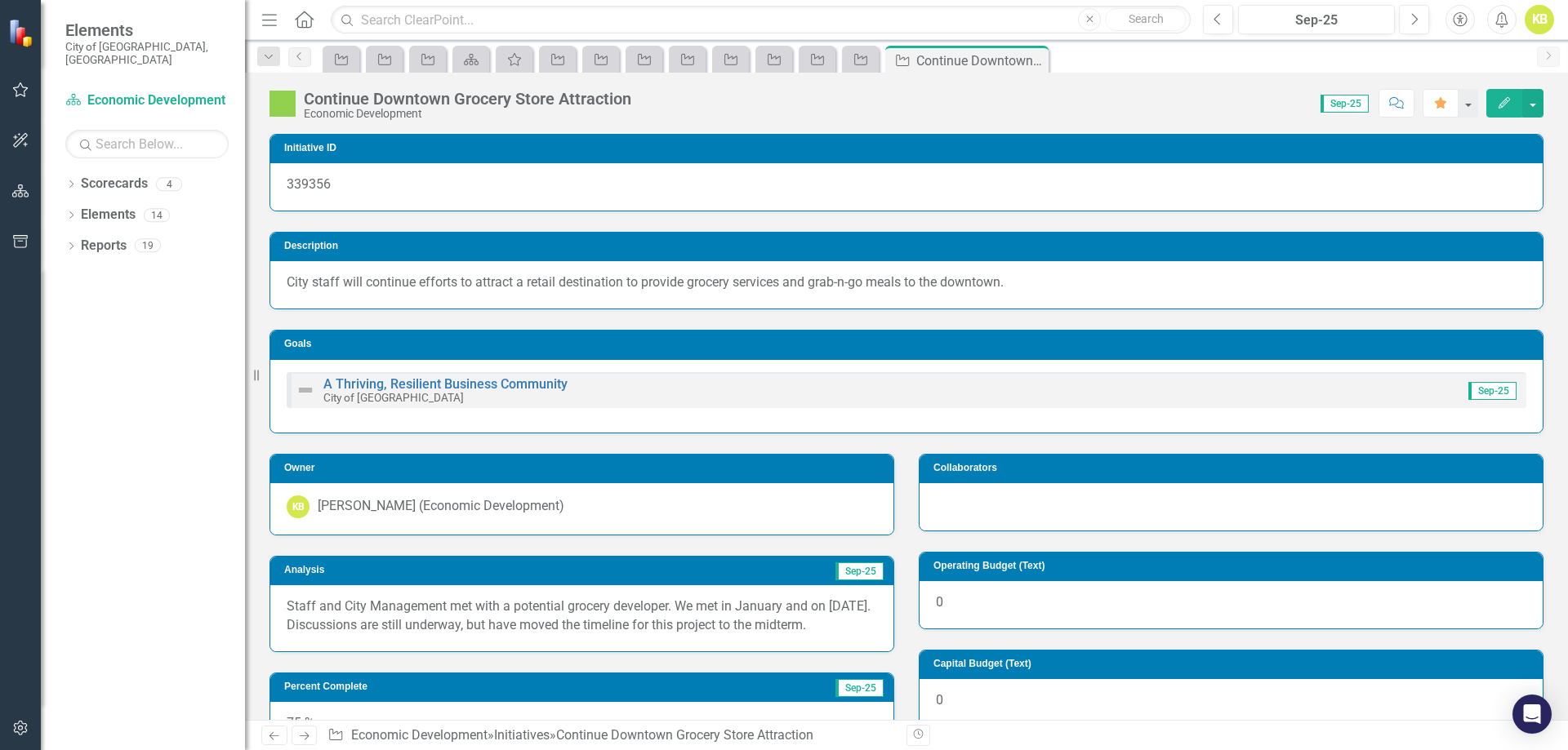
click at [306, 737] on icon at bounding box center [304, 736] width 10 height 8
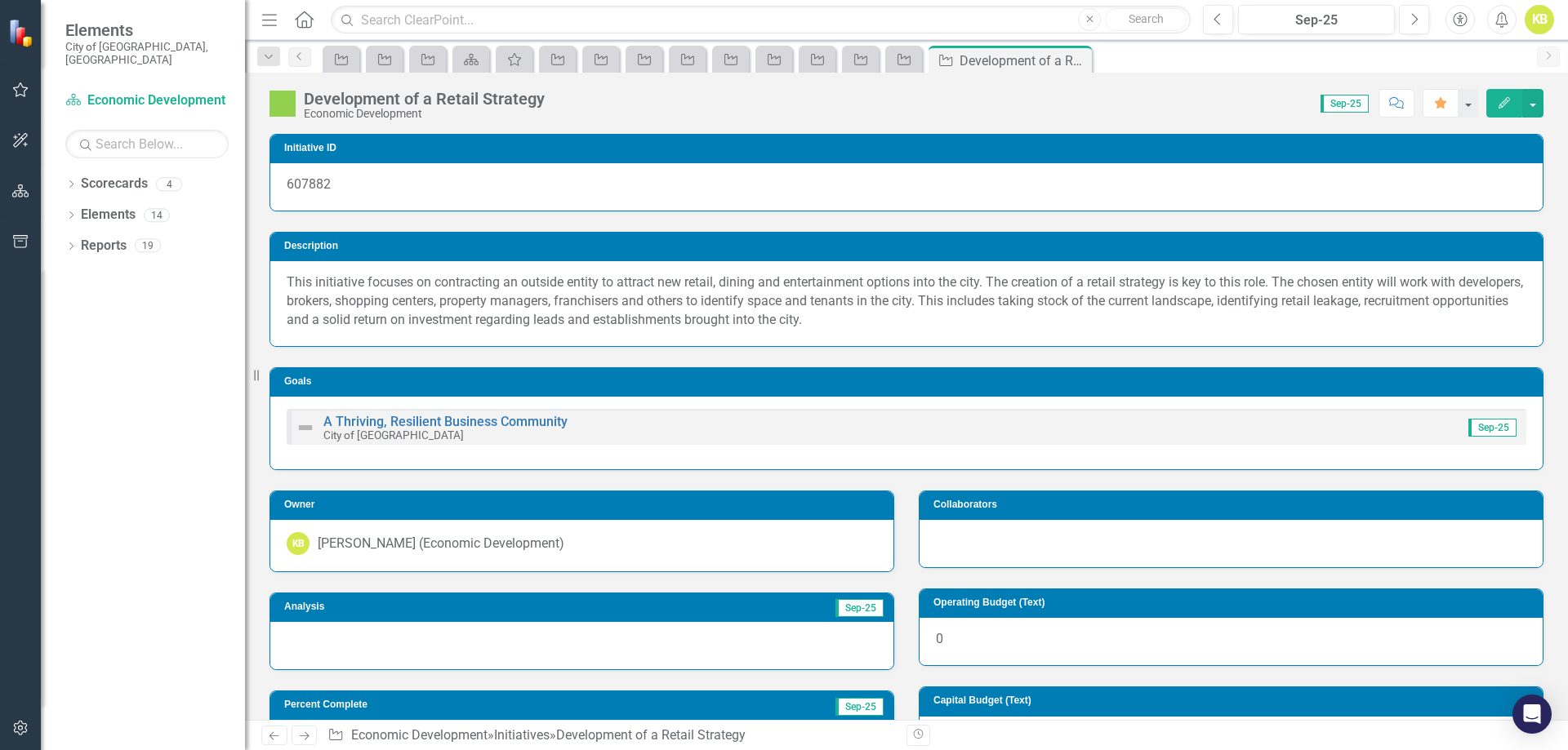
click at [336, 629] on div at bounding box center [582, 646] width 623 height 48
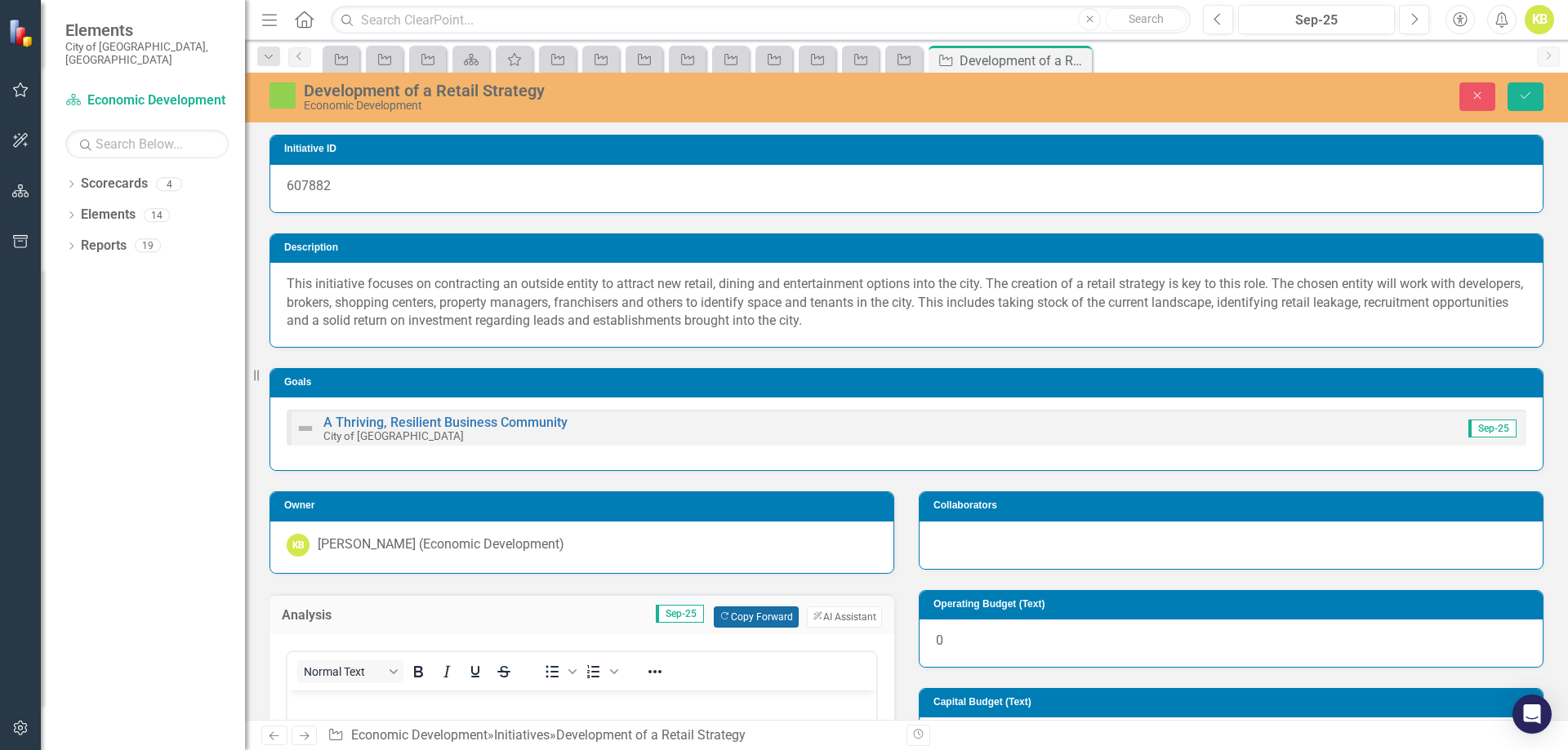
click at [722, 606] on button "Copy Forward Copy Forward" at bounding box center [755, 617] width 84 height 21
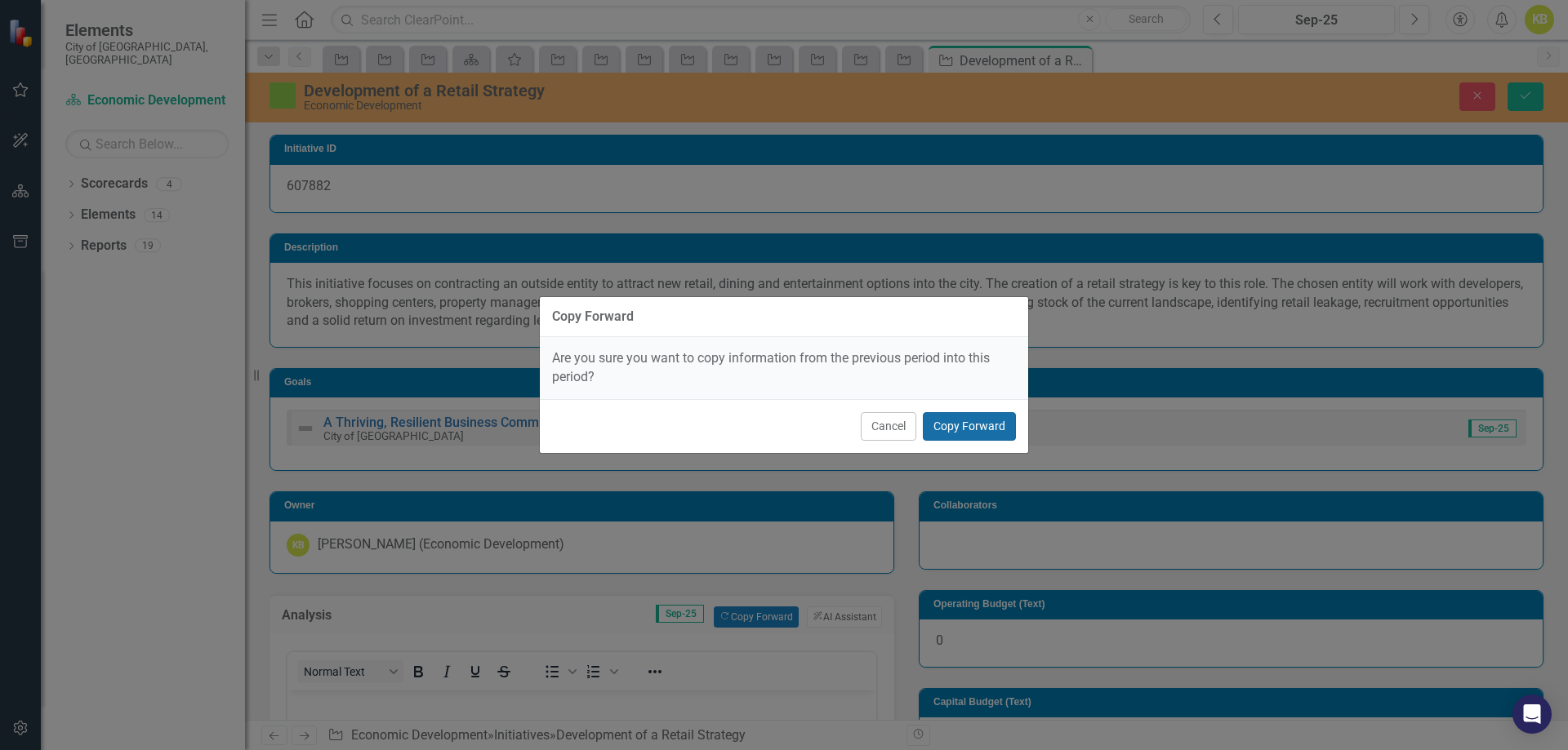
click at [983, 428] on button "Copy Forward" at bounding box center [970, 427] width 93 height 28
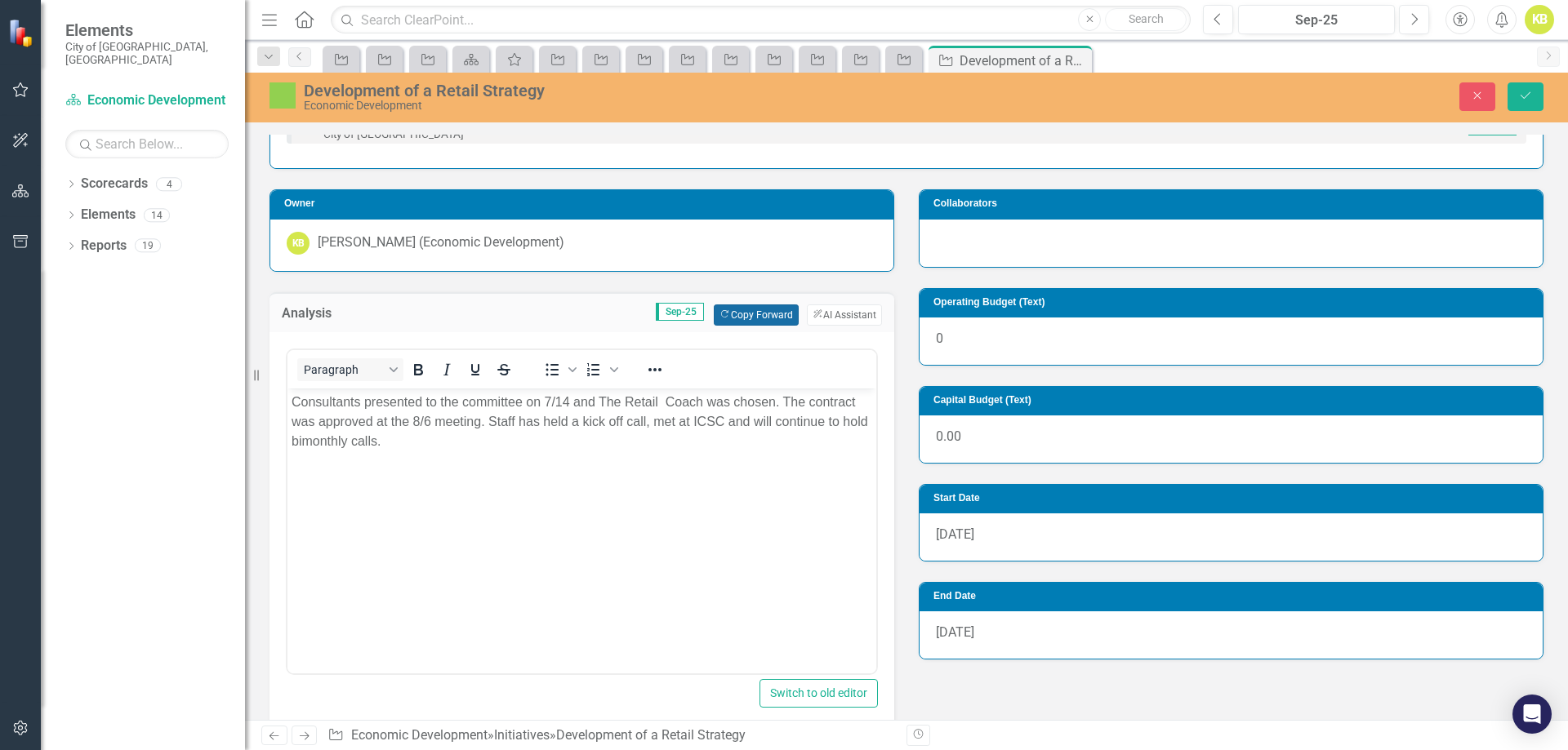
scroll to position [327, 0]
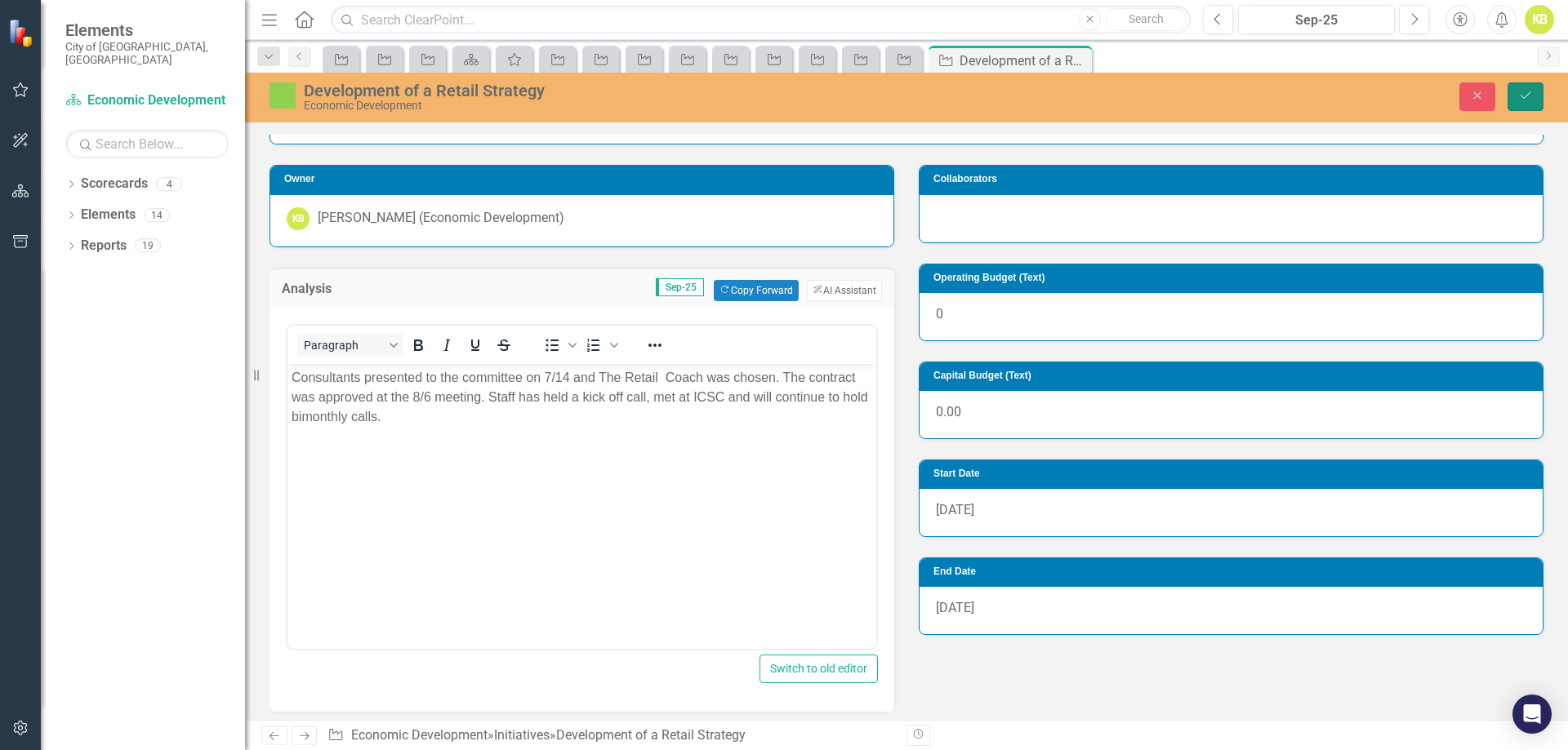
click at [1534, 98] on button "Save" at bounding box center [1525, 97] width 36 height 28
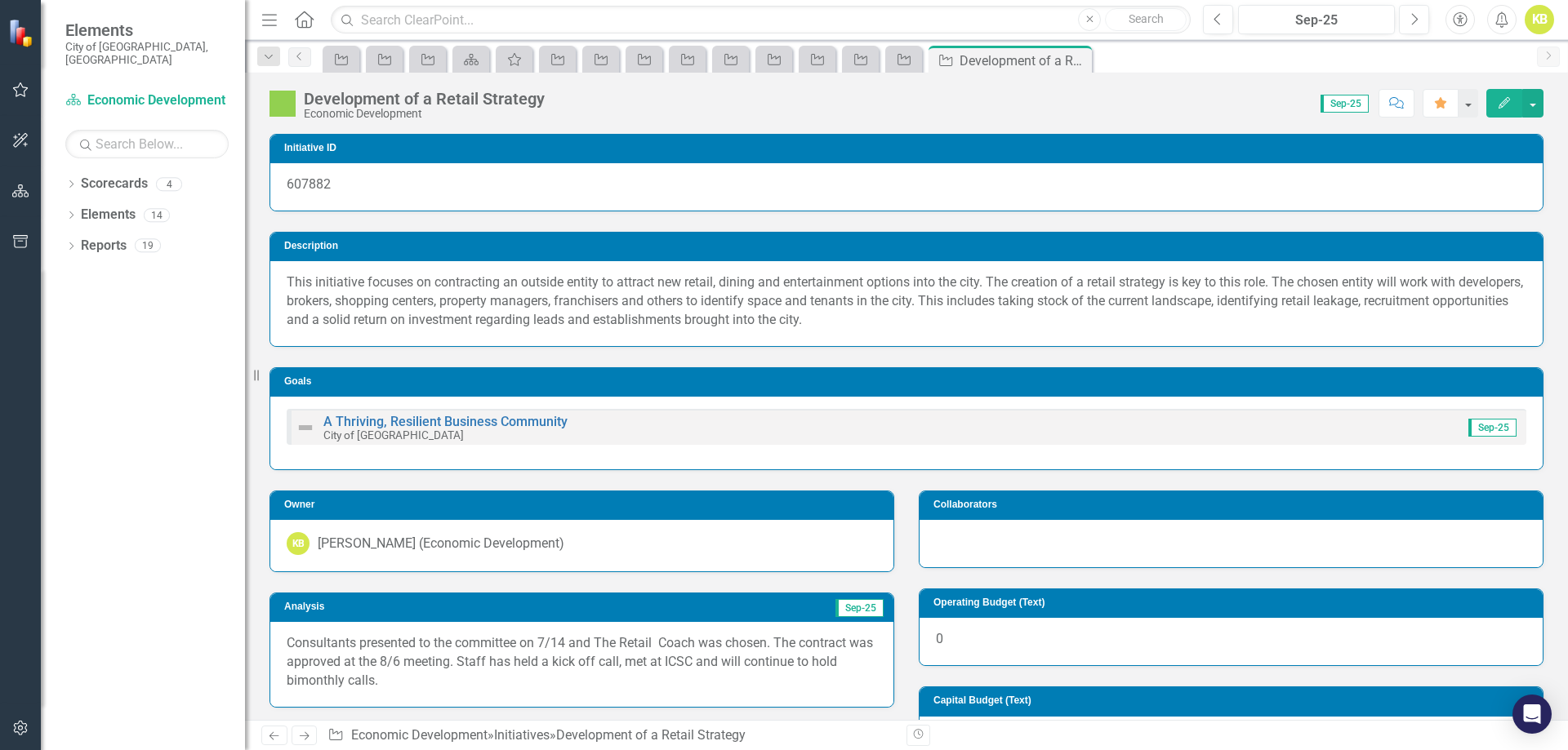
click at [302, 726] on link "Next" at bounding box center [305, 736] width 26 height 19
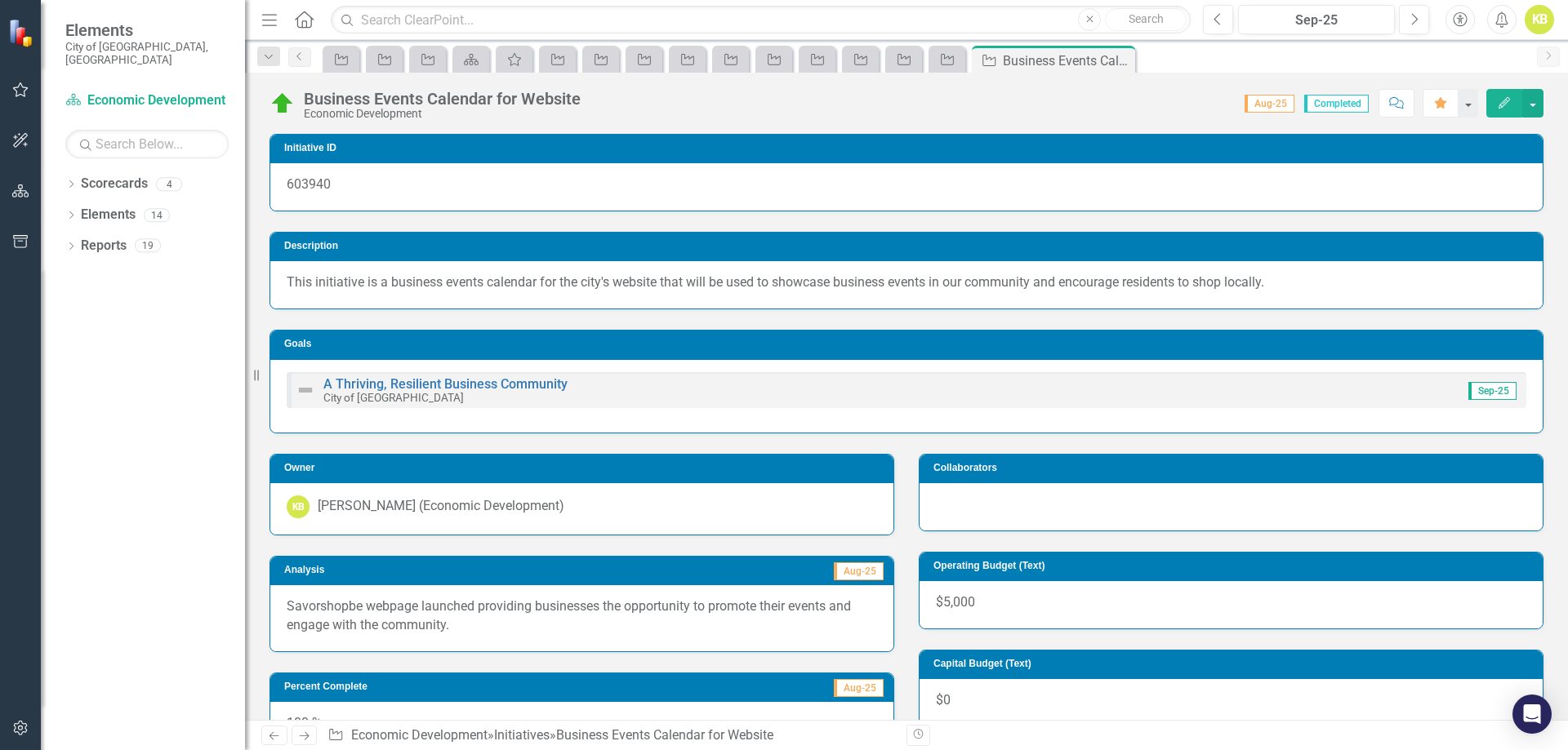
click at [302, 726] on link "Next" at bounding box center [305, 736] width 26 height 19
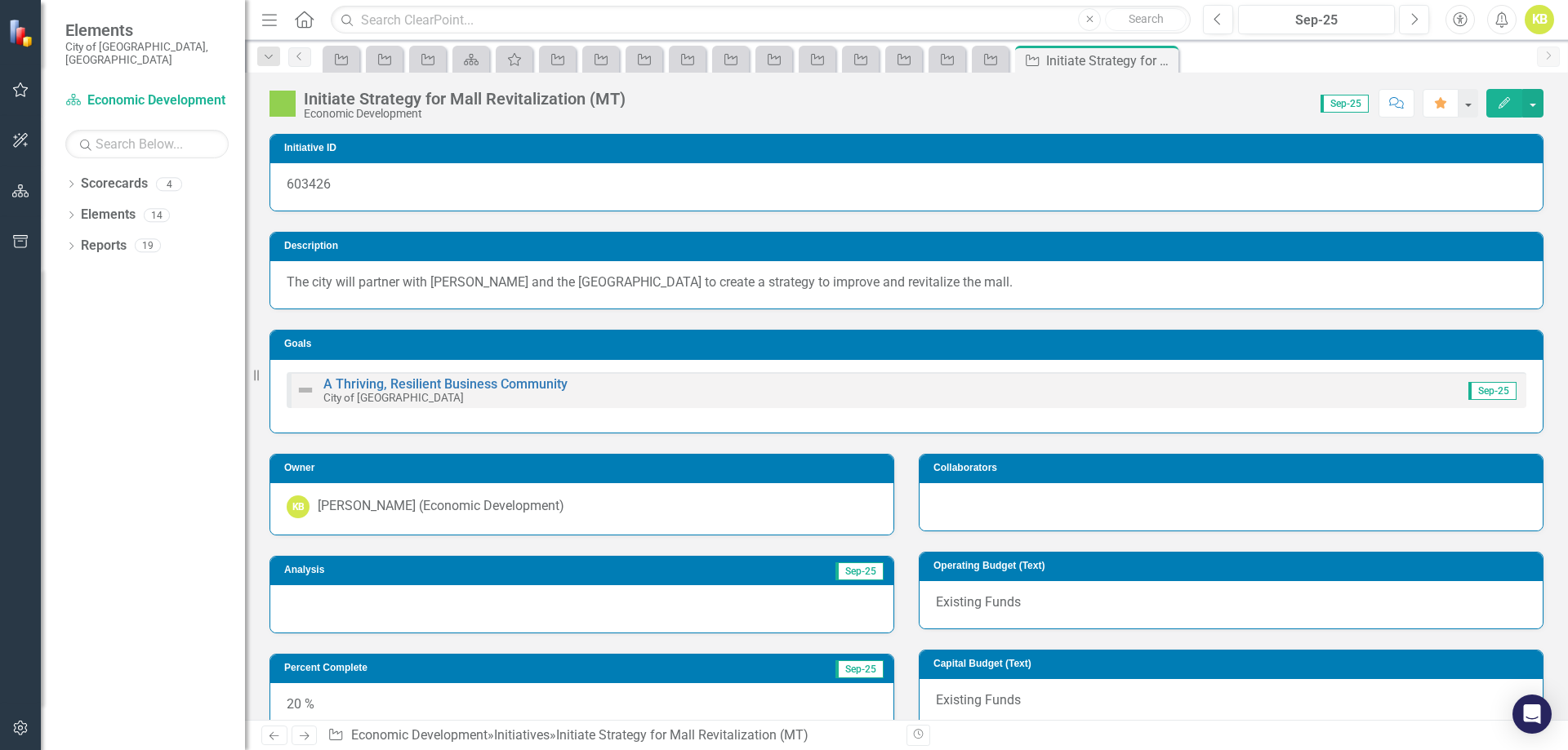
click at [350, 596] on div at bounding box center [582, 609] width 623 height 48
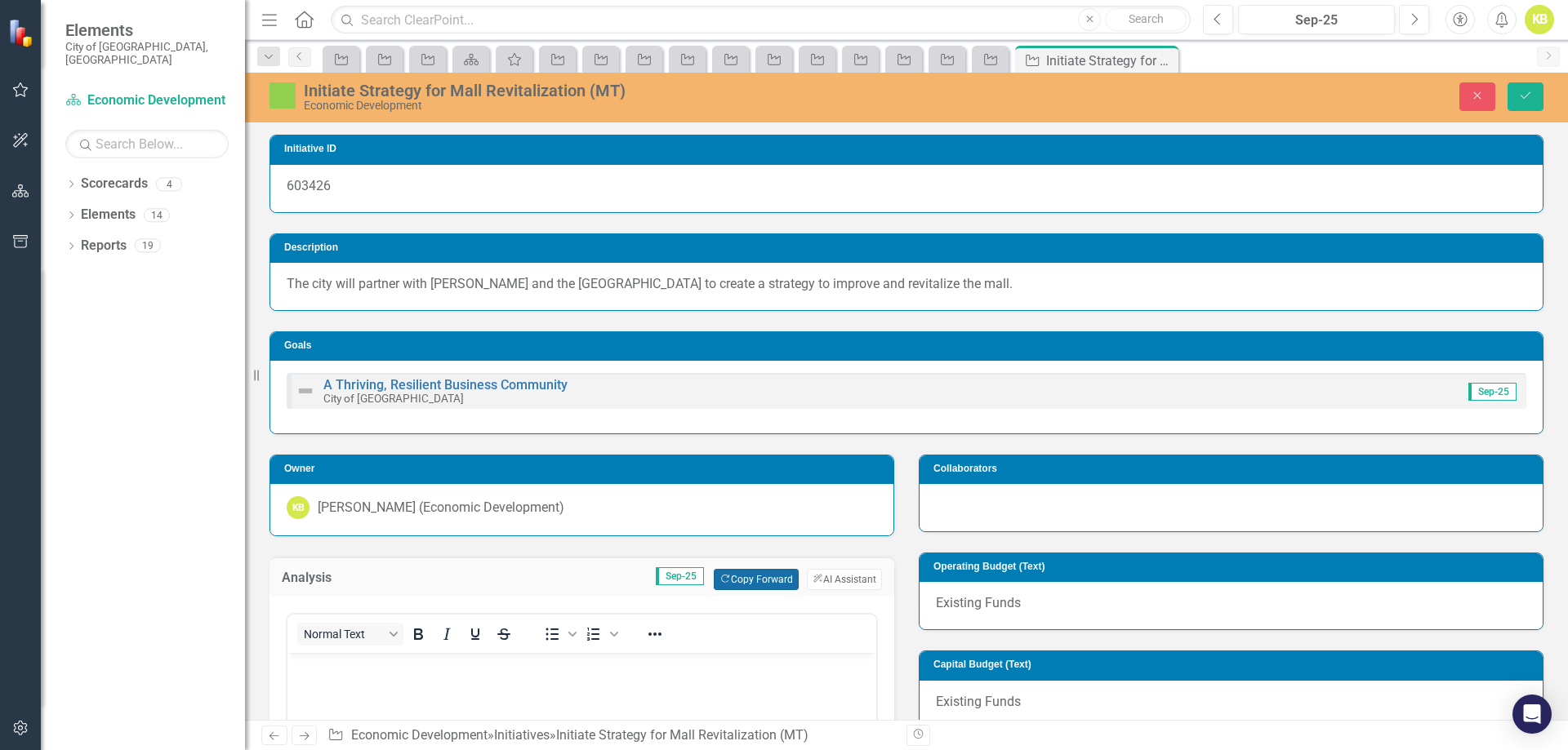
click at [738, 583] on button "Copy Forward Copy Forward" at bounding box center [755, 580] width 84 height 21
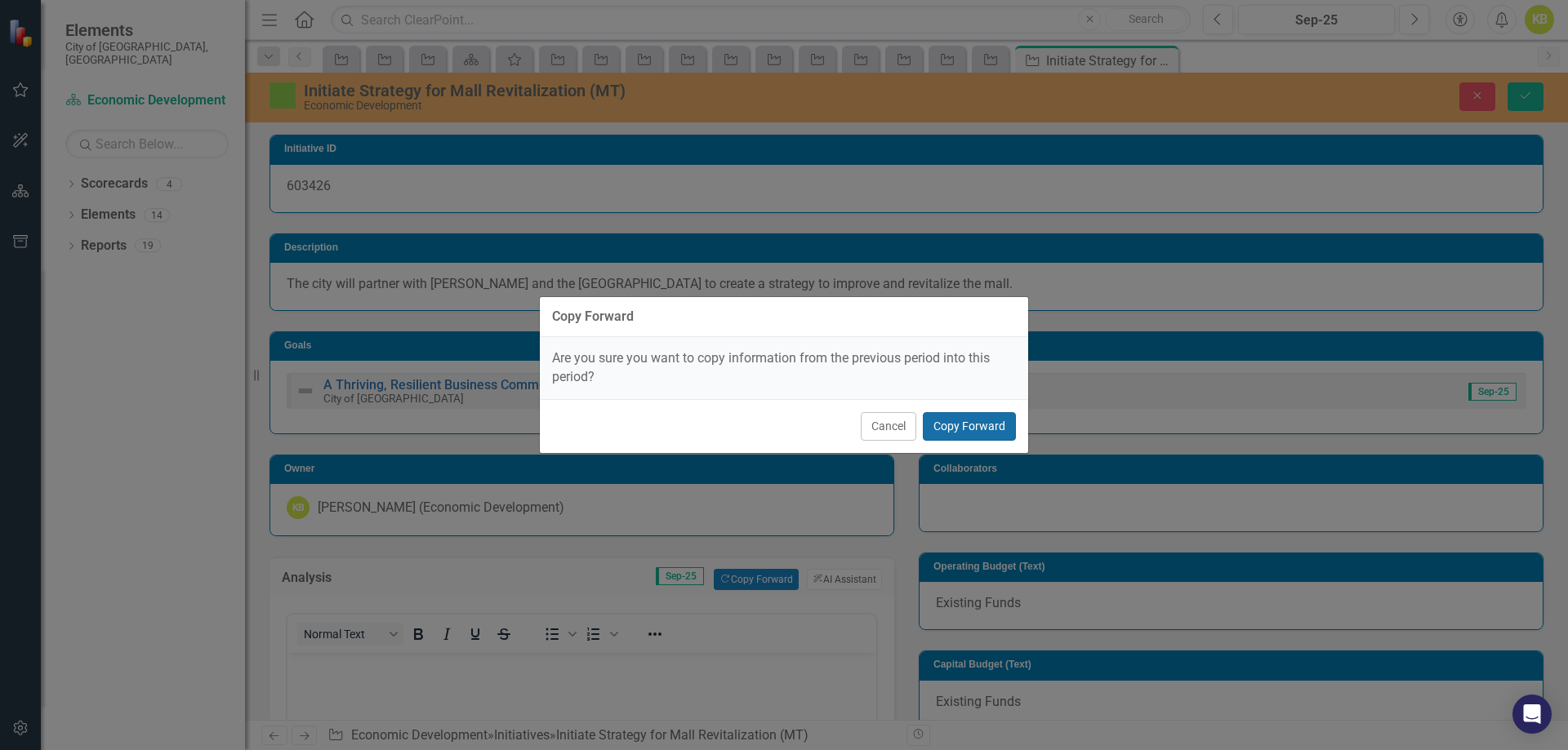
click at [989, 420] on button "Copy Forward" at bounding box center [970, 427] width 93 height 28
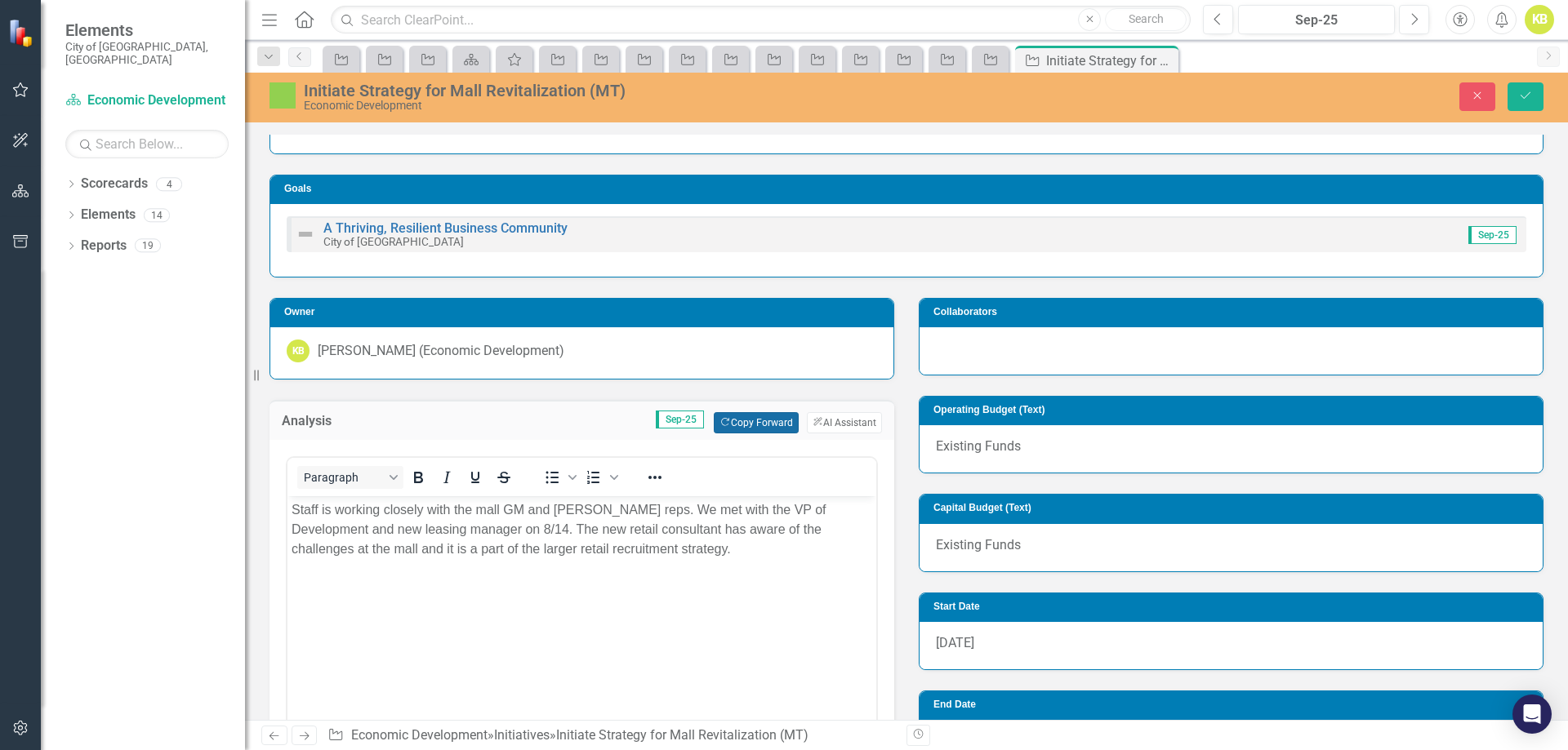
scroll to position [163, 0]
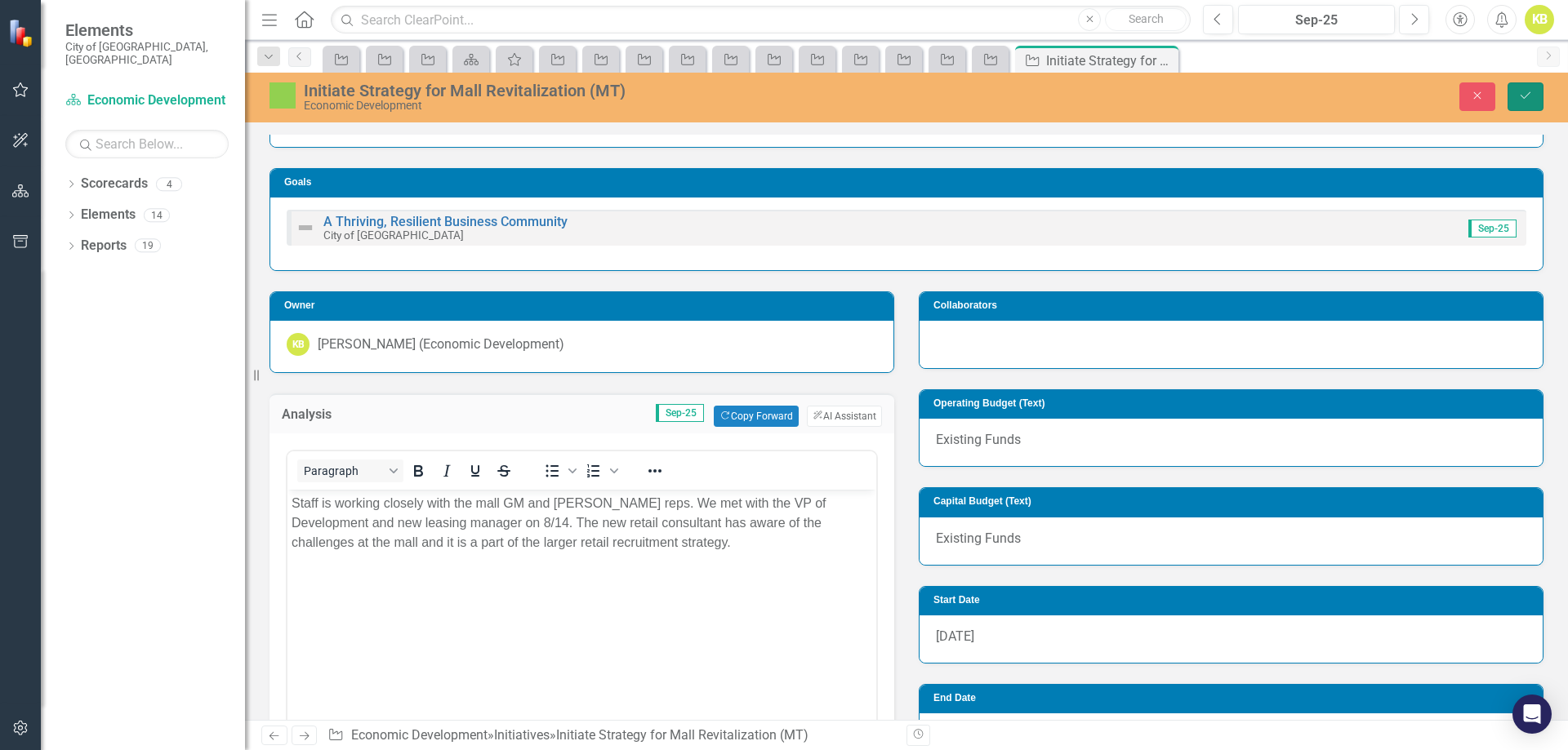
click at [1522, 89] on button "Save" at bounding box center [1525, 97] width 36 height 28
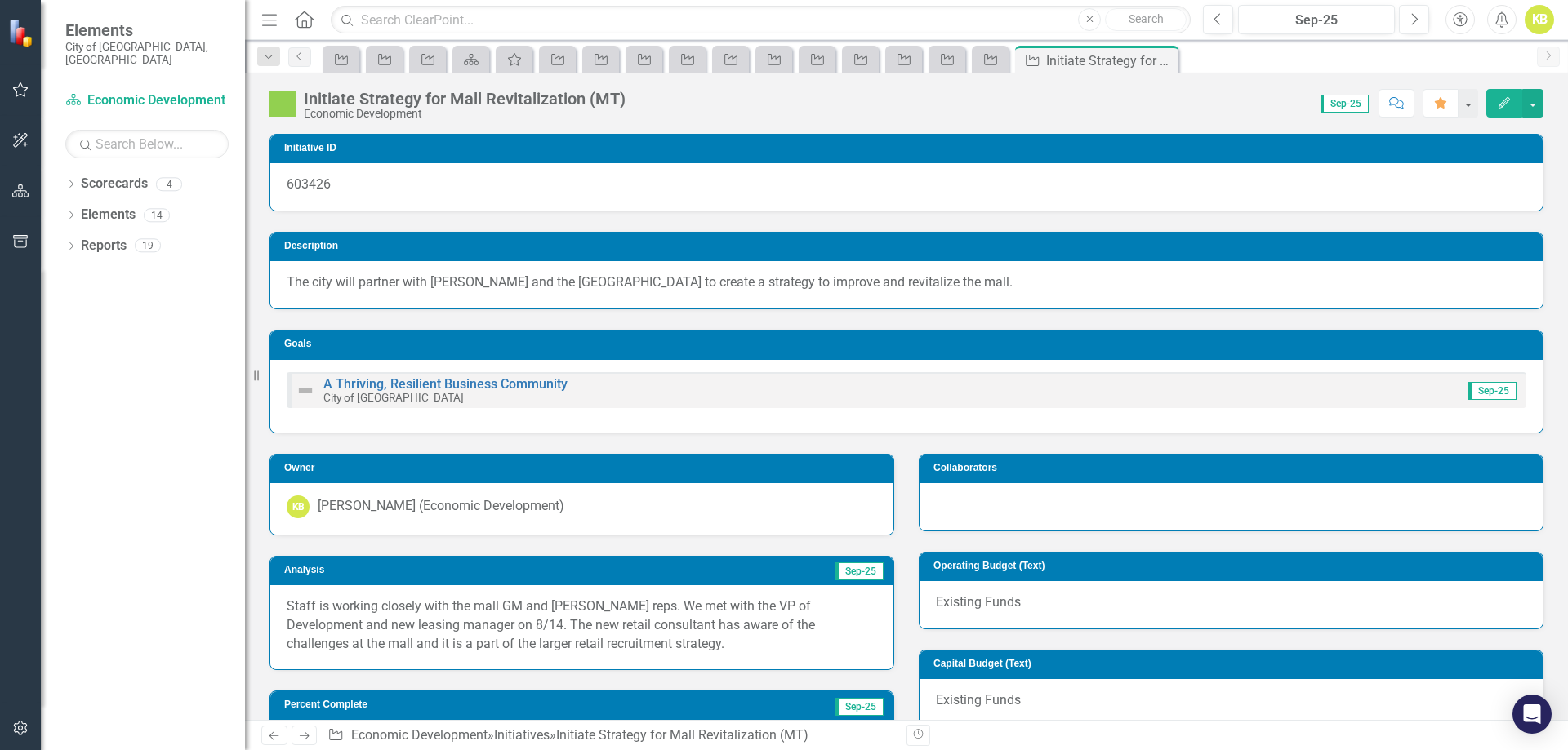
click at [307, 728] on link "Next" at bounding box center [305, 736] width 26 height 19
